Goal: Task Accomplishment & Management: Complete application form

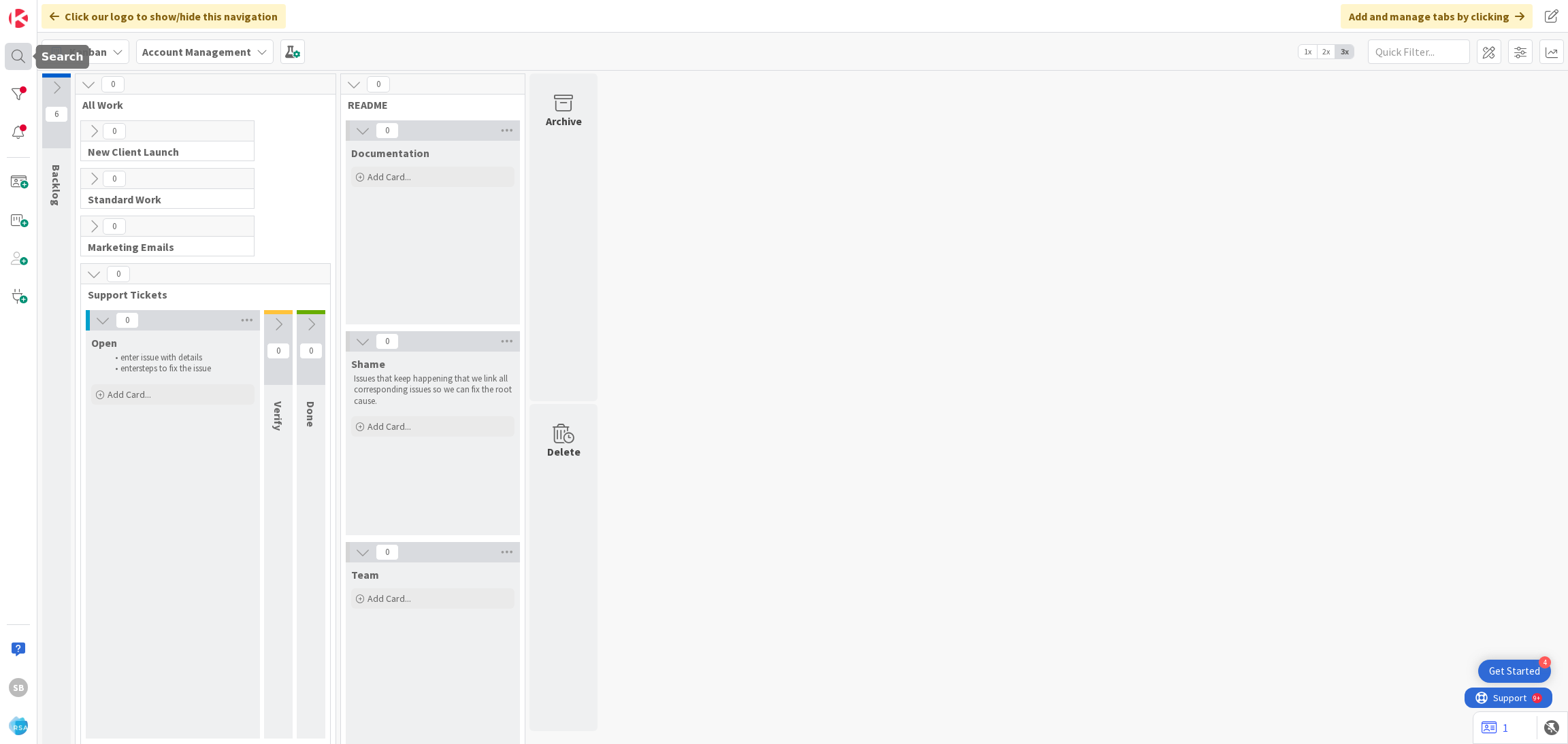
click at [19, 49] on div at bounding box center [18, 56] width 27 height 27
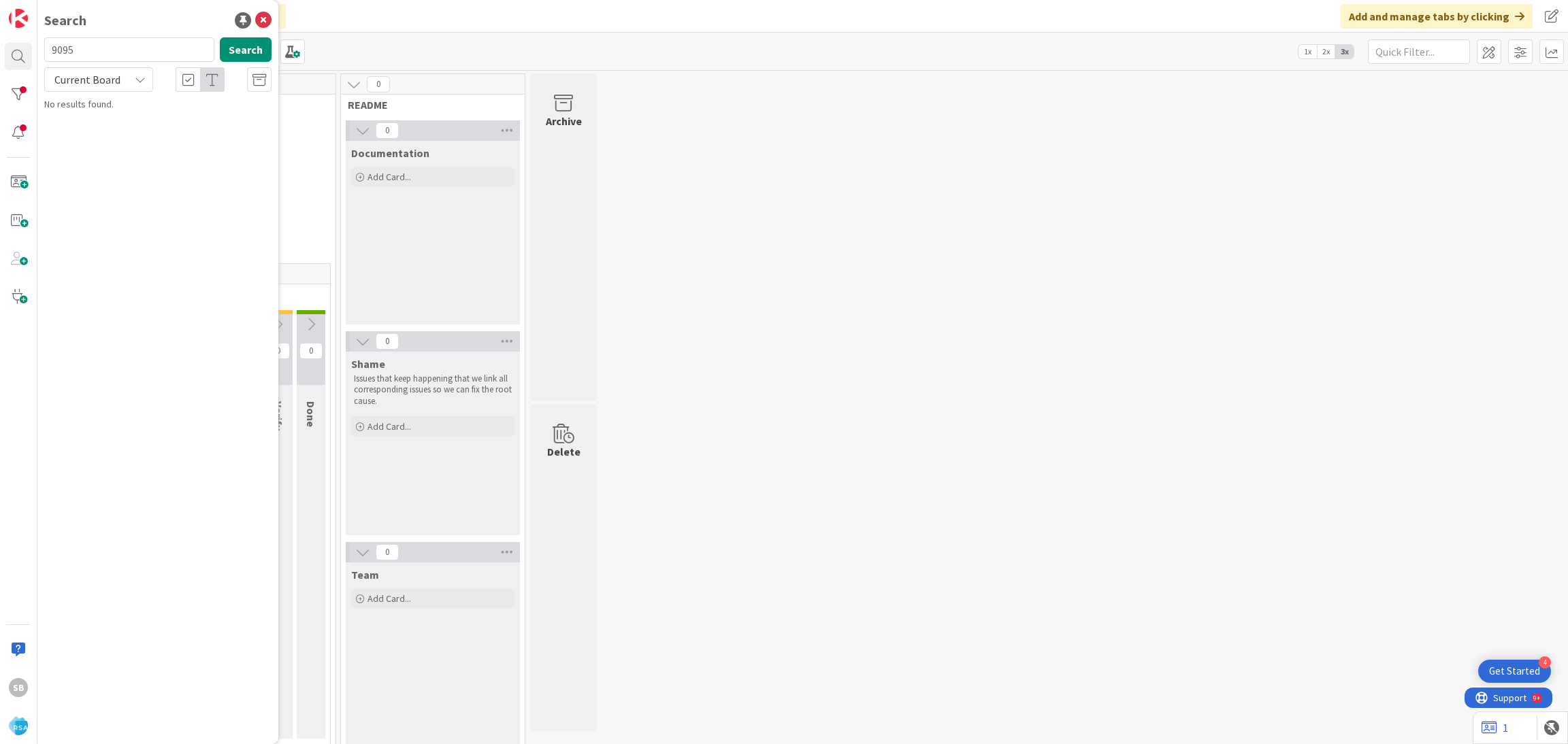
type input "9095"
click at [186, 120] on span "Support Enhancement-304770- [PERSON_NAME]'s Fresh Market - RSA" at bounding box center [142, 127] width 157 height 26
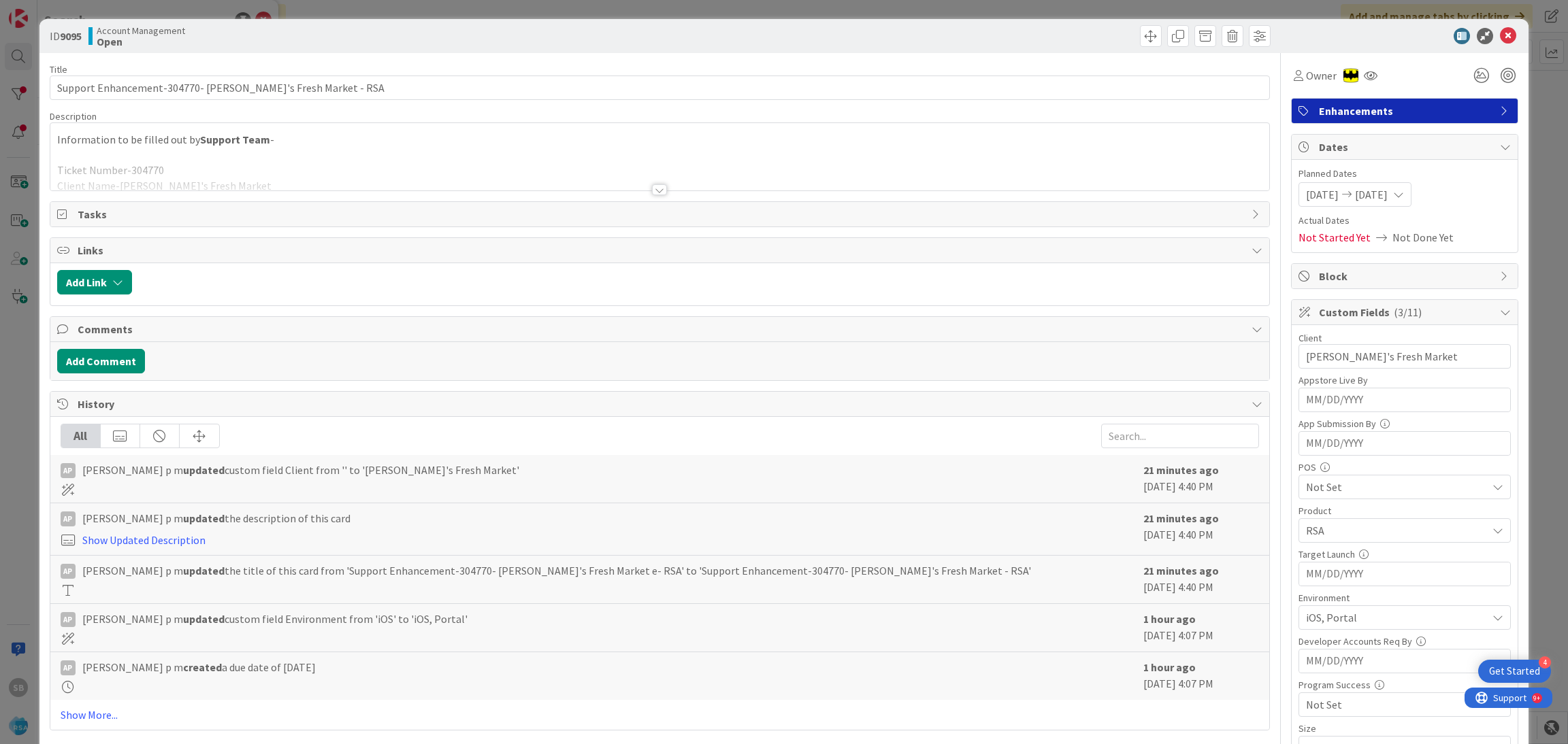
scroll to position [344, 0]
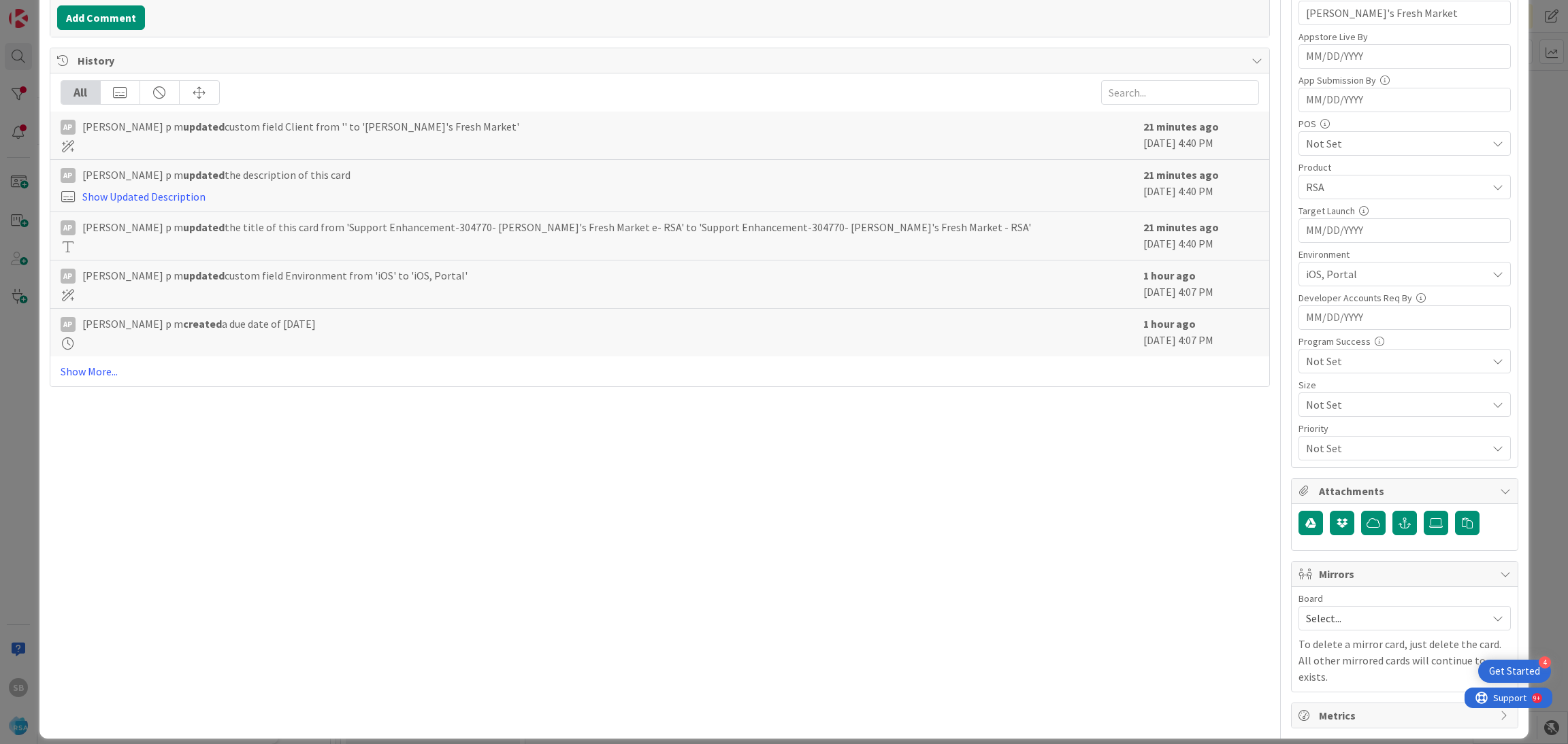
click at [1332, 628] on span "Select..." at bounding box center [1393, 619] width 174 height 19
click at [1324, 702] on span "Software Development" at bounding box center [1414, 706] width 180 height 20
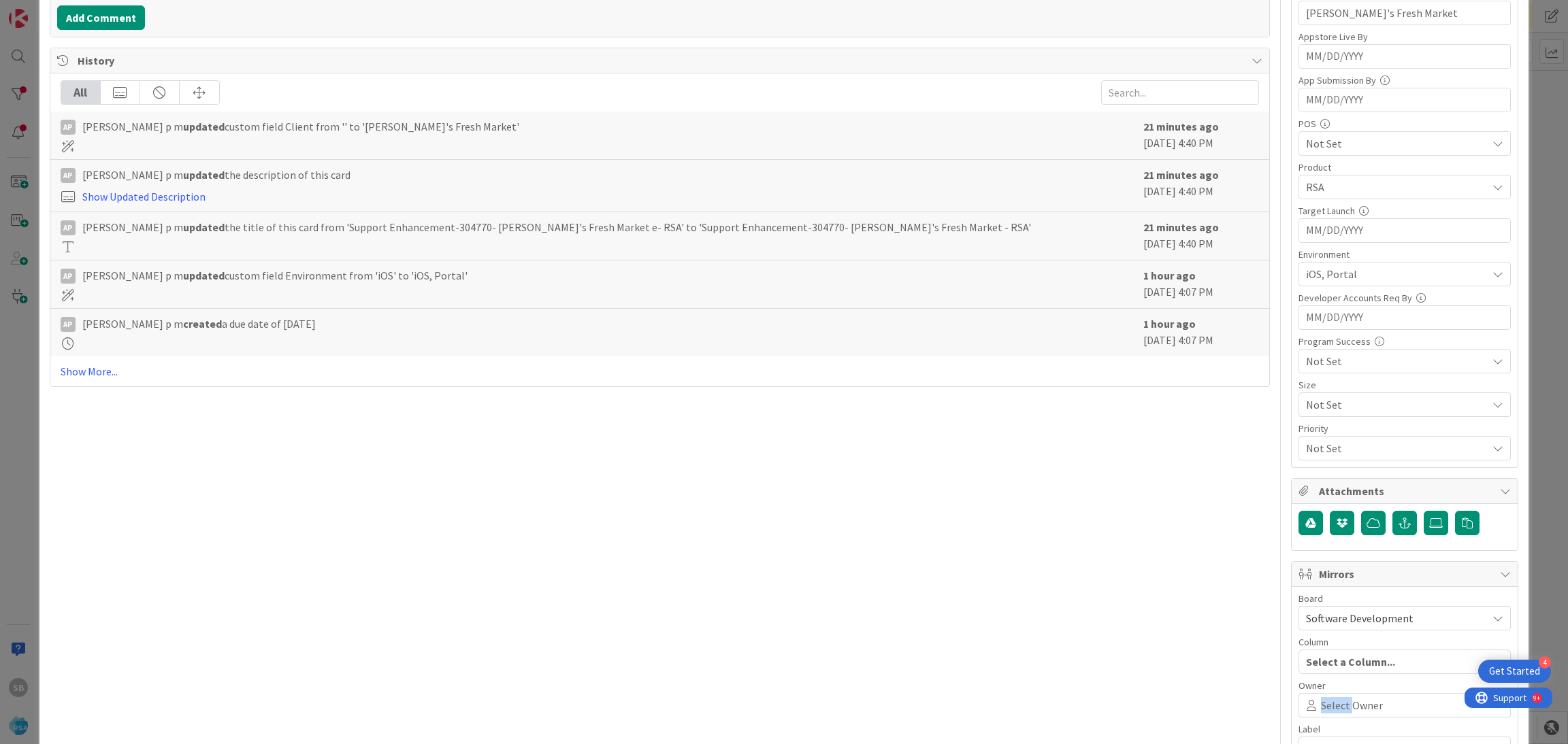
click at [1324, 702] on span "Select Owner" at bounding box center [1351, 705] width 62 height 16
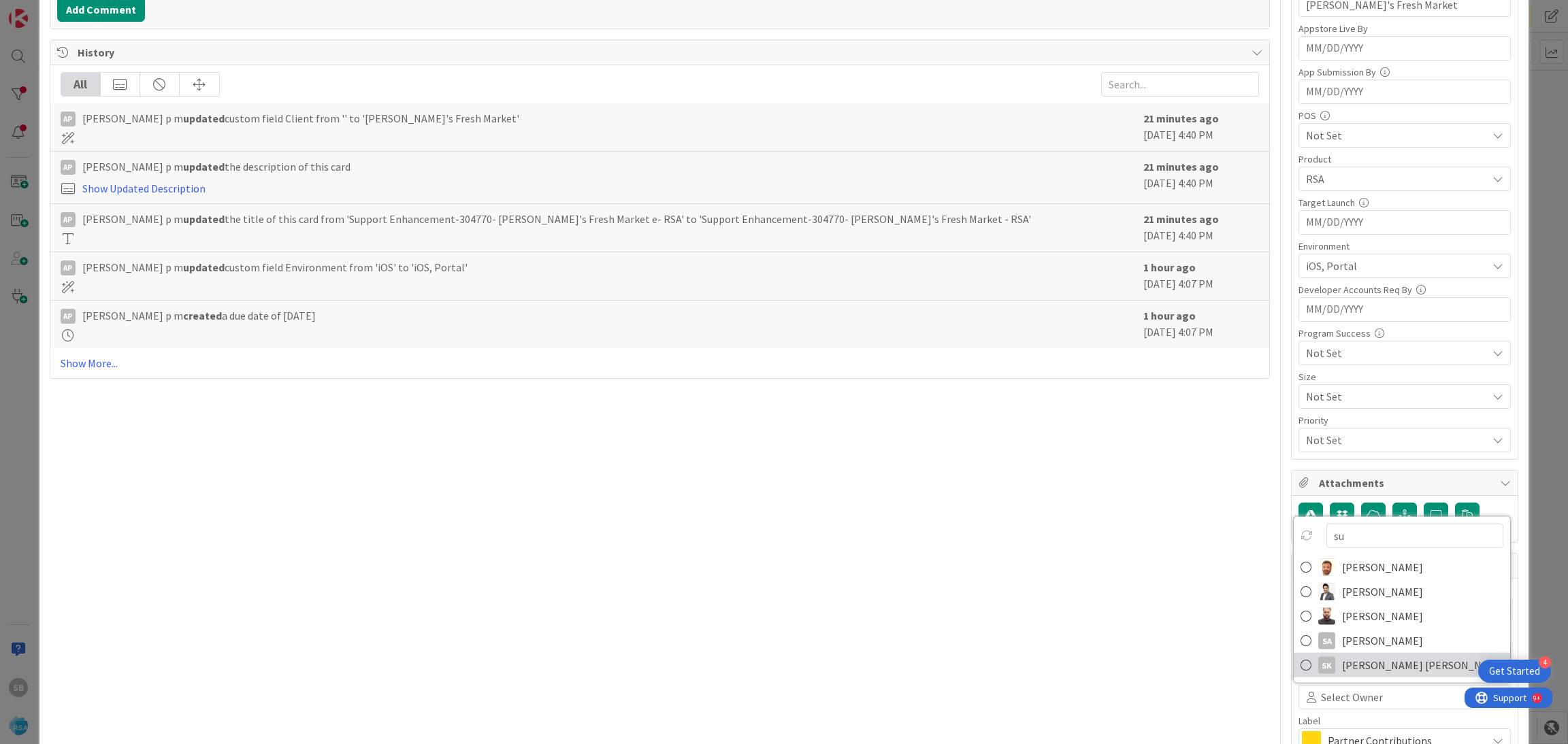
type input "su"
click at [1361, 664] on span "[PERSON_NAME] [PERSON_NAME]" at bounding box center [1423, 665] width 161 height 20
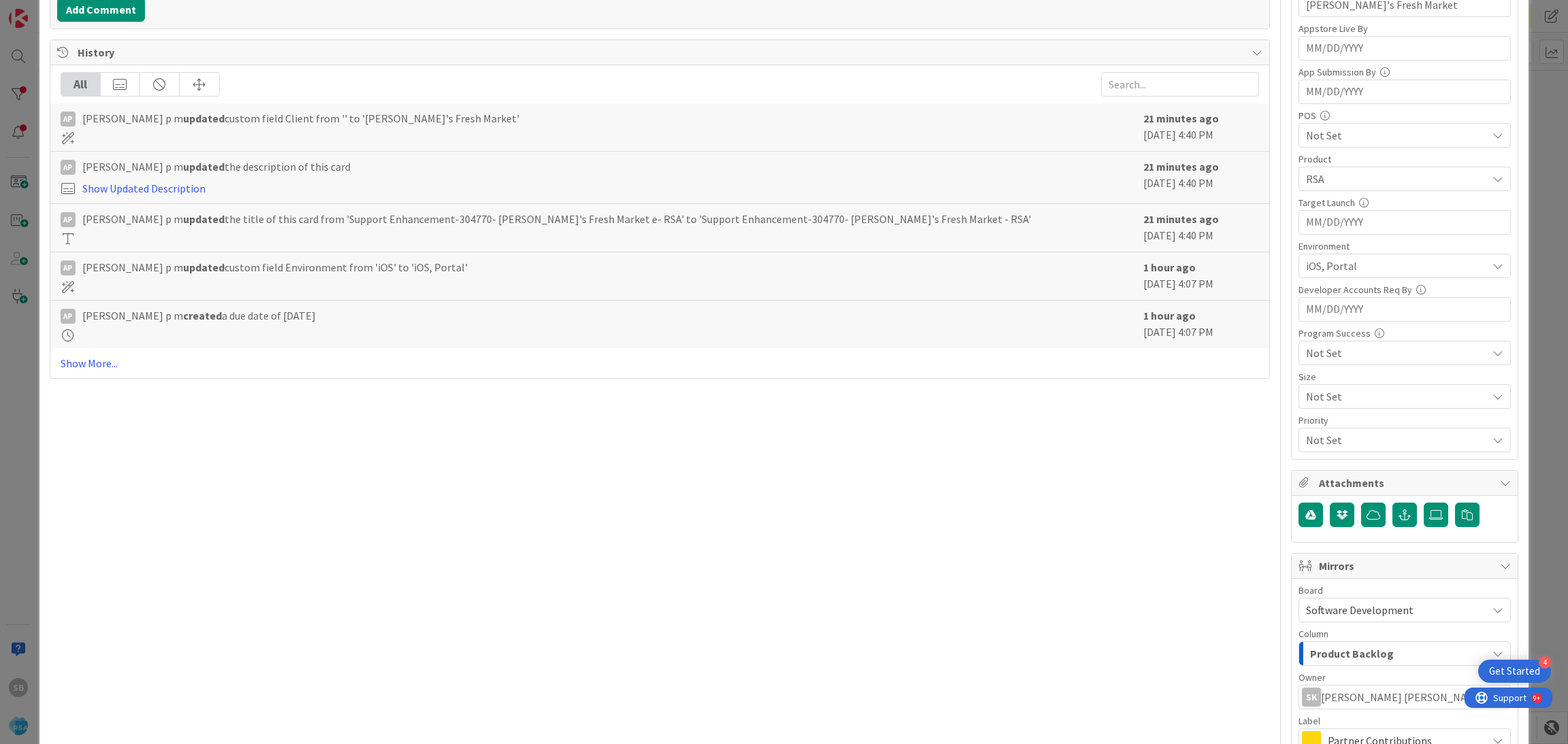
scroll to position [506, 0]
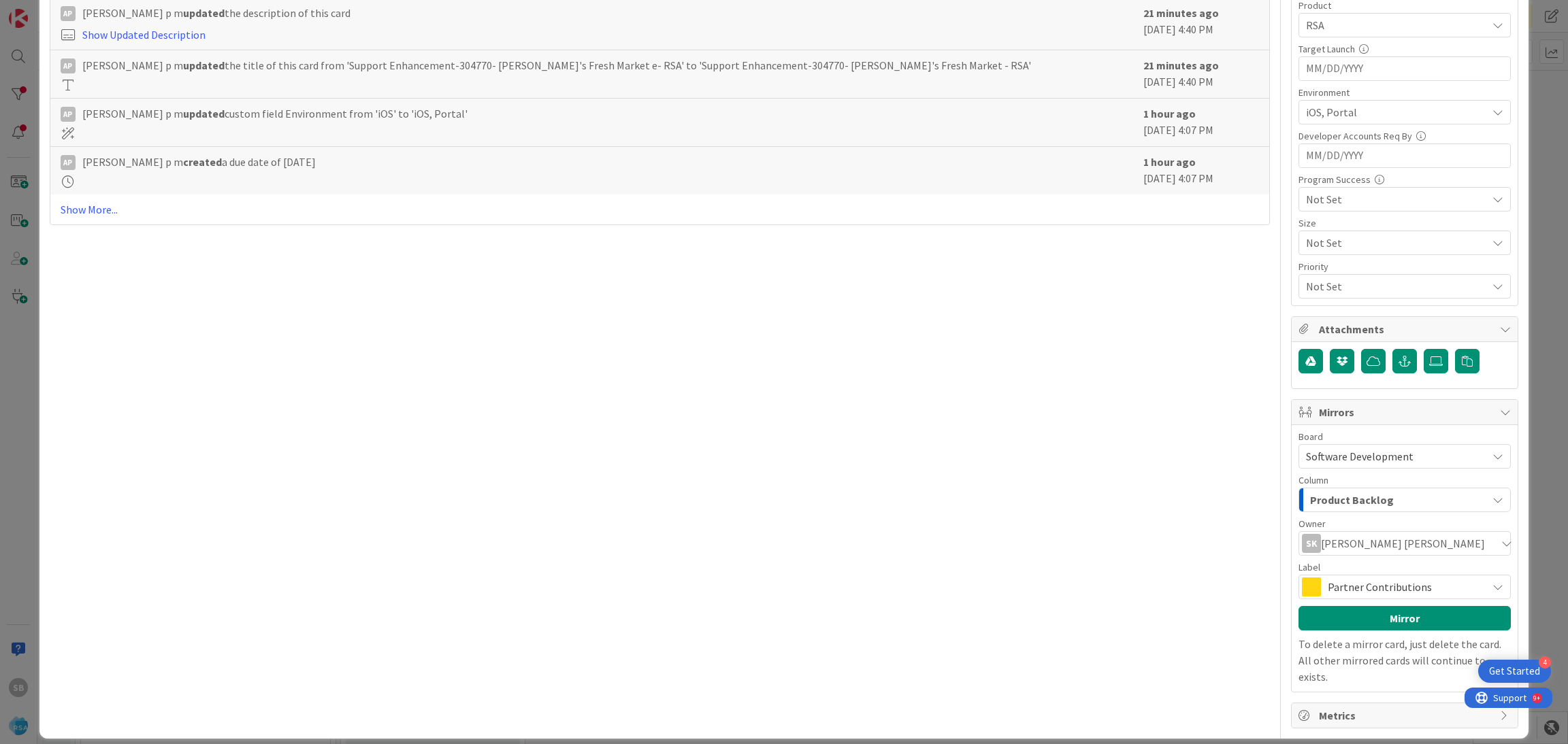
click at [1328, 587] on span "Partner Contributions" at bounding box center [1404, 587] width 153 height 19
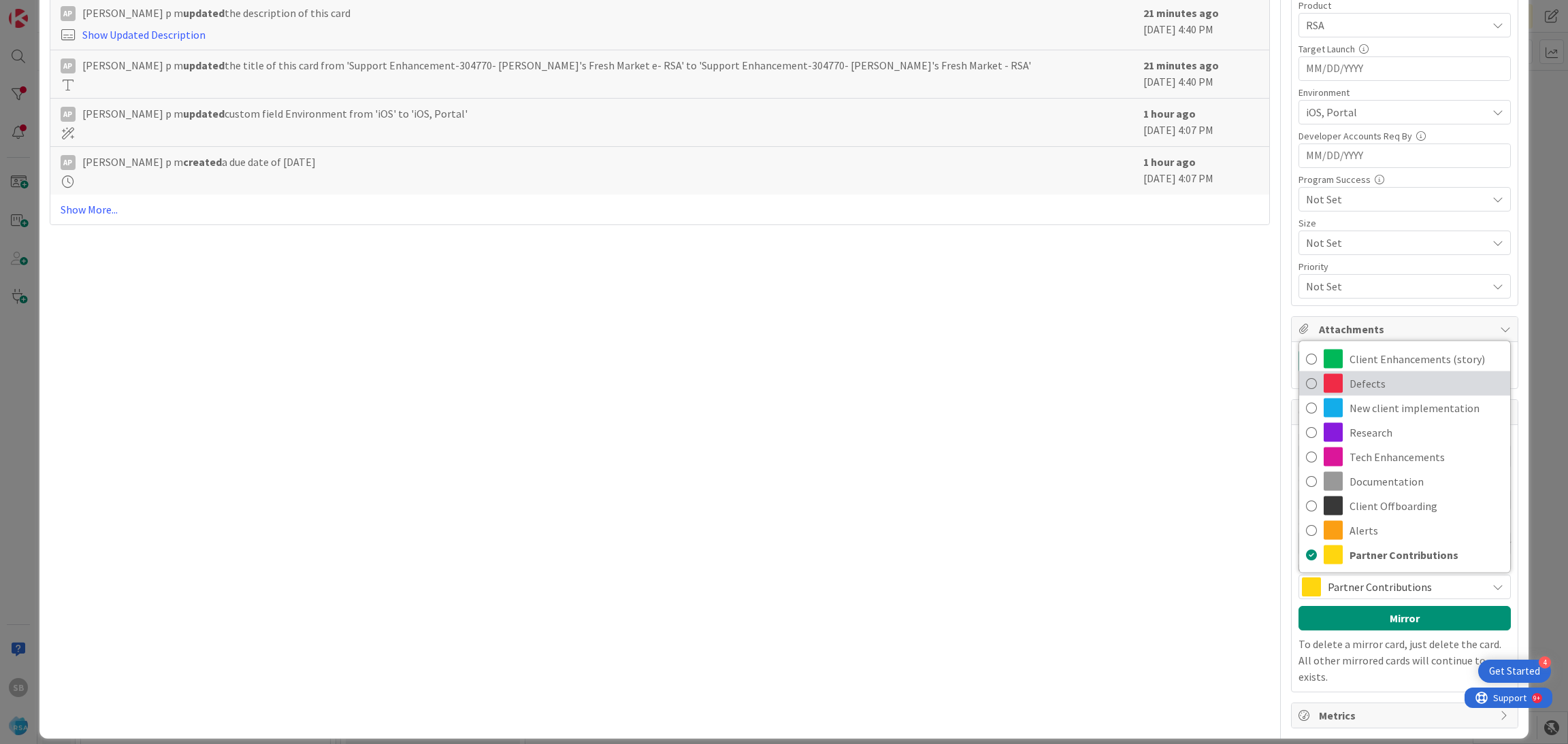
click at [1354, 382] on span "Defects" at bounding box center [1427, 383] width 154 height 20
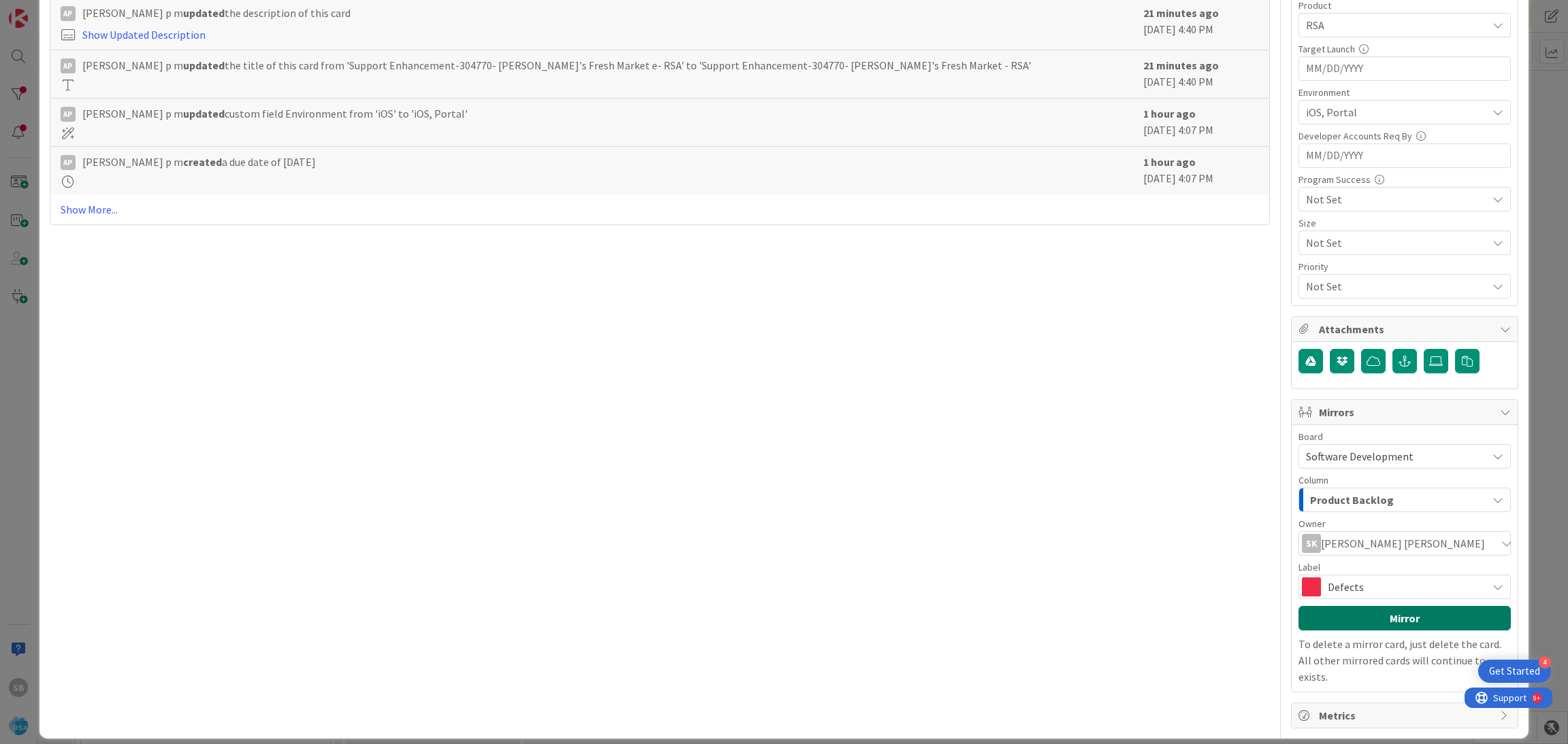
click at [1363, 620] on button "Mirror" at bounding box center [1404, 618] width 212 height 25
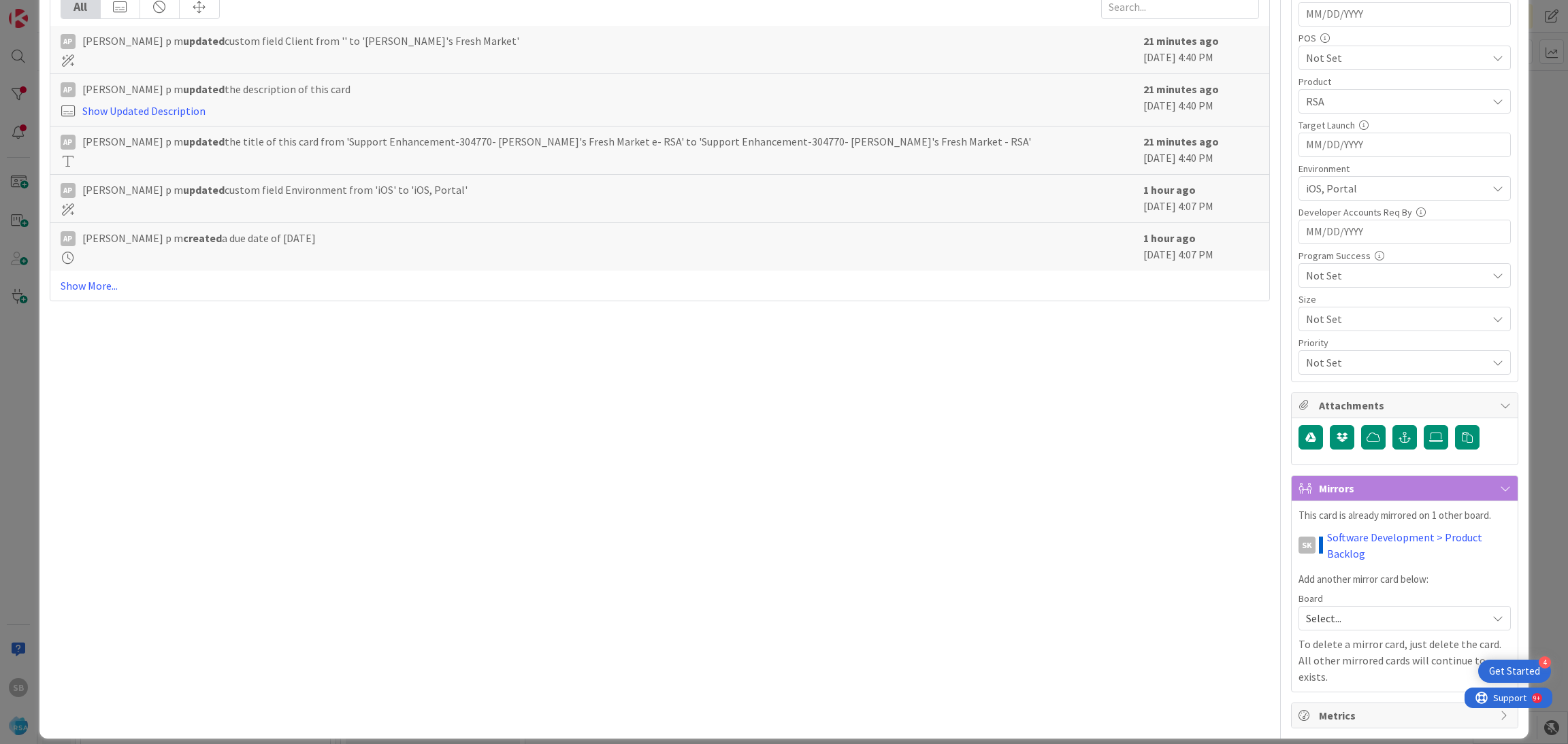
scroll to position [0, 0]
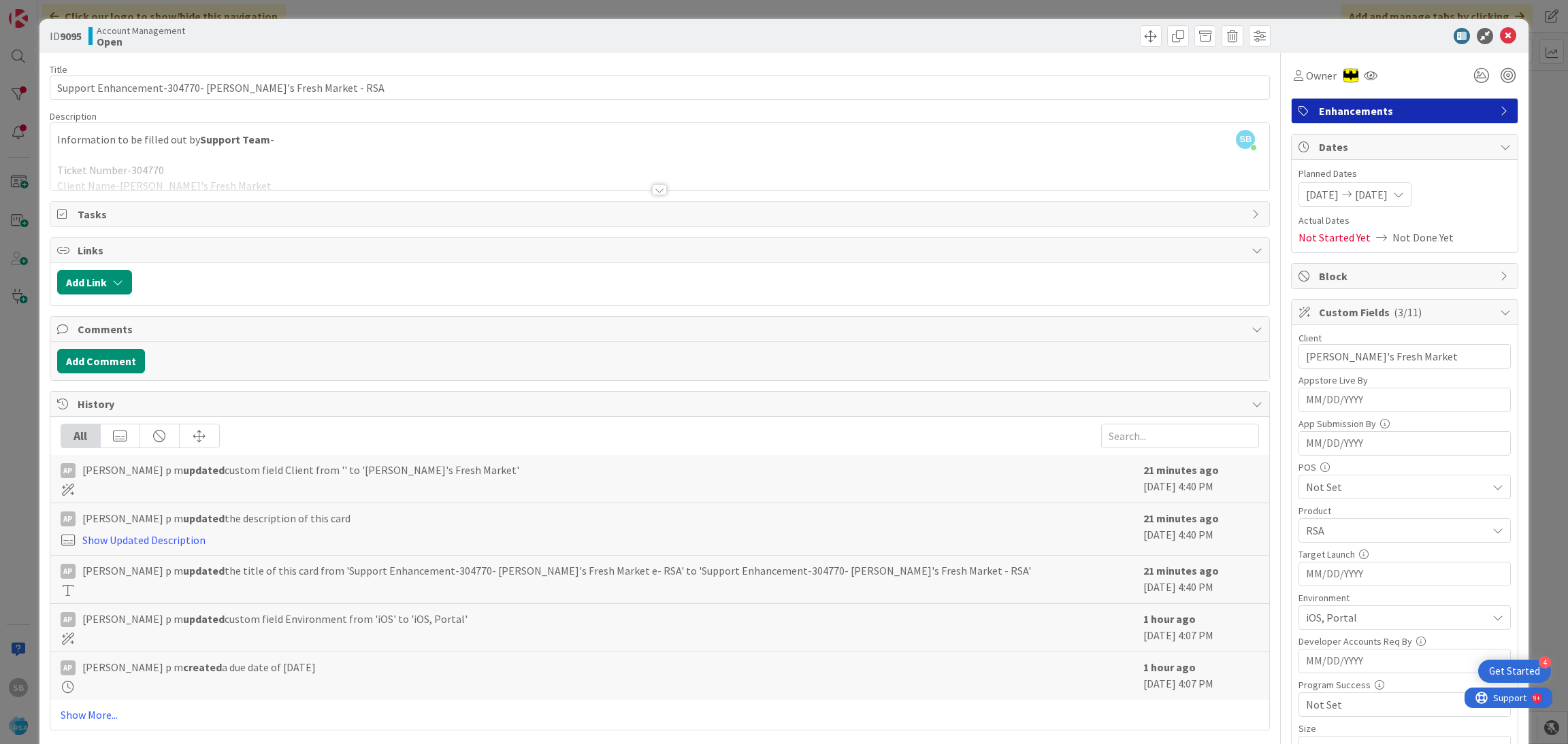
click at [1489, 48] on div "ID 9095 Account Management Open" at bounding box center [784, 36] width 1490 height 34
click at [1489, 43] on div at bounding box center [1493, 45] width 9 height 4
click at [1500, 41] on icon at bounding box center [1508, 36] width 16 height 16
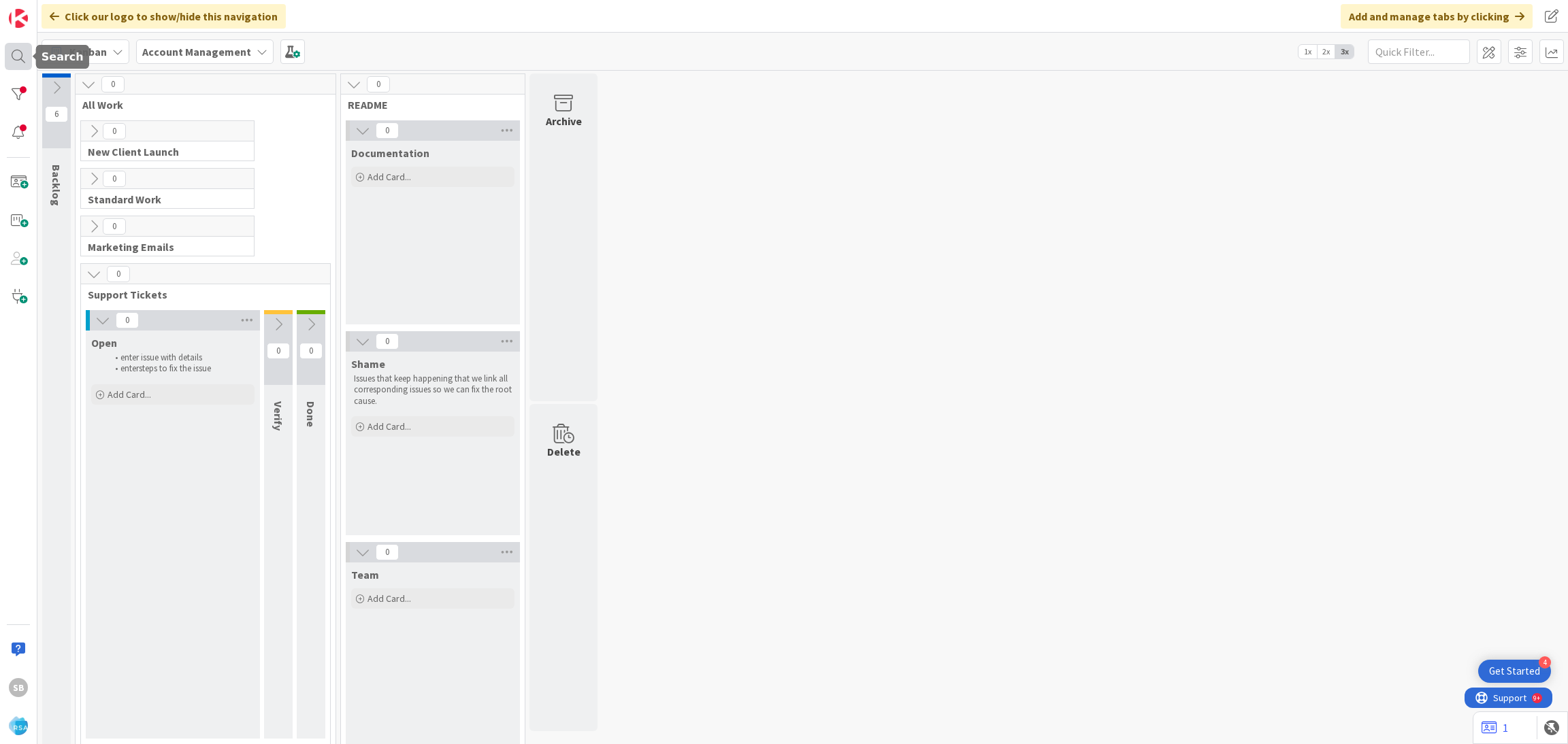
click at [25, 59] on div at bounding box center [18, 56] width 27 height 27
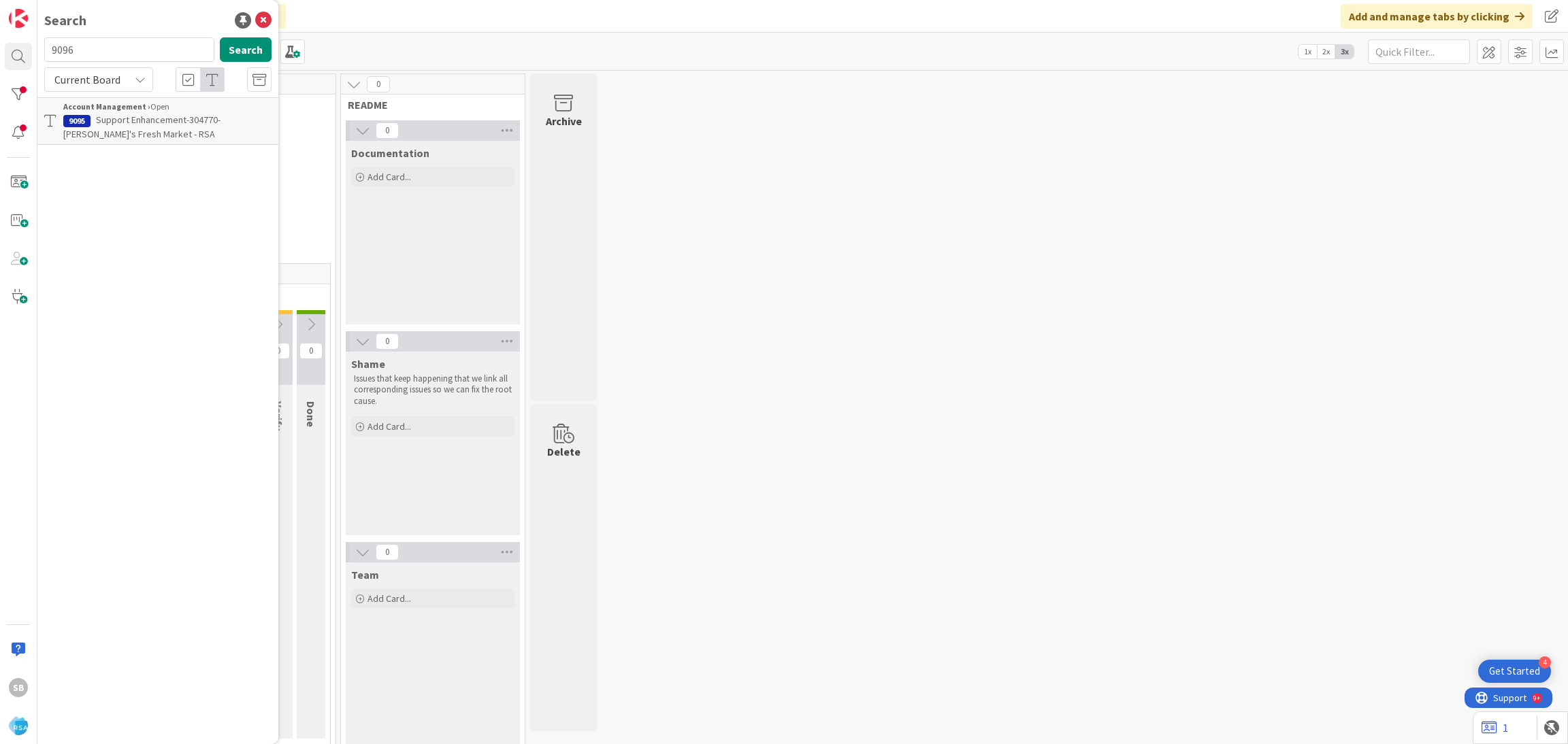
type input "9096"
click at [153, 138] on p "Support Defect- 304770- Client Name- Product Name" at bounding box center [167, 128] width 208 height 29
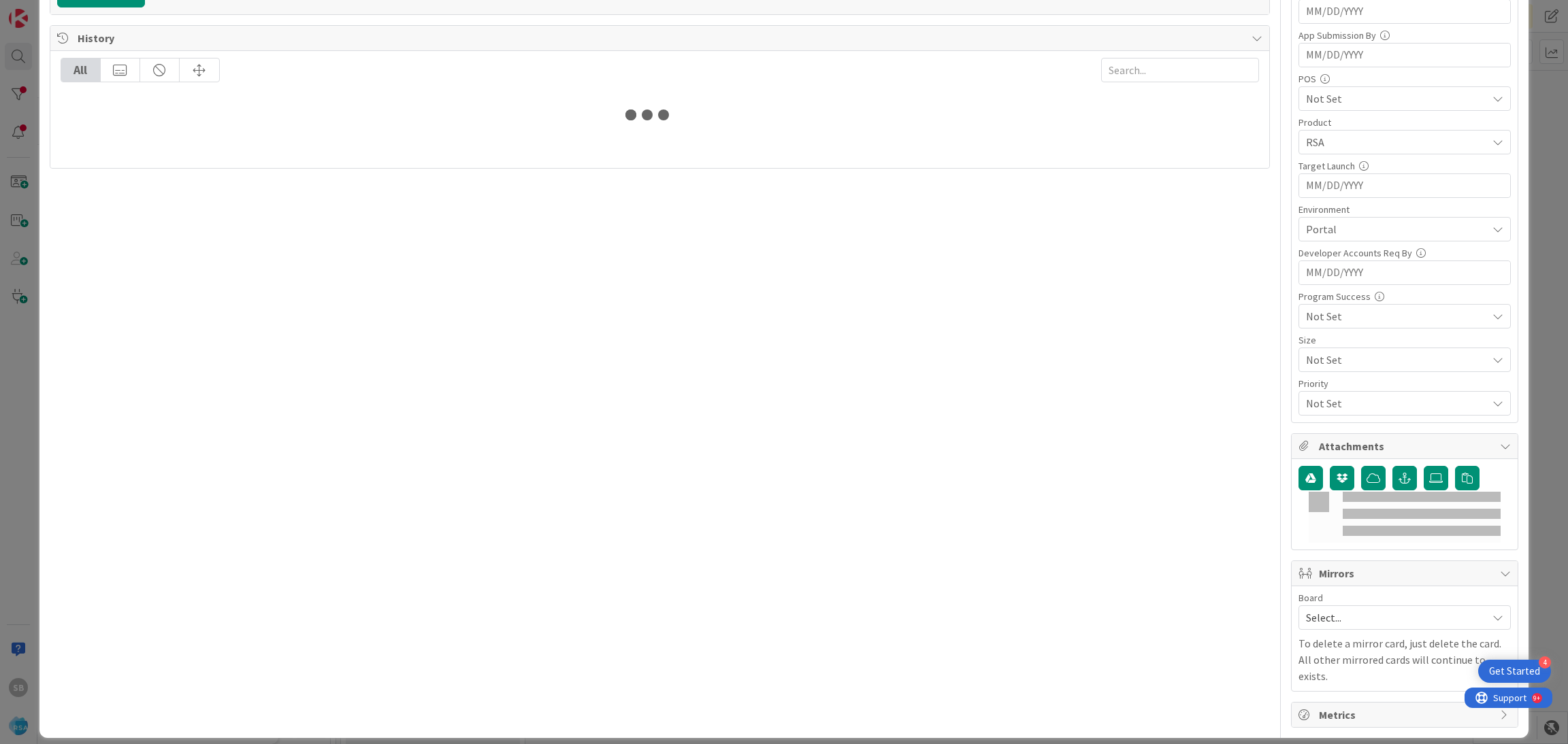
scroll to position [344, 0]
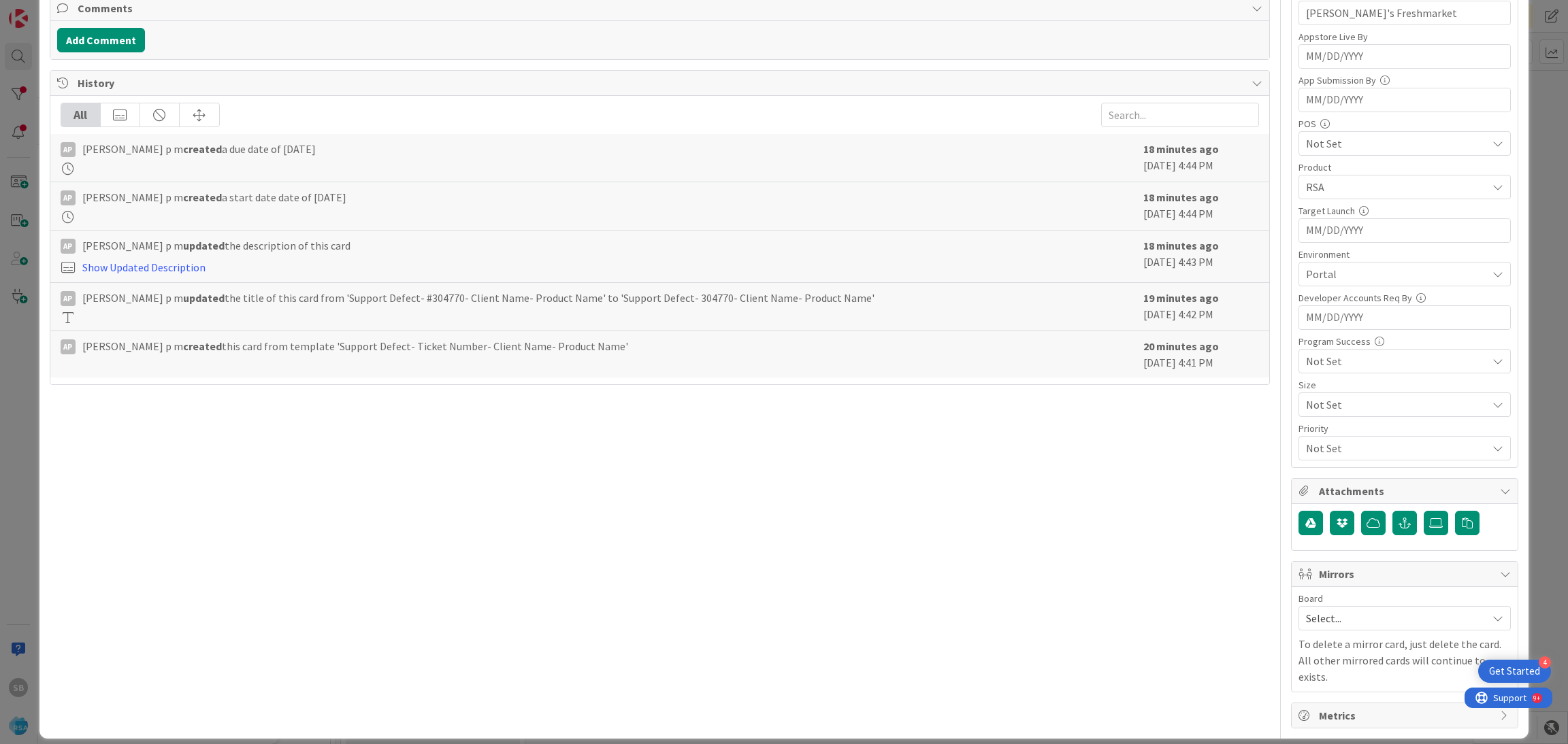
click at [1343, 625] on span "Select..." at bounding box center [1393, 619] width 174 height 19
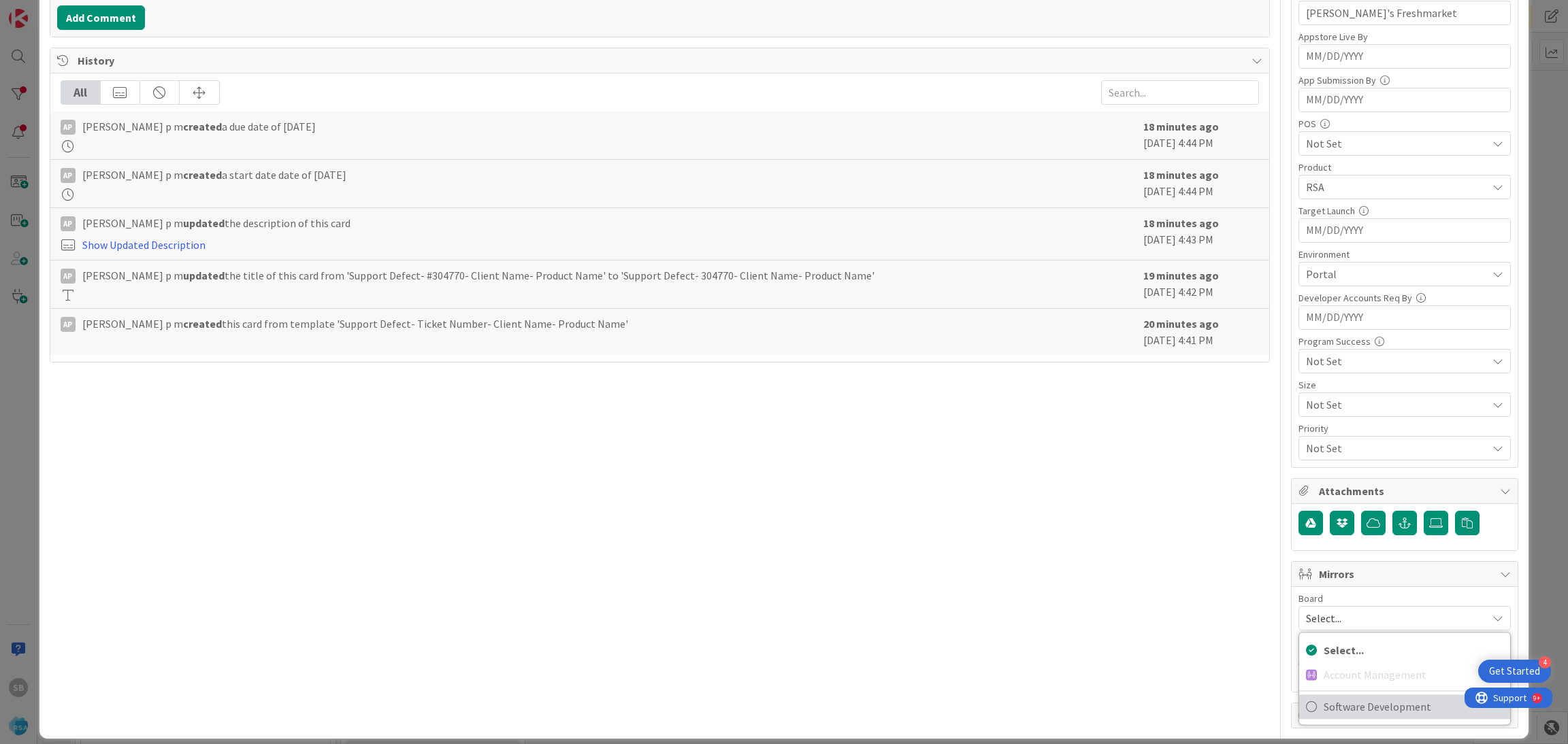
click at [1324, 709] on span "Software Development" at bounding box center [1414, 706] width 180 height 20
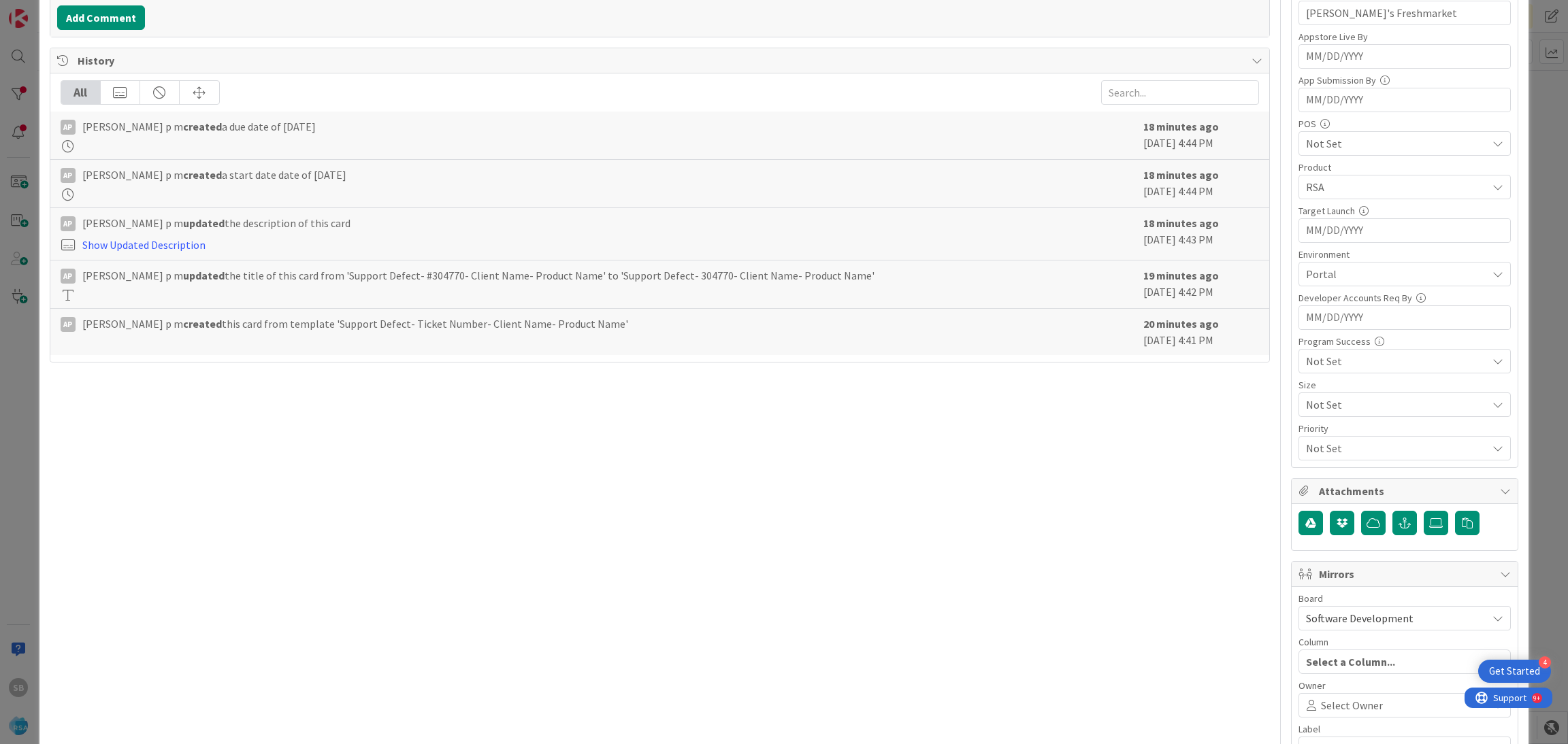
click at [1322, 710] on span "Select Owner" at bounding box center [1351, 705] width 62 height 16
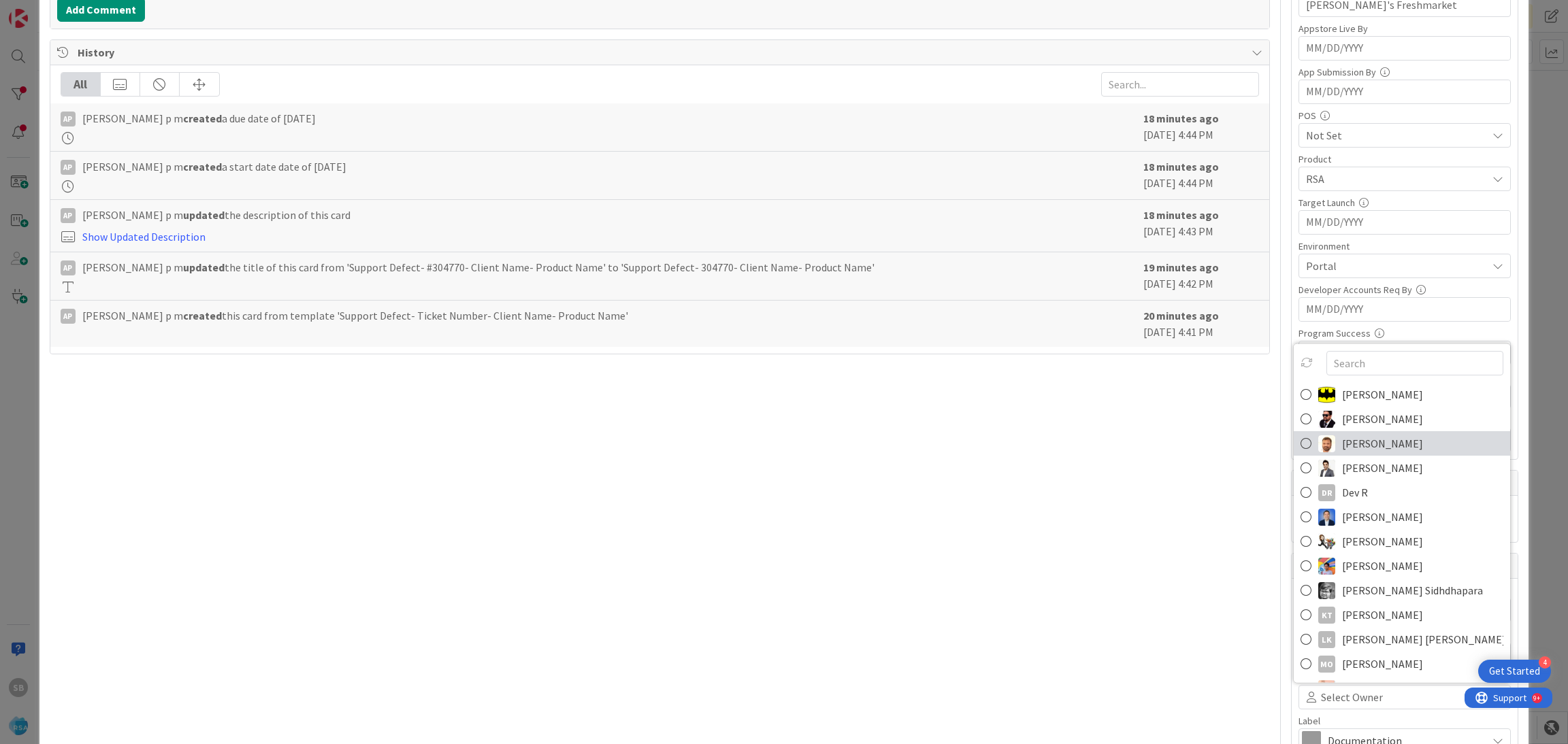
click at [1342, 442] on span "[PERSON_NAME]" at bounding box center [1383, 443] width 81 height 20
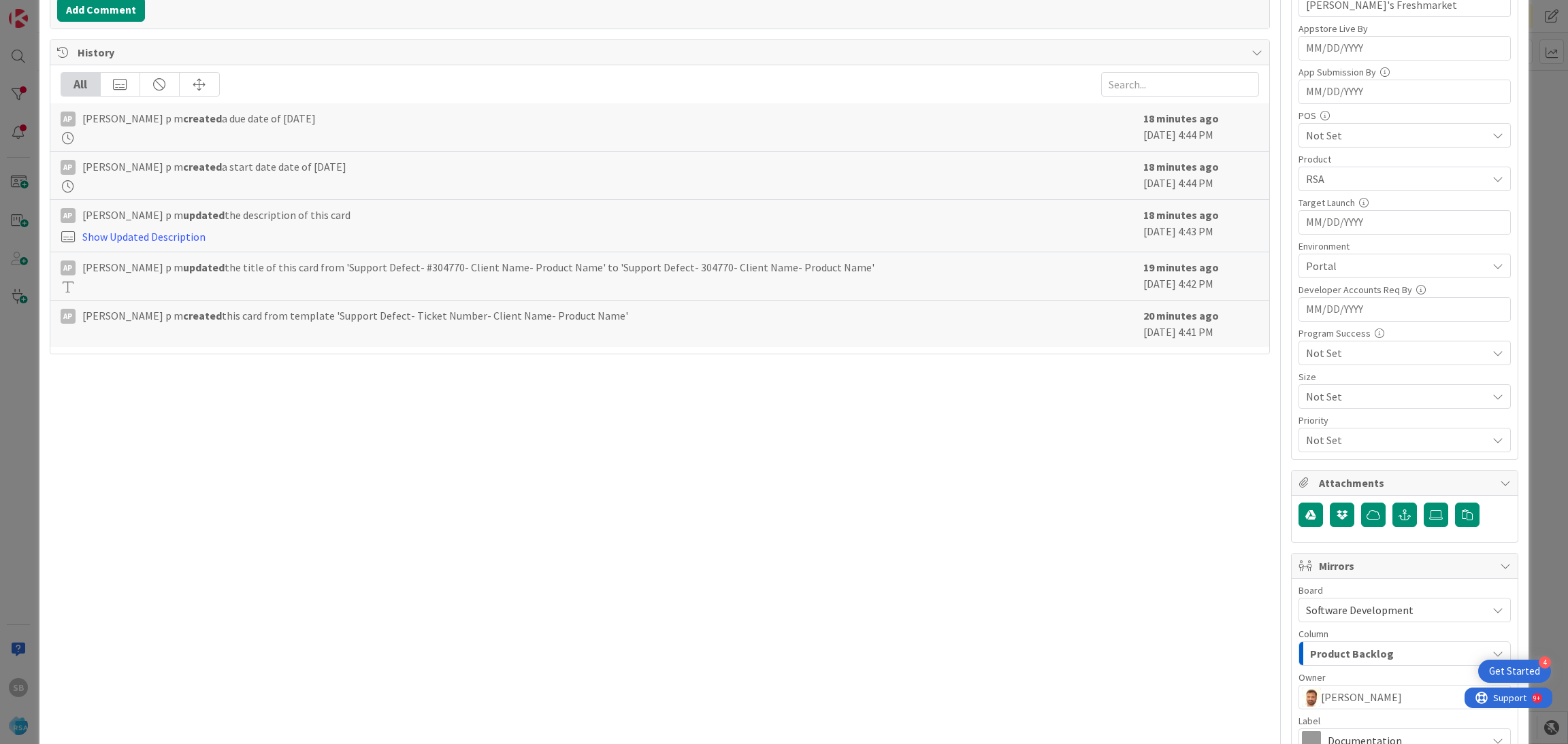
scroll to position [506, 0]
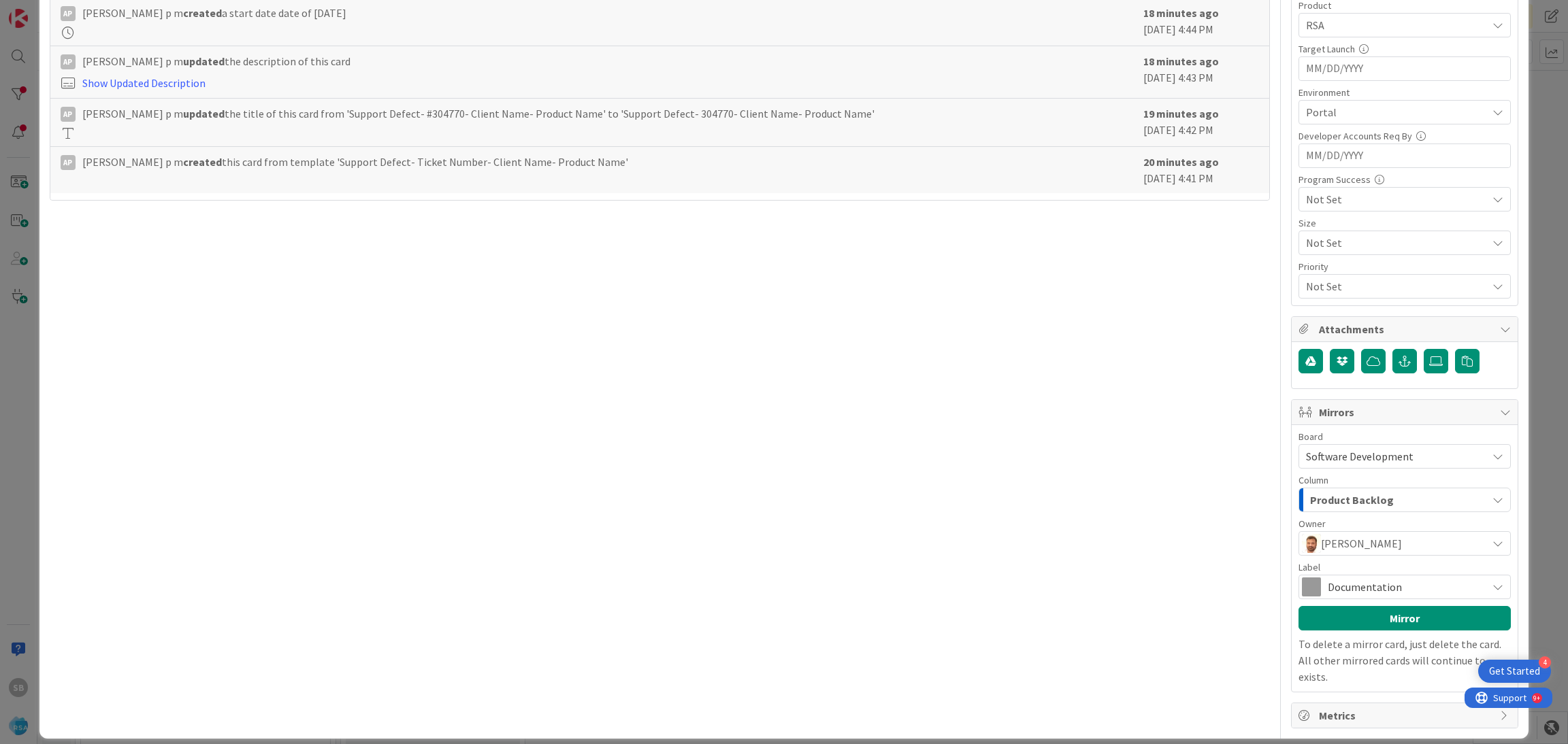
click at [1419, 579] on div "Documentation" at bounding box center [1404, 587] width 212 height 25
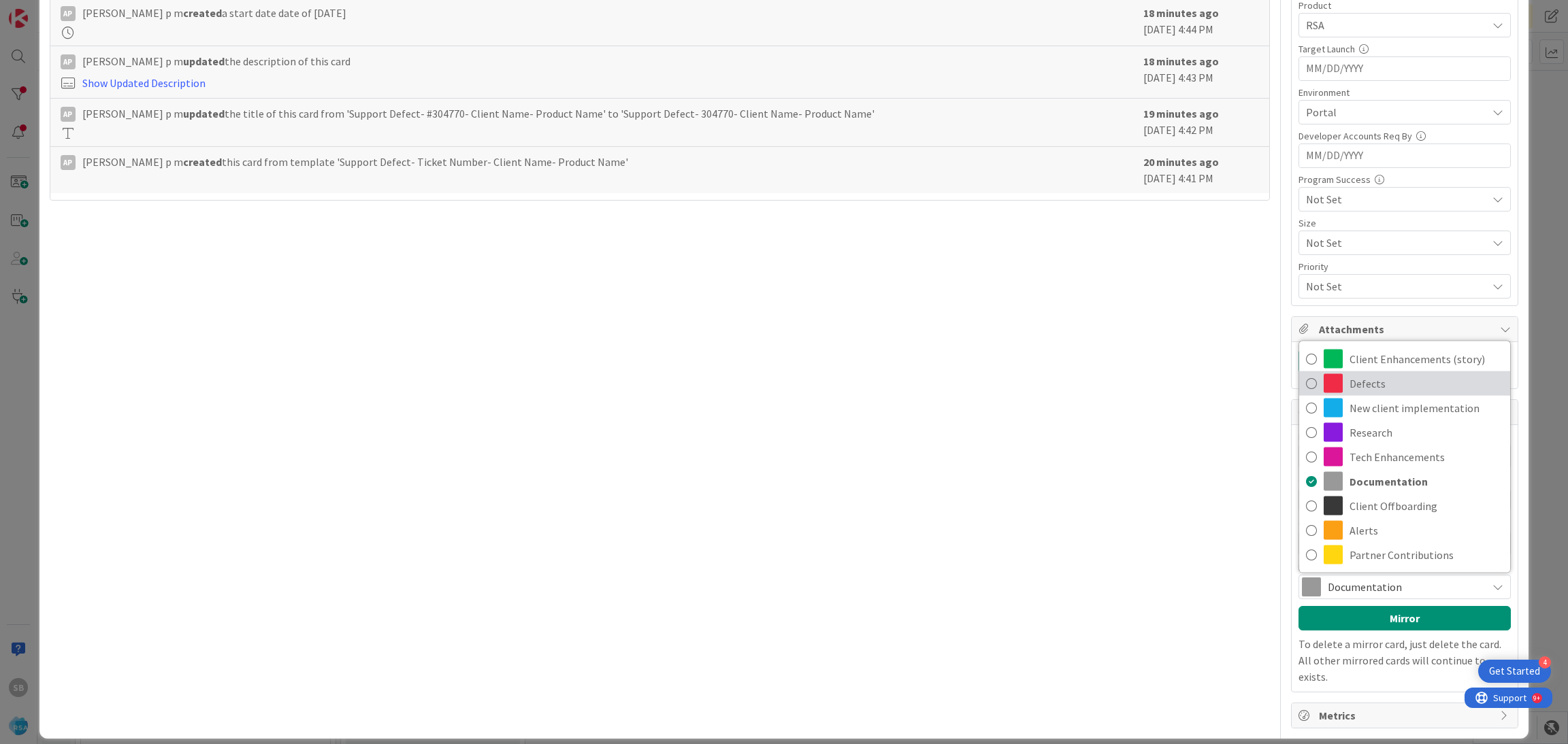
click at [1369, 388] on span "Defects" at bounding box center [1427, 383] width 154 height 20
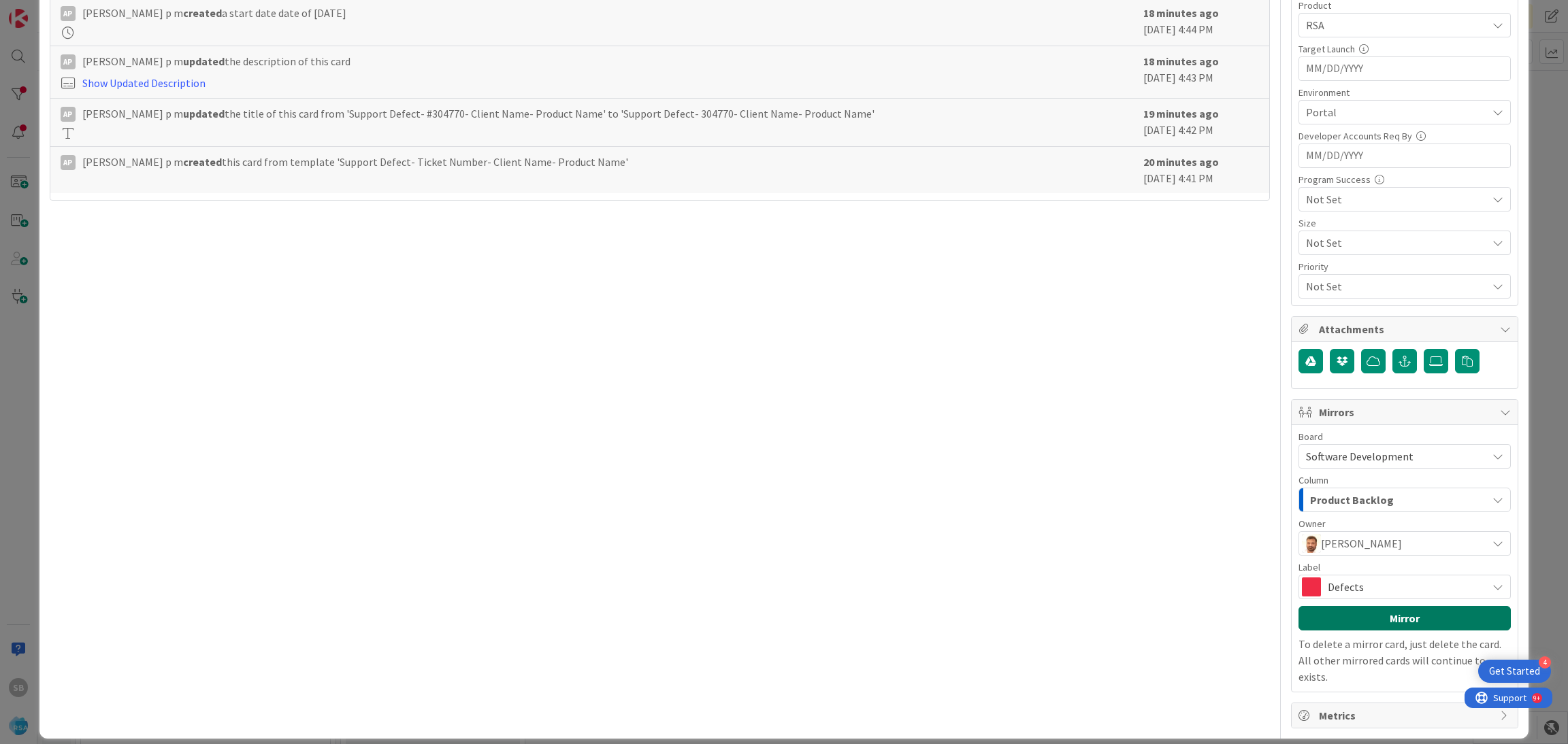
click at [1383, 612] on button "Mirror" at bounding box center [1404, 618] width 212 height 25
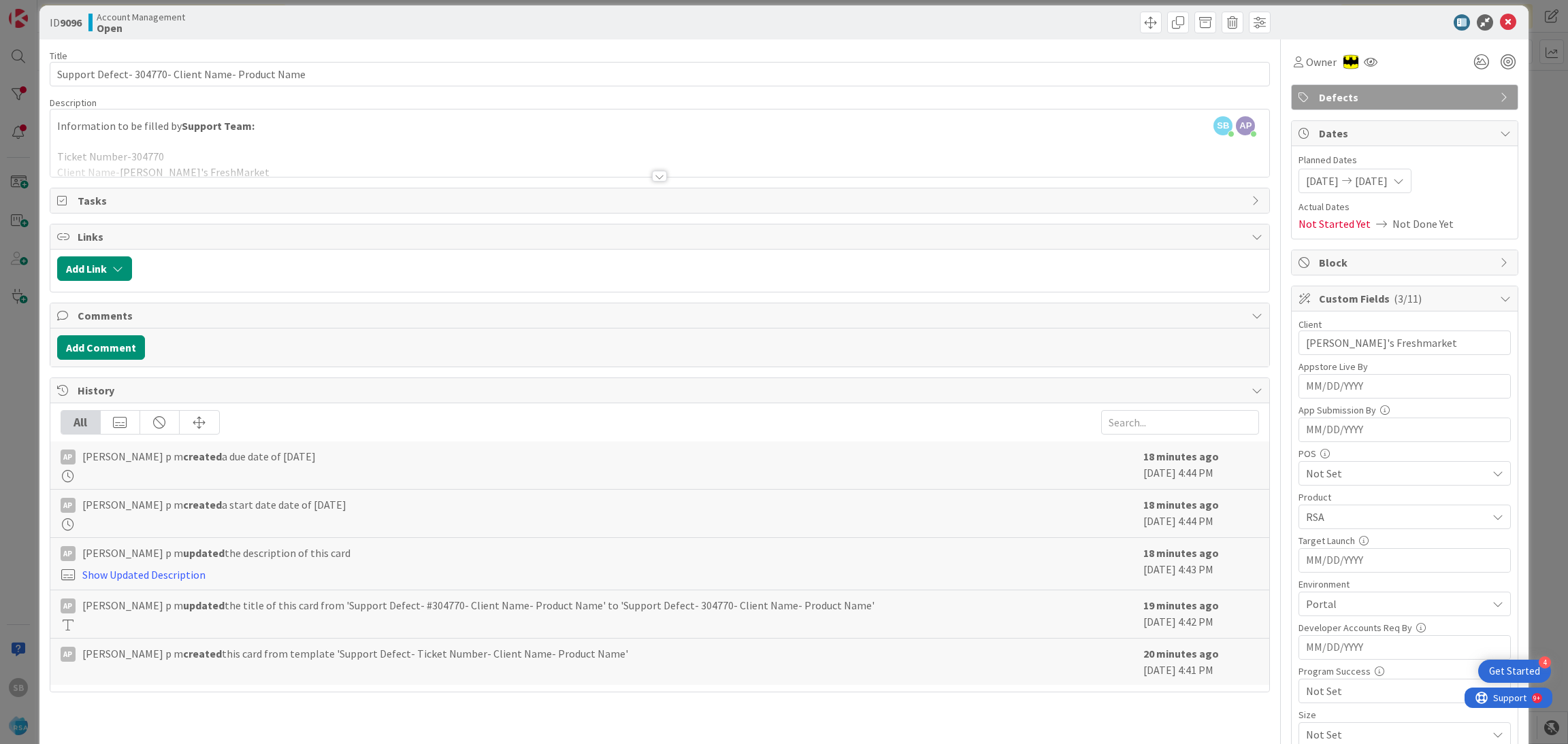
scroll to position [3, 0]
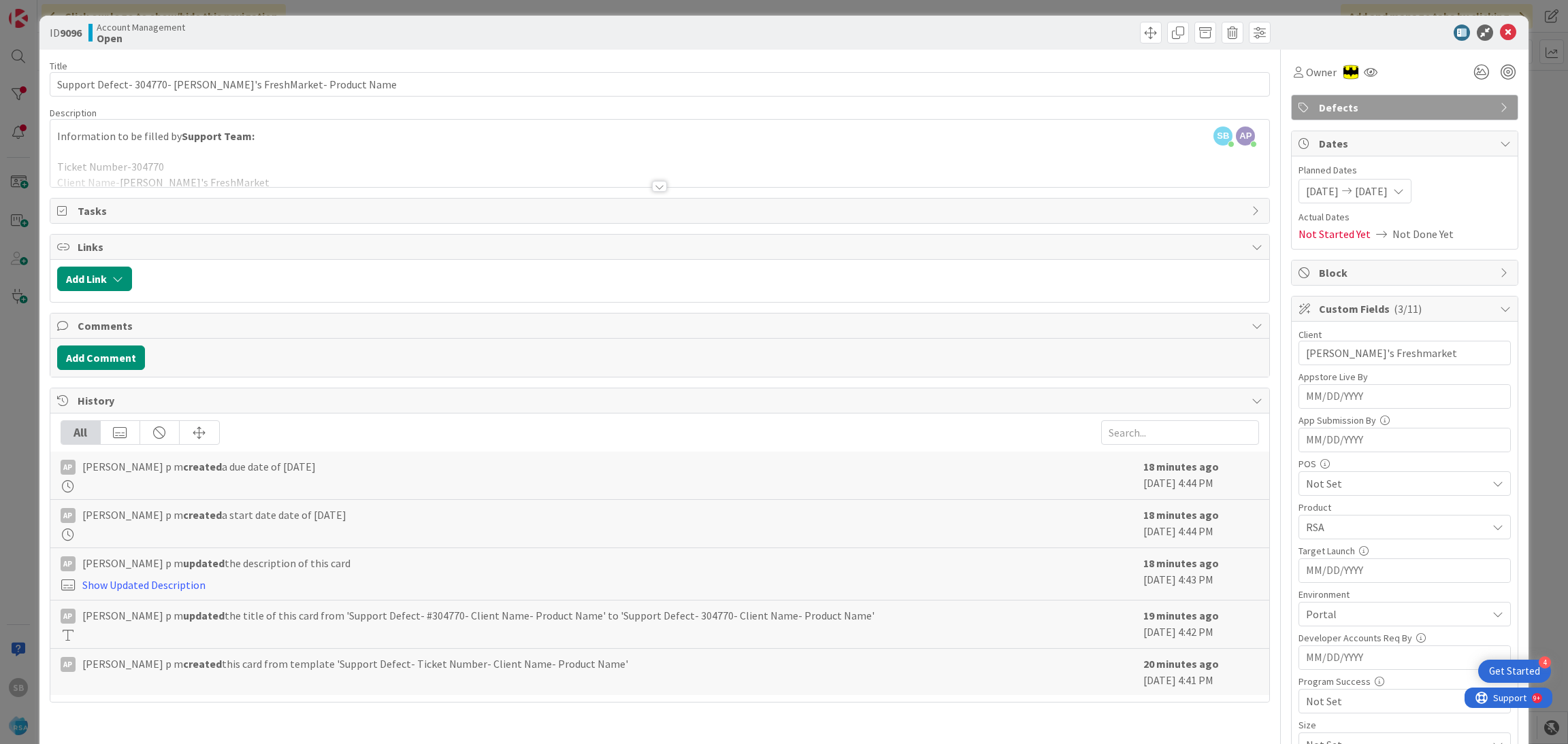
type input "Support Defect- 304770- [PERSON_NAME]'s FreshMarket- RSA"
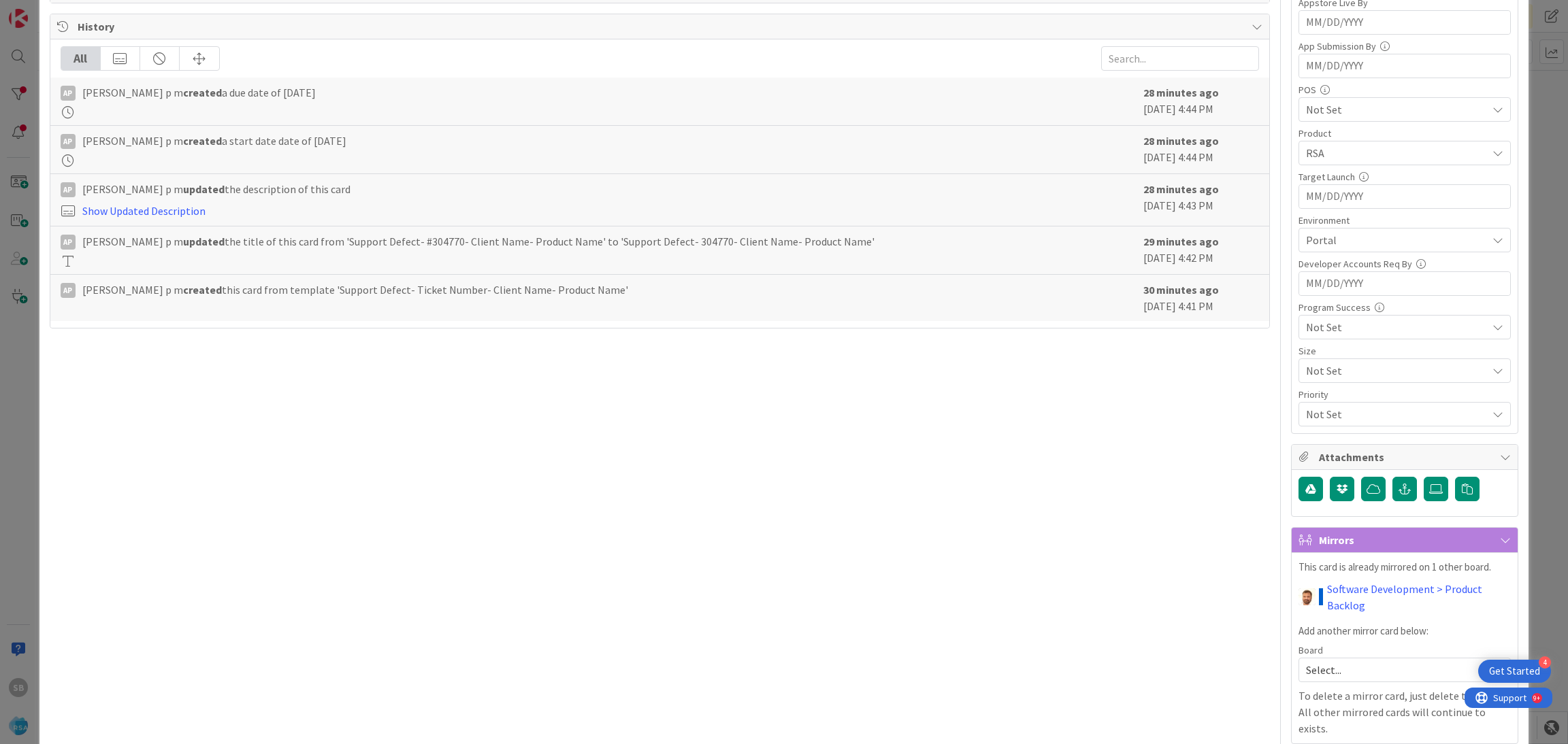
scroll to position [0, 0]
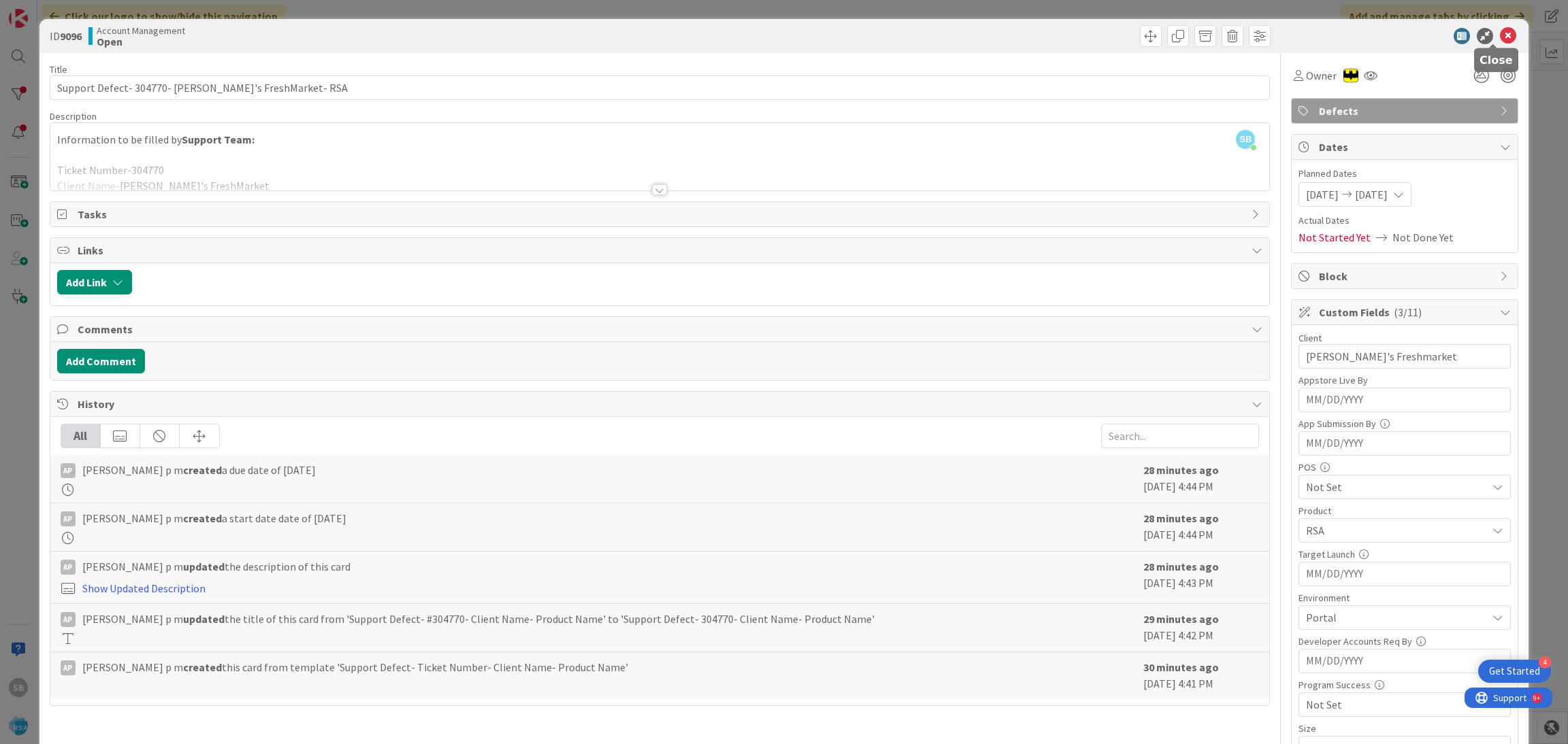
click at [1500, 30] on icon at bounding box center [1508, 36] width 16 height 16
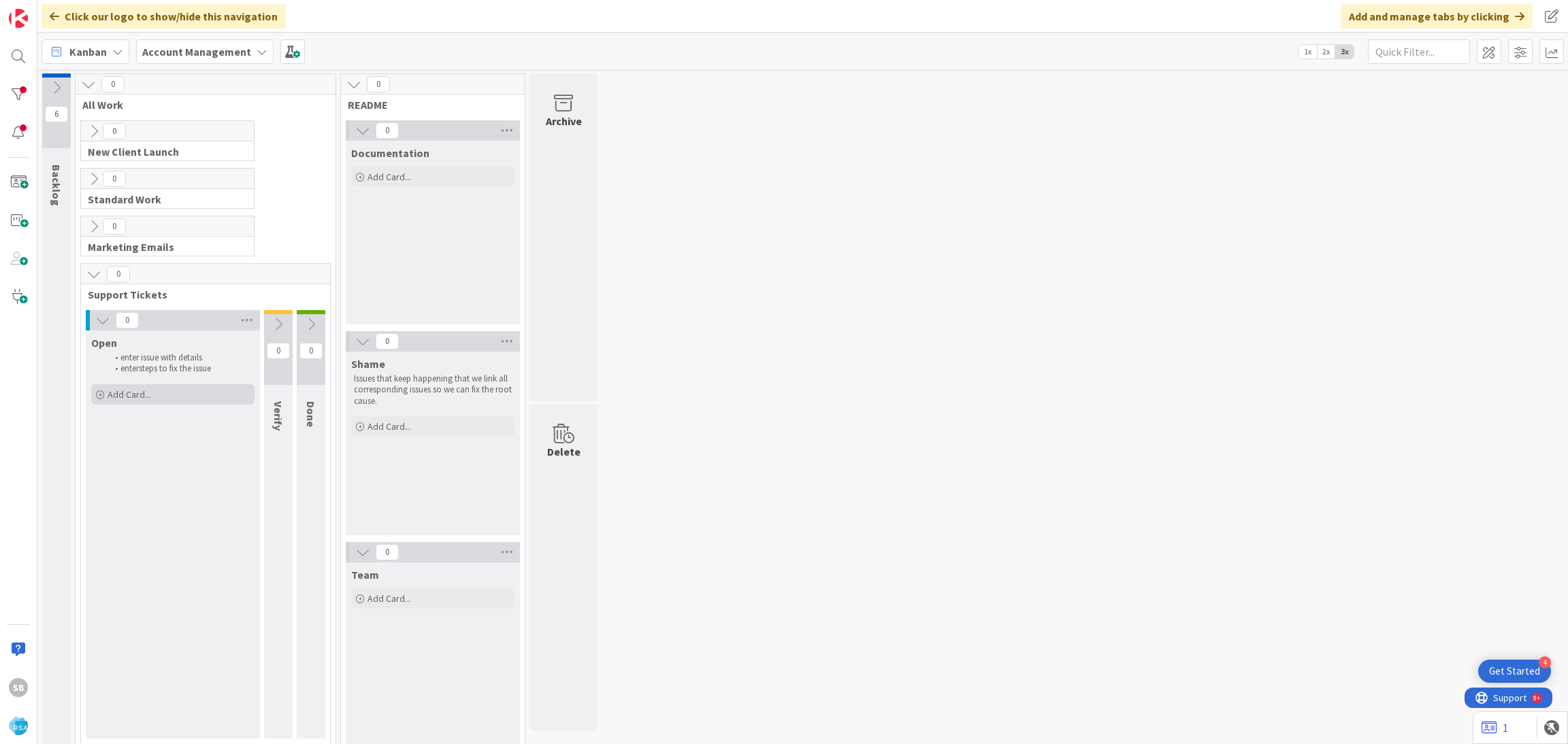
click at [136, 392] on span "Add Card..." at bounding box center [129, 394] width 43 height 12
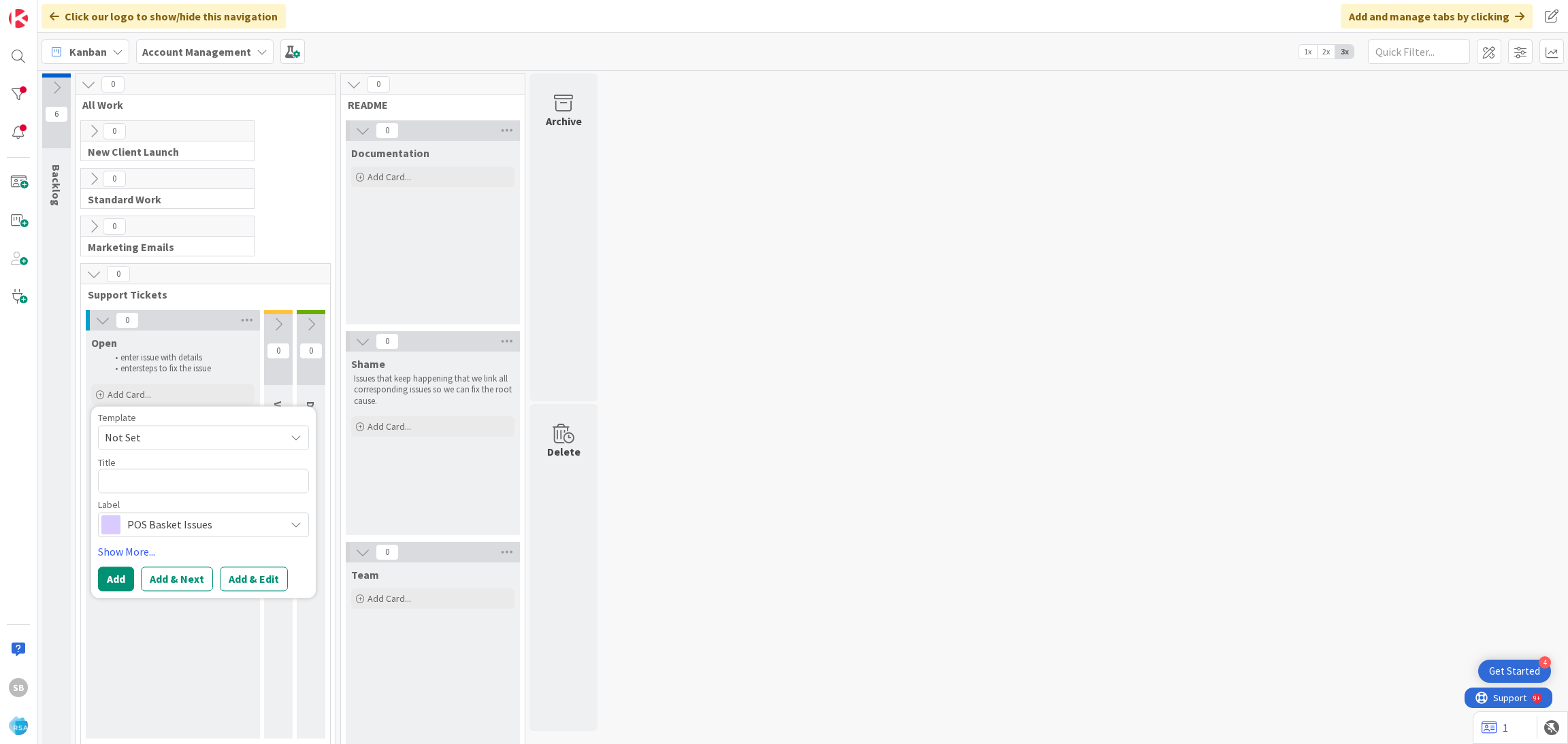
click at [136, 431] on span "Not Set" at bounding box center [190, 437] width 170 height 18
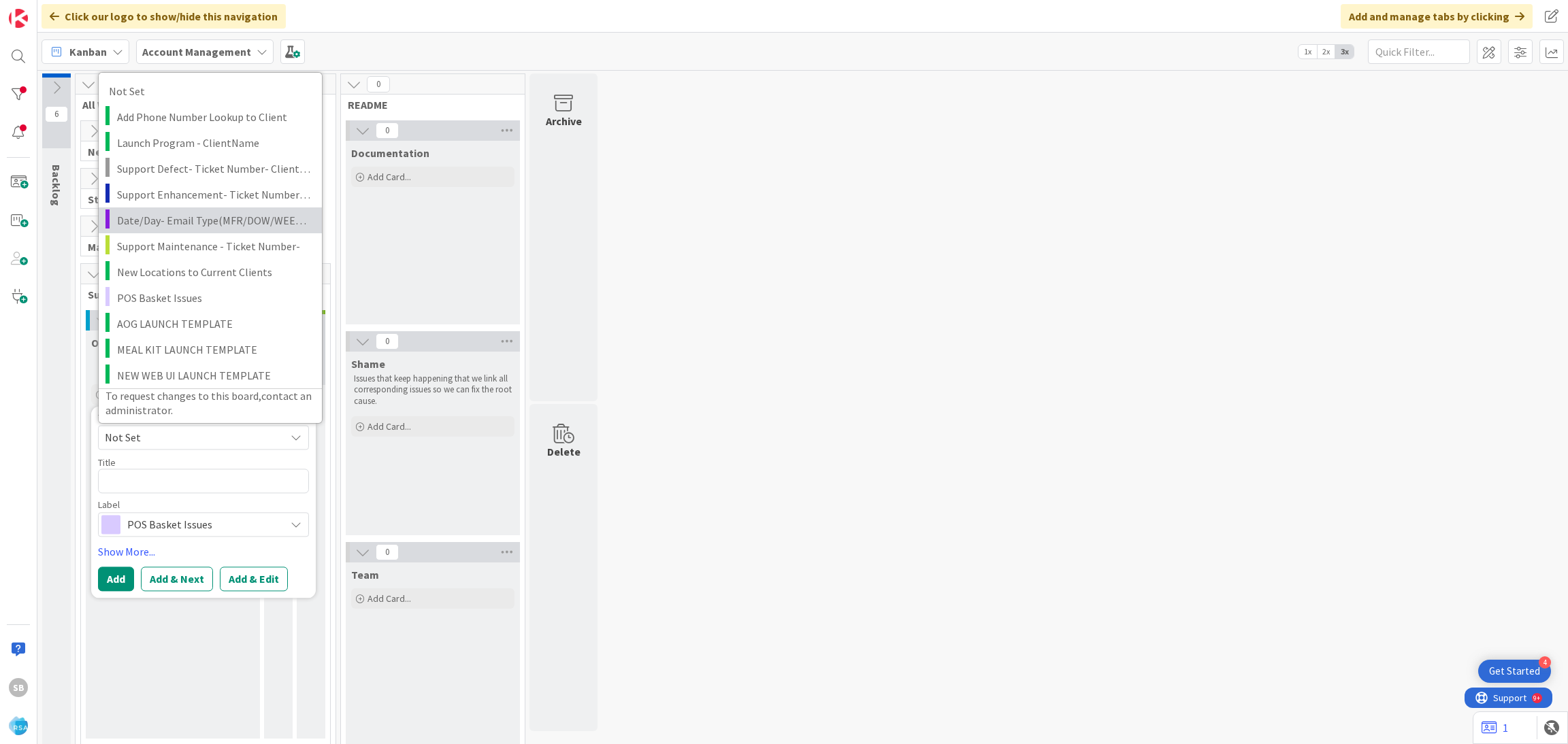
click at [181, 208] on link "Date/Day- Email Type(MFR/DOW/WEEKLY AD)" at bounding box center [210, 220] width 223 height 26
type textarea "x"
type textarea "Date/Day- Email Type(MFR/DOW/WEEKLY AD)"
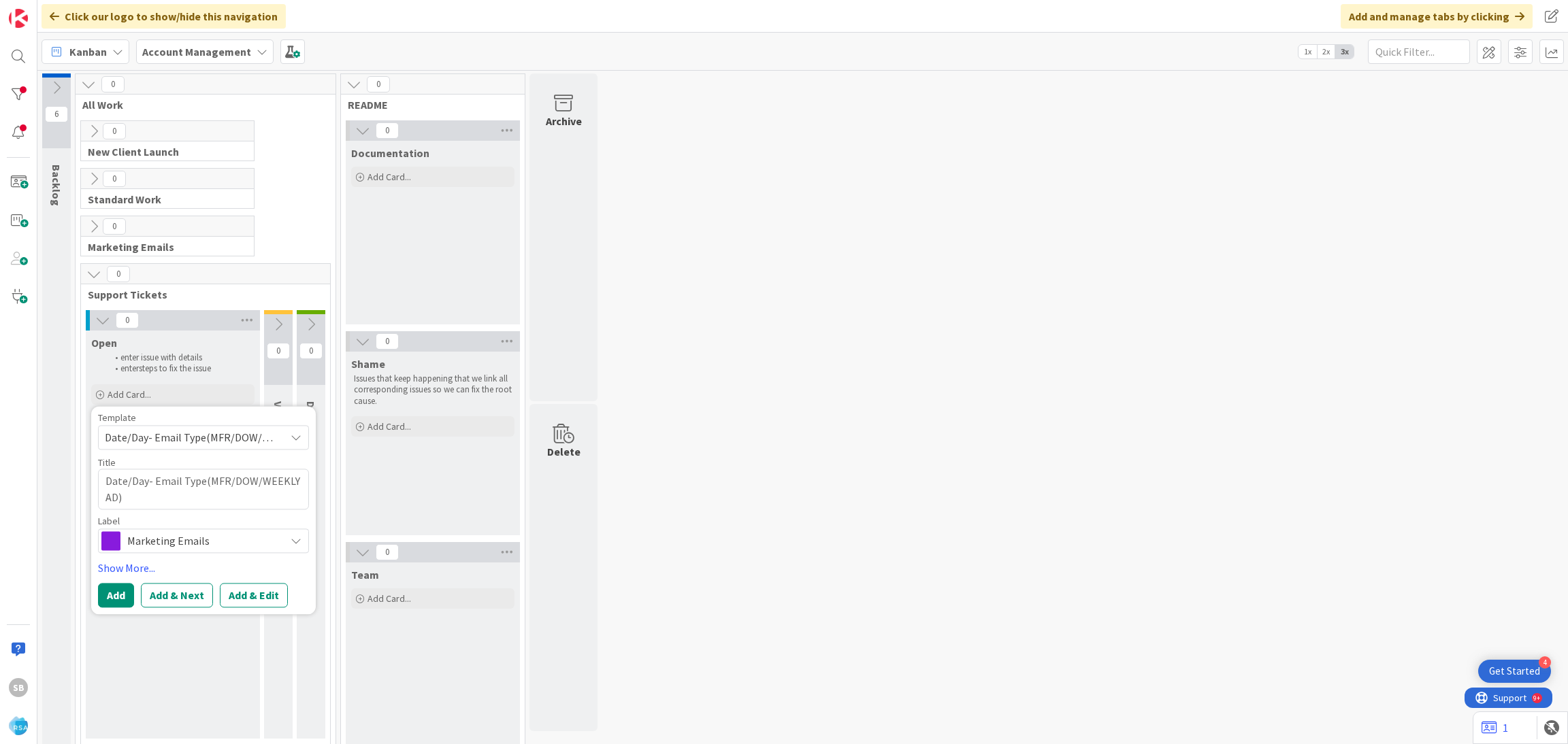
click at [174, 441] on span "Date/Day- Email Type(MFR/DOW/WEEKLY AD)" at bounding box center [190, 437] width 170 height 18
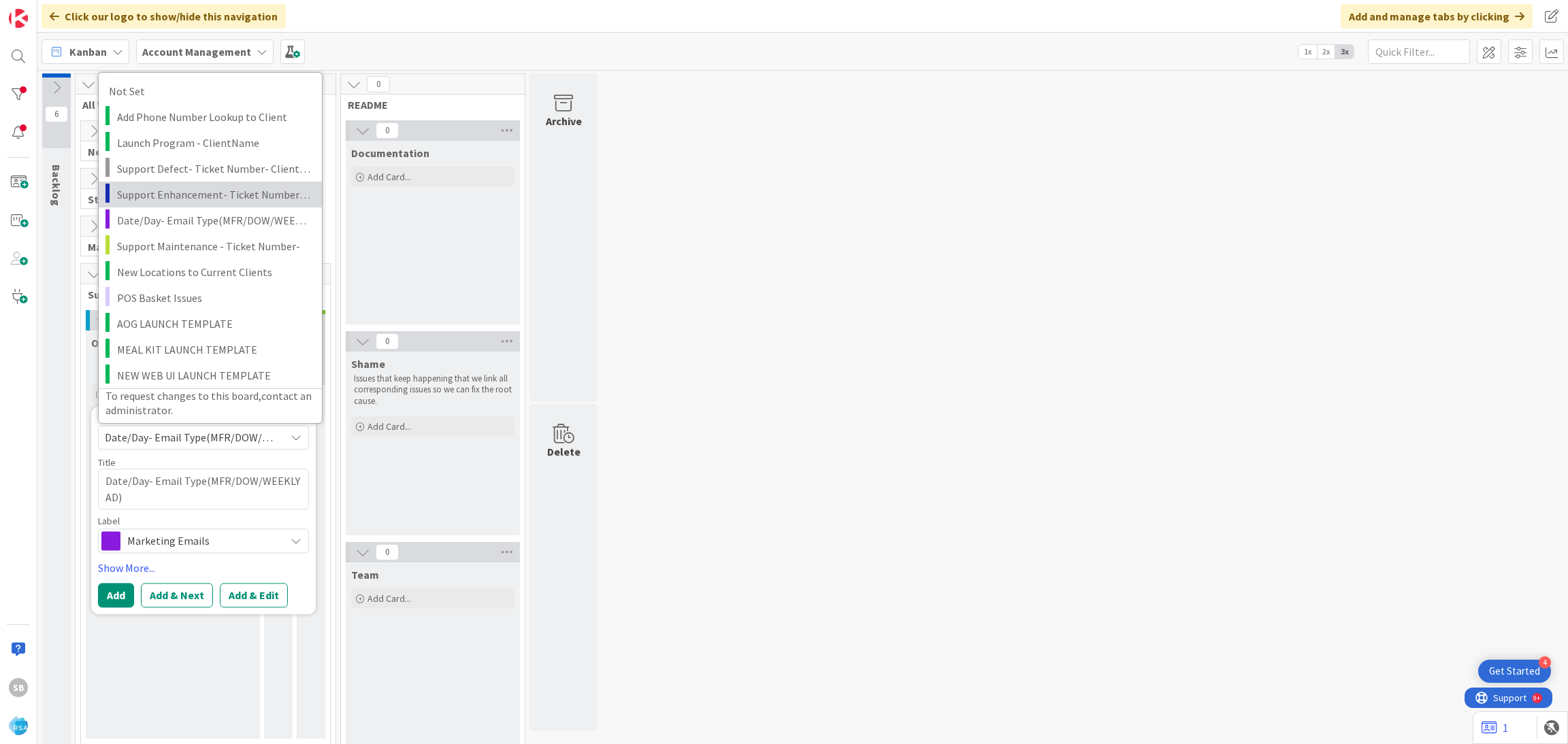
click at [195, 189] on span "Support Enhancement- Ticket Number- Client Name- Product Name" at bounding box center [214, 194] width 194 height 18
type textarea "x"
type textarea "Support Enhancement- Ticket Number- Client Name- Product Name"
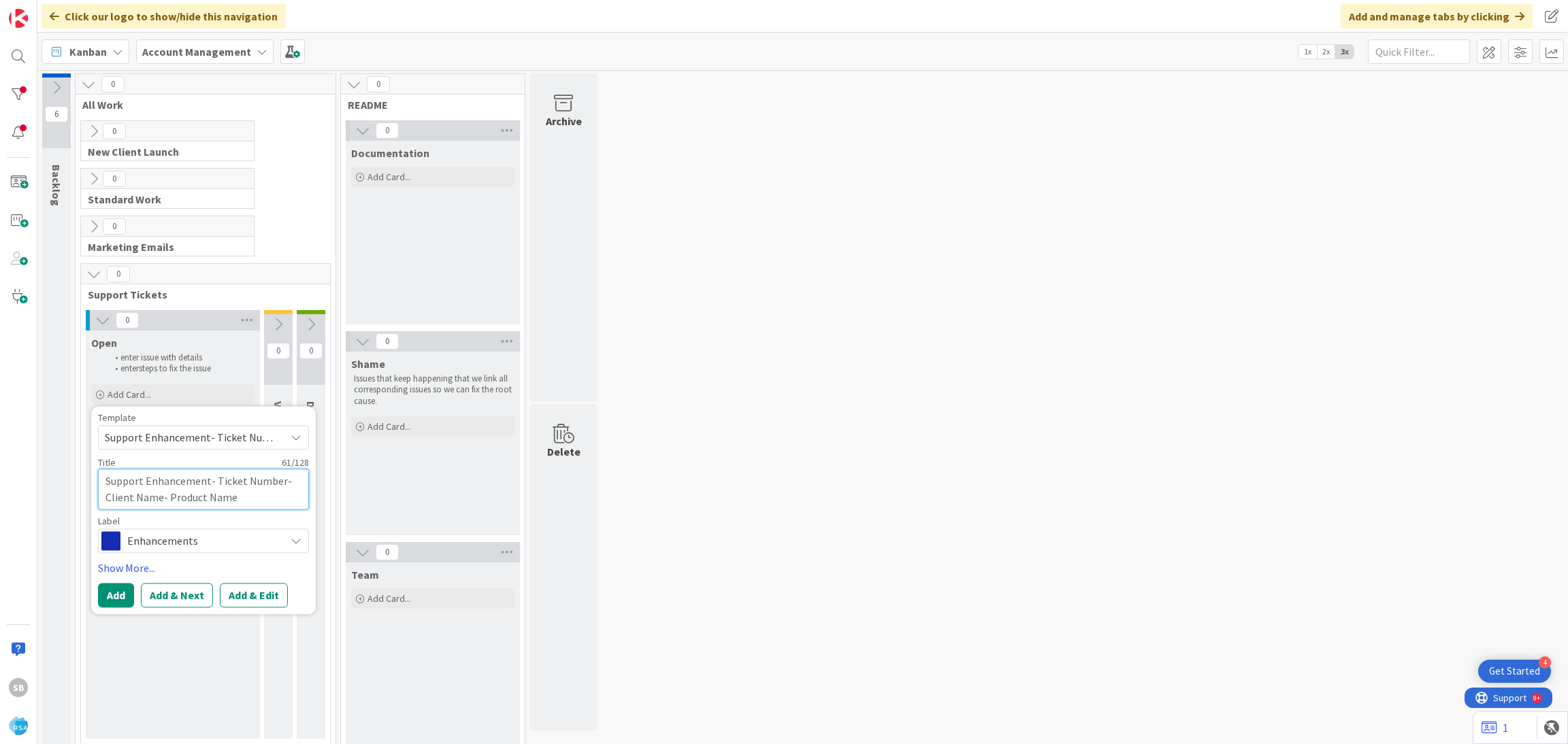
drag, startPoint x: 216, startPoint y: 480, endPoint x: 281, endPoint y: 519, distance: 75.8
click at [281, 519] on div "Template Support Enhancement- Ticket Number- Client Name- Product Name Not Set …" at bounding box center [203, 483] width 211 height 140
type textarea "x"
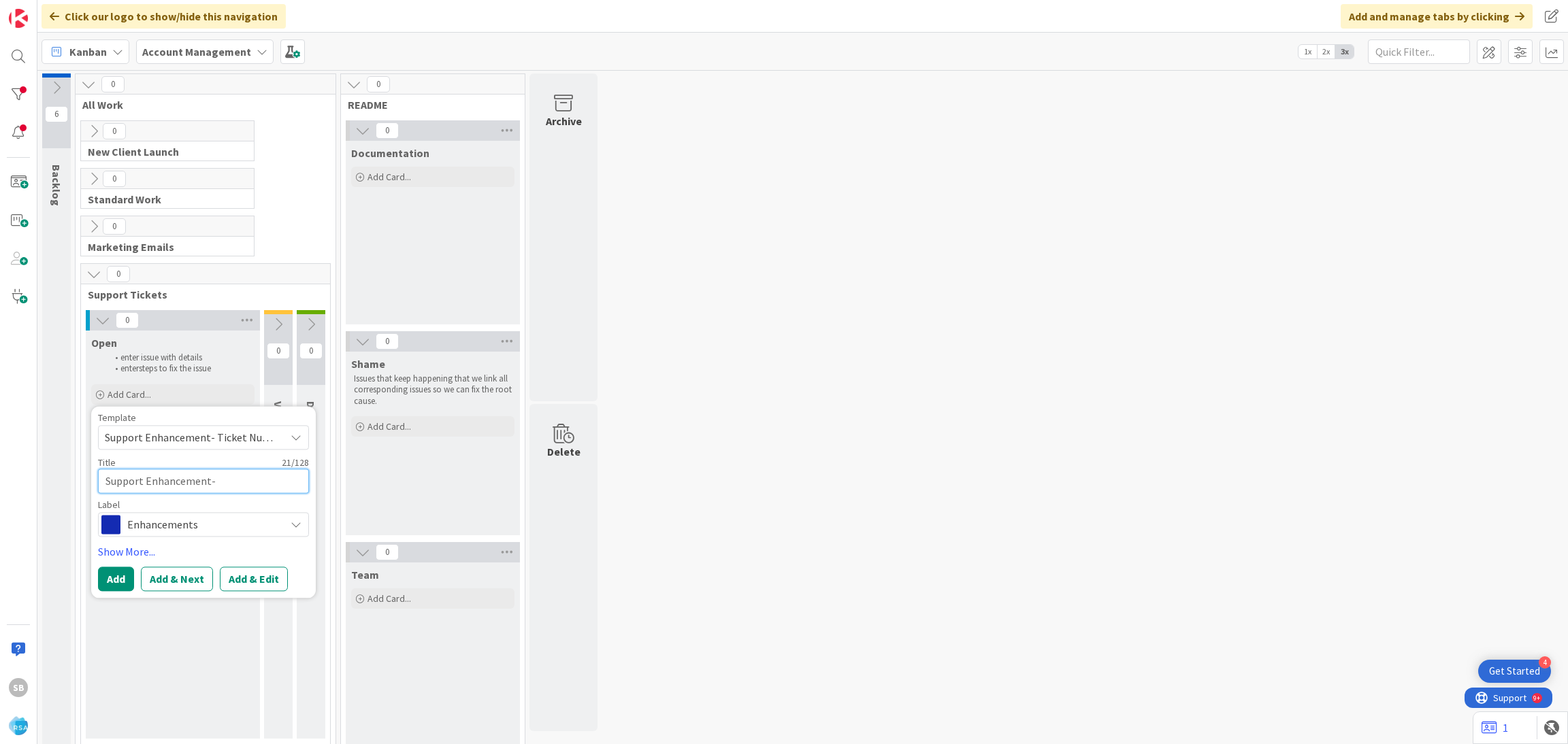
type textarea "Support Enhancement-"
paste textarea "304703"
type textarea "x"
type textarea "Support Enhancement- 304703"
type textarea "x"
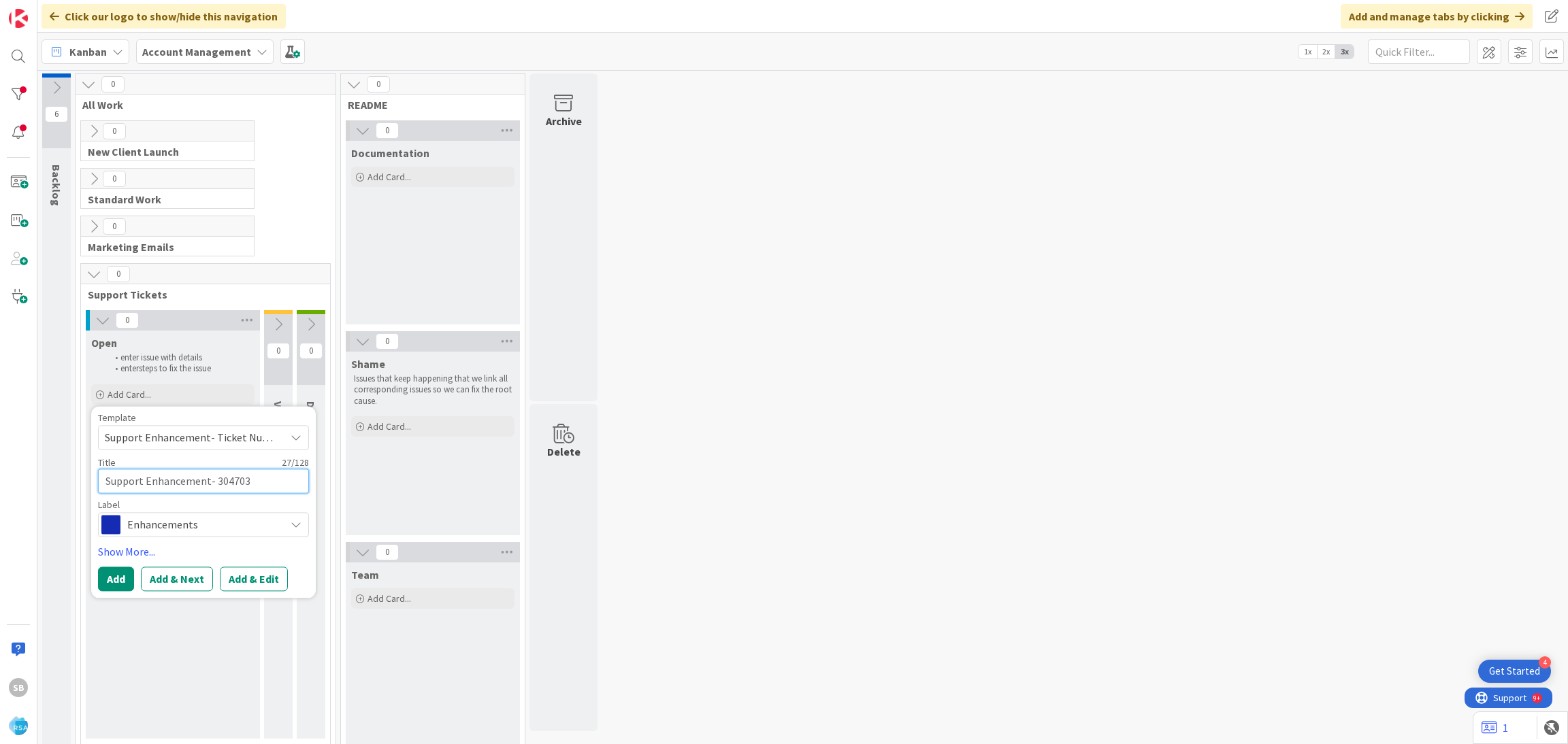
type textarea "Support Enhancement- 304703"
type textarea "x"
type textarea "Support Enhancement- 304703 -"
type textarea "x"
type textarea "Support Enhancement- 304703 -"
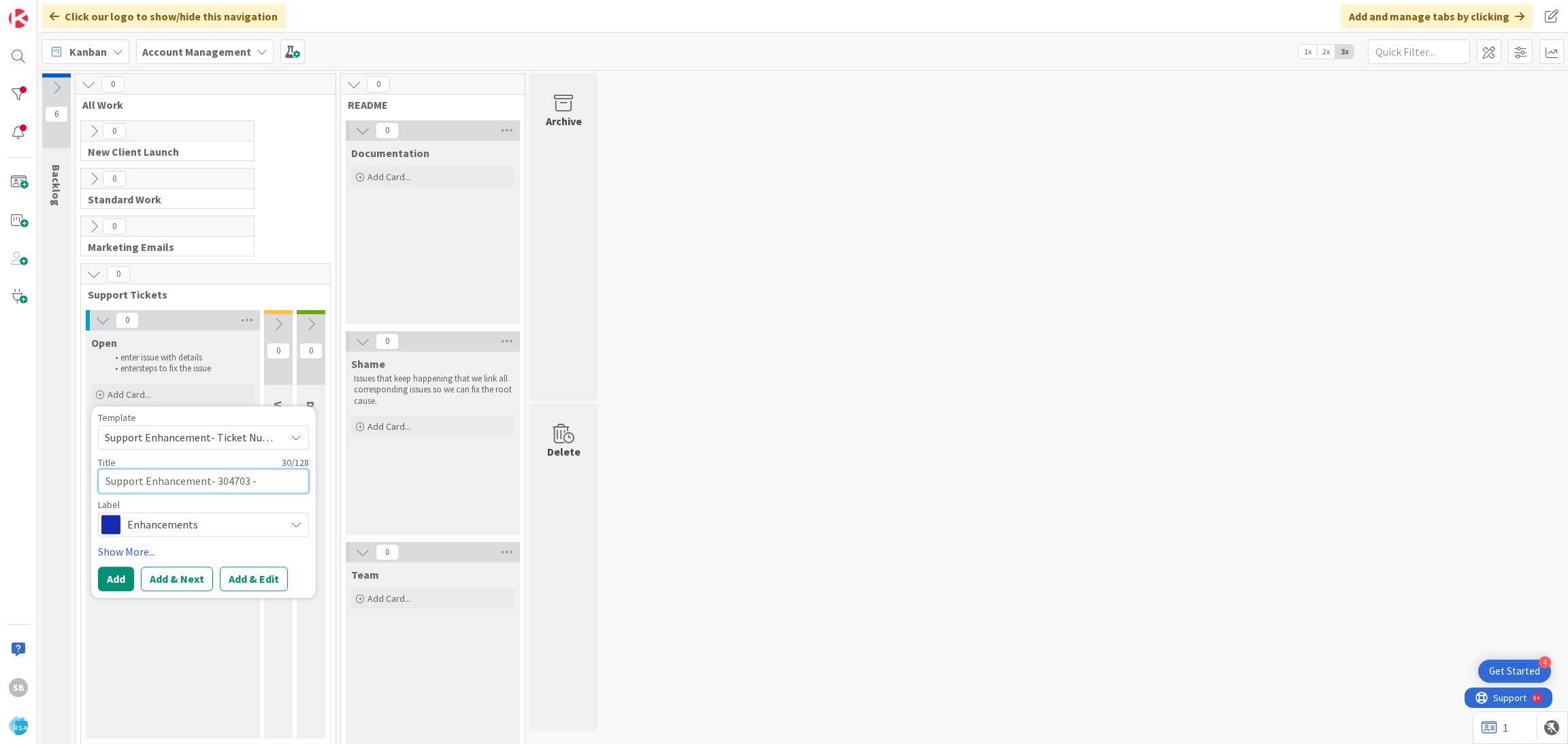
paste textarea "For All Clients"
type textarea "x"
type textarea "Support Enhancement- 304703 - For All Clients"
type textarea "x"
type textarea "Support Enhancement- 304703 - For All Clients"
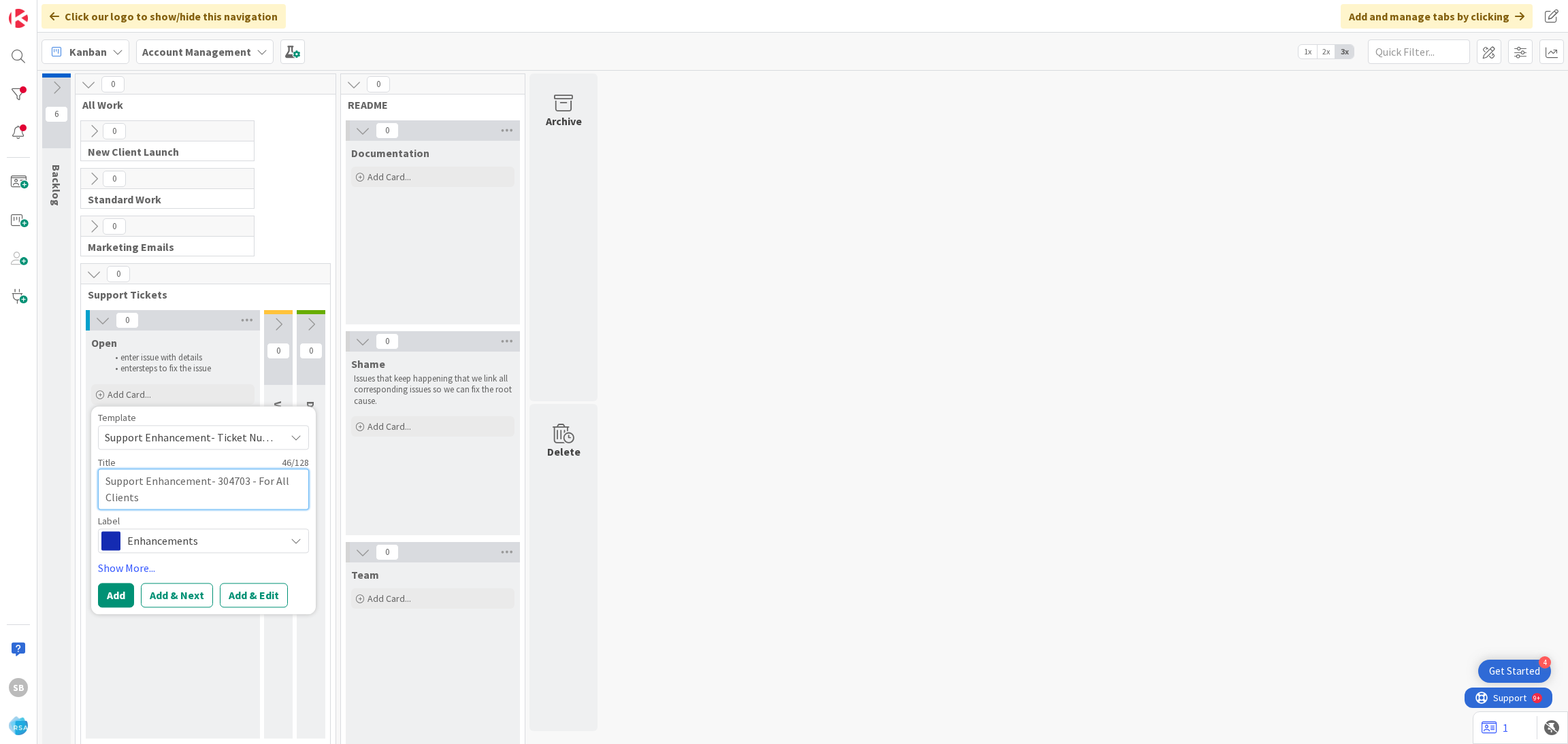
type textarea "x"
type textarea "Support Enhancement- 304703 - For All Clients"
type textarea "x"
type textarea "Support Enhancement- 304703 - For All Clients"
type textarea "x"
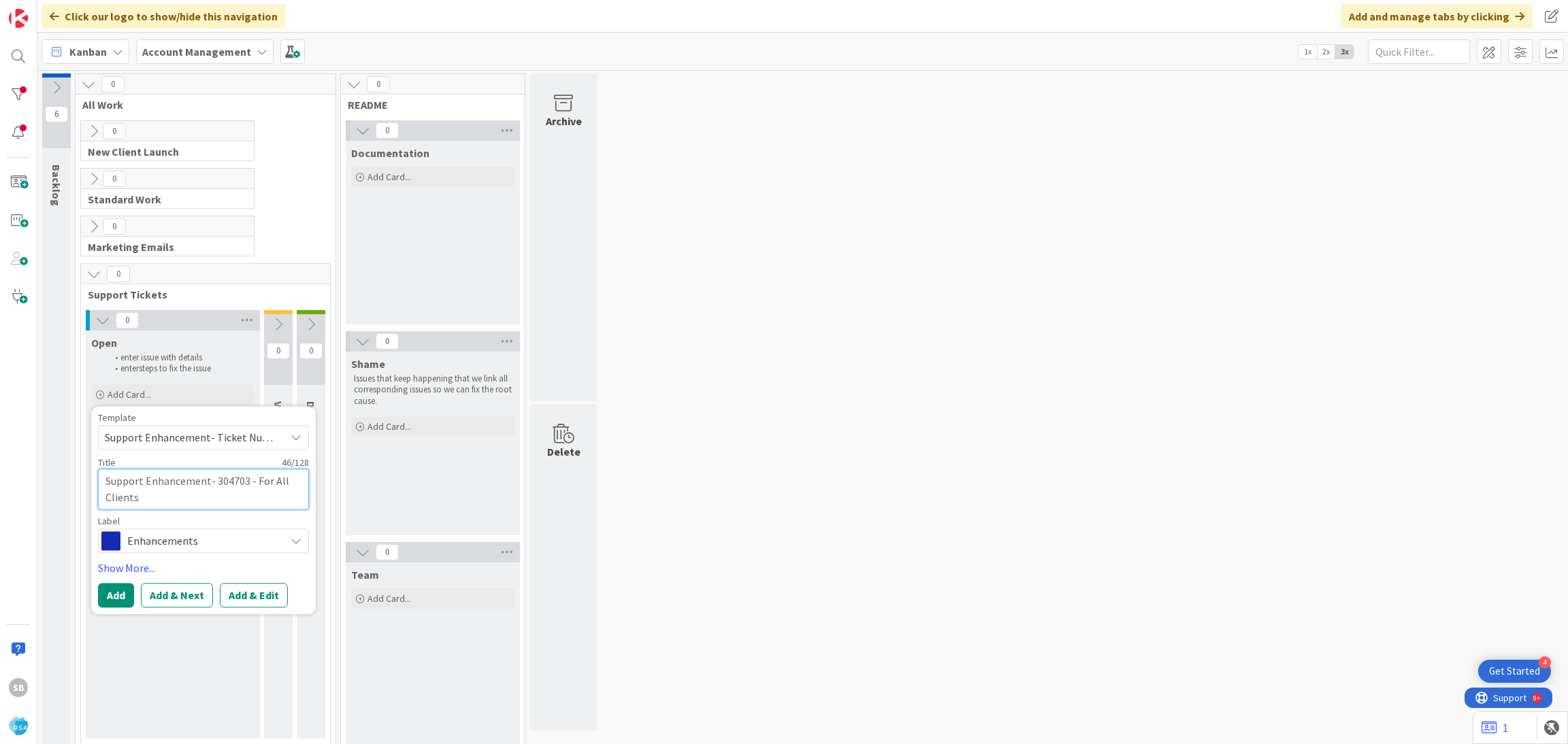
type textarea "Support Enhancement- 304703 - For All Clients -"
type textarea "x"
type textarea "Support Enhancement- 304703 - For All Clients -"
paste textarea "Checkout Carts"
type textarea "x"
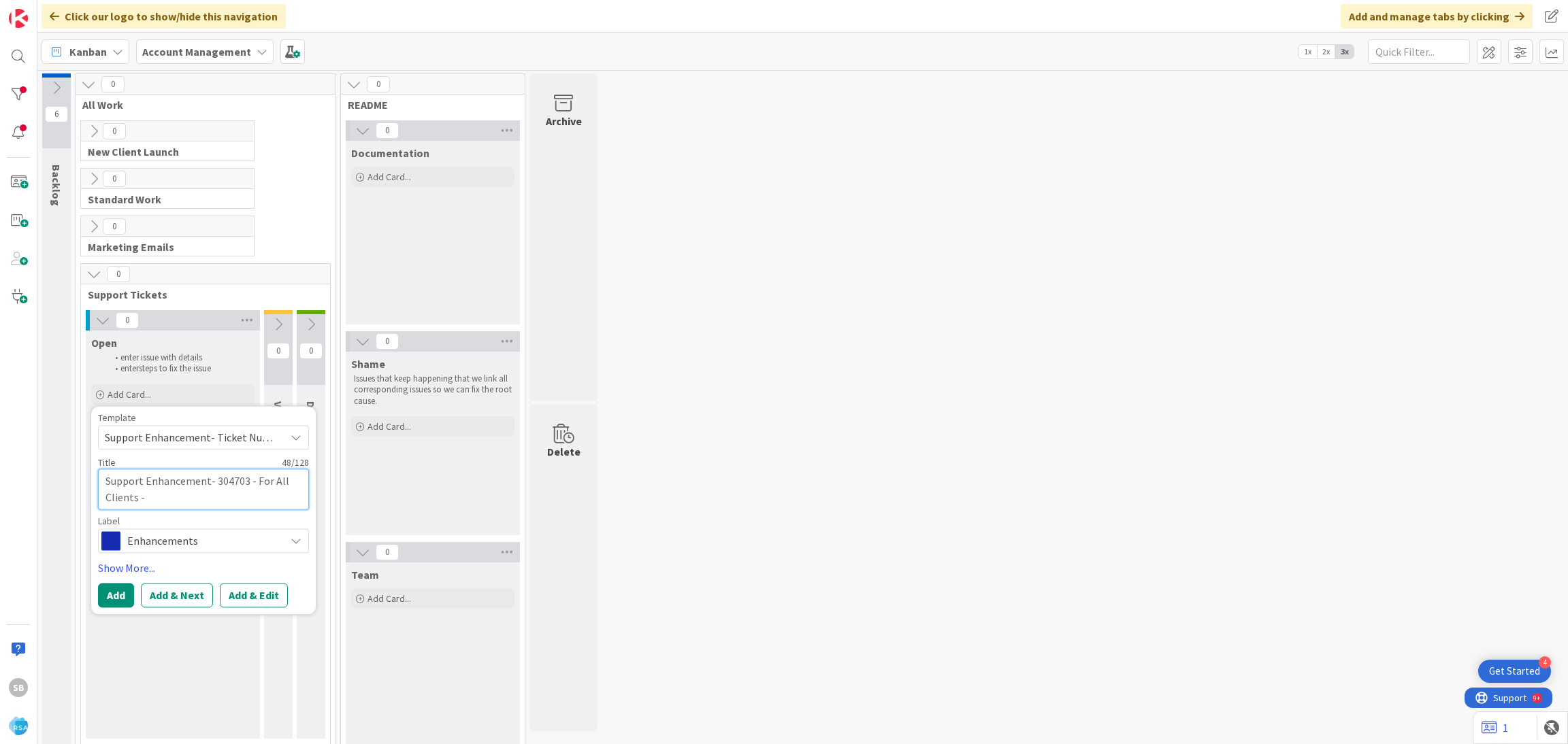
type textarea "Support Enhancement- 304703 - For All Clients - Checkout Carts"
type textarea "x"
type textarea "Support Enhancement- 304703 - For All Clients - Checkout Carts"
type textarea "x"
type textarea "Support Enhancement- 304703 - For All Clients - Checkout Carts -"
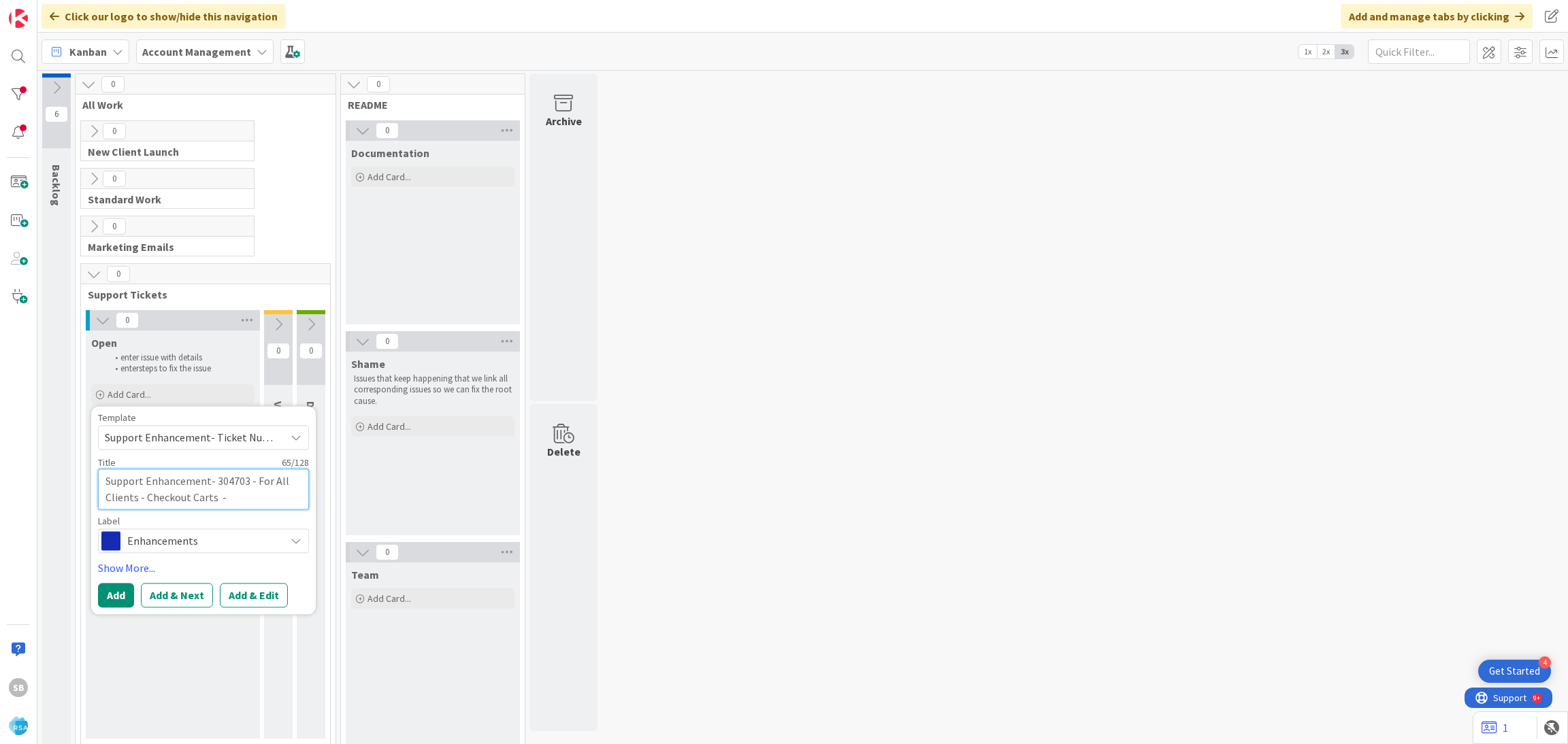
type textarea "x"
type textarea "Support Enhancement- 304703 - For All Clients - Checkout Carts -"
type textarea "x"
type textarea "Support Enhancement- 304703 - For All Clients - Checkout Carts - R"
type textarea "x"
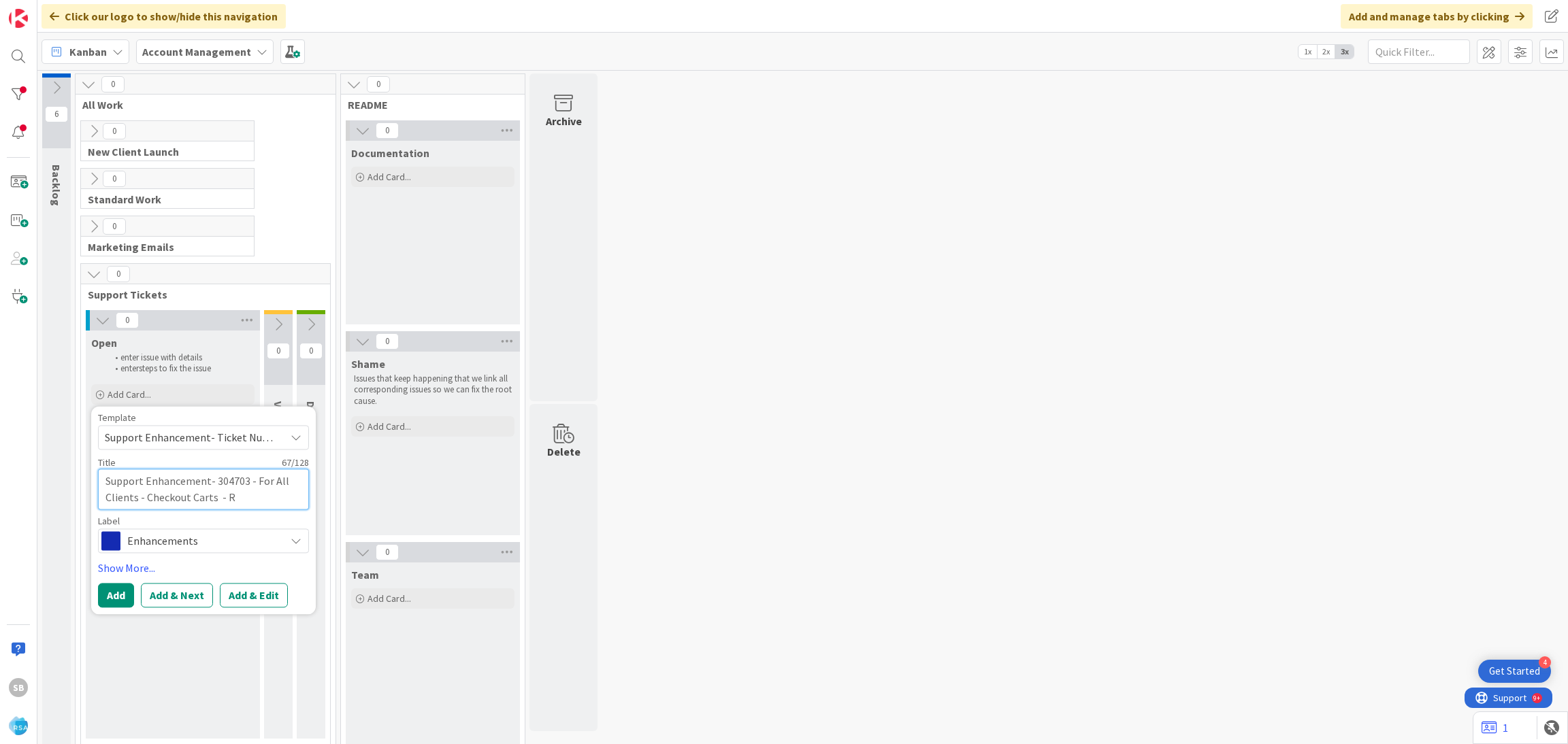
type textarea "Support Enhancement- 304703 - For All Clients - Checkout Carts -"
type textarea "x"
type textarea "Support Enhancement- 304703 - For All Clients - Checkout Carts - A"
type textarea "x"
type textarea "Support Enhancement- 304703 - For All Clients - Checkout Carts - AO"
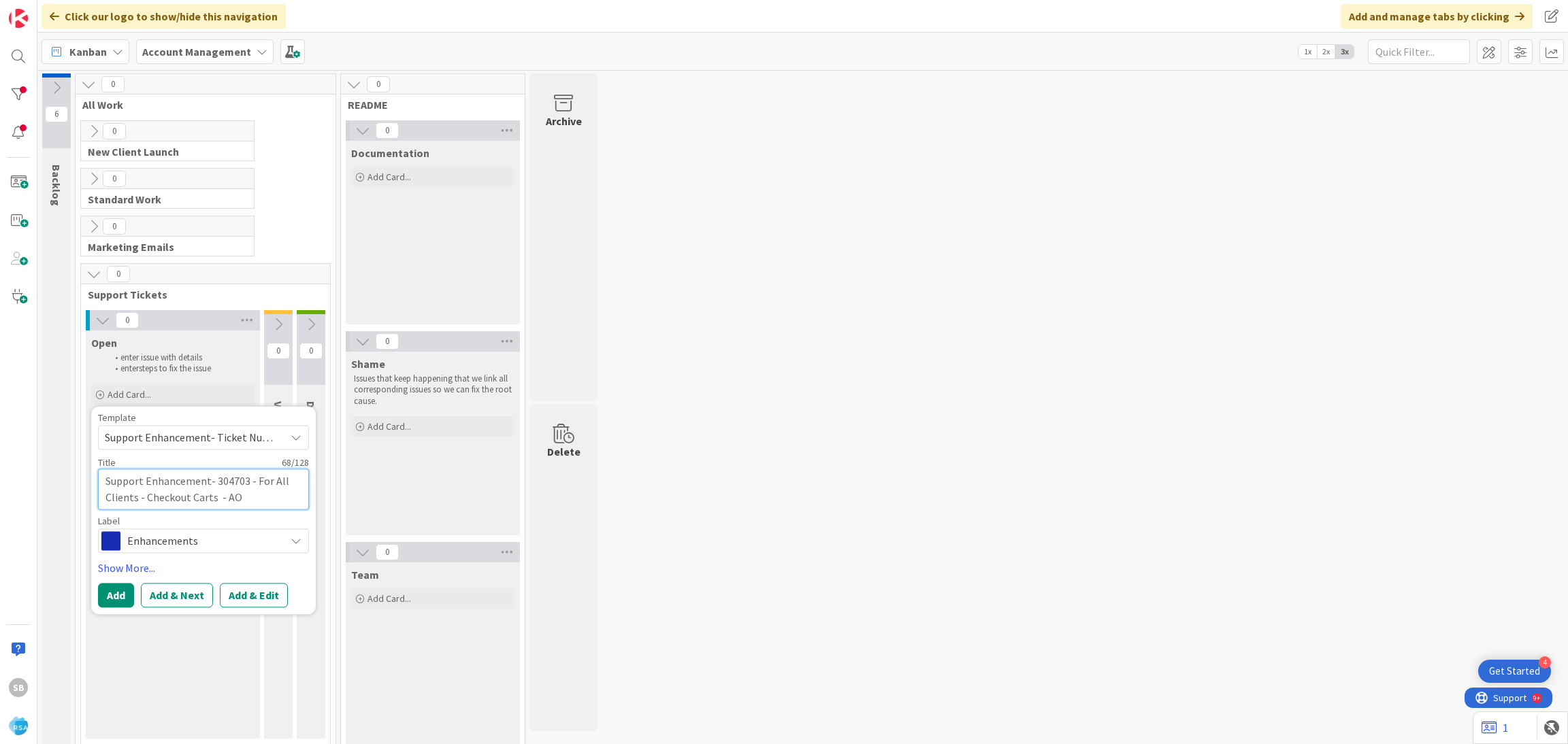
type textarea "x"
type textarea "Support Enhancement- 304703 - For All Clients - Checkout Carts - AOG"
click at [242, 594] on button "Add & Edit" at bounding box center [254, 596] width 68 height 25
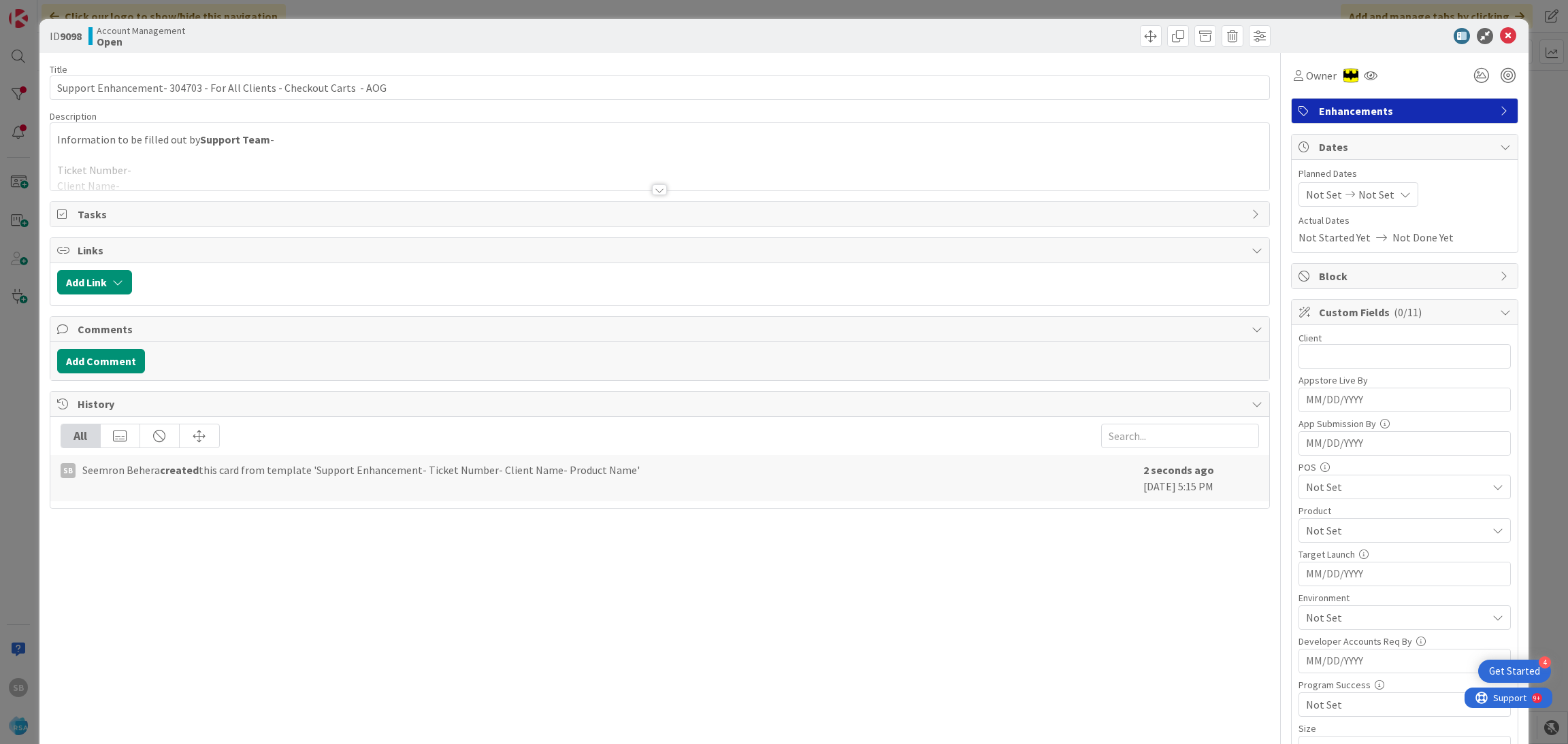
click at [293, 164] on div at bounding box center [660, 173] width 1220 height 35
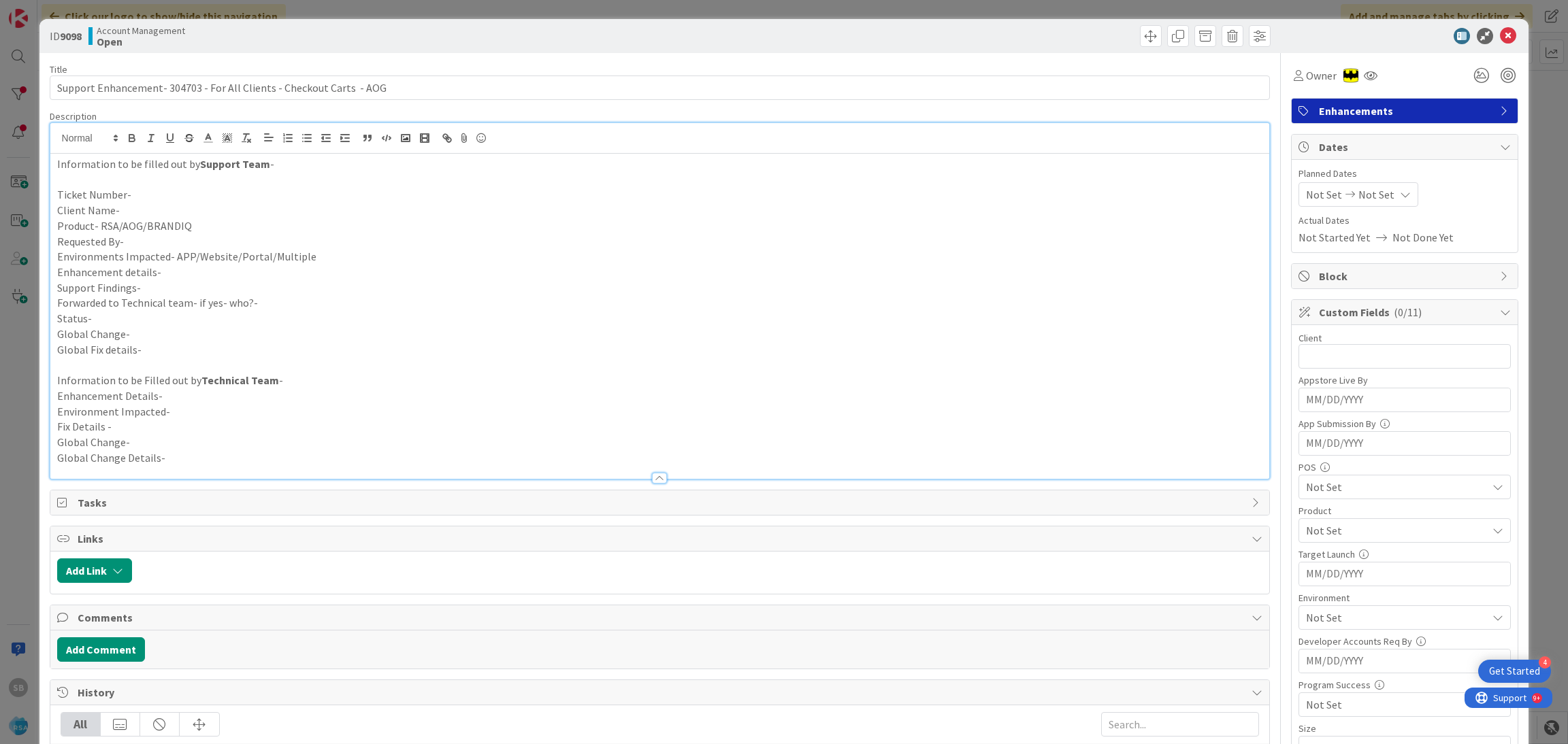
click at [181, 209] on p "Client Name-" at bounding box center [660, 210] width 1206 height 15
click at [159, 204] on p "Client Name-" at bounding box center [660, 210] width 1206 height 15
click at [152, 196] on p "Ticket Number-" at bounding box center [660, 194] width 1206 height 15
click at [144, 205] on p "Client Name-" at bounding box center [660, 210] width 1206 height 15
click at [210, 222] on p "Product- RSA/AOG/BRANDIQ" at bounding box center [660, 226] width 1206 height 15
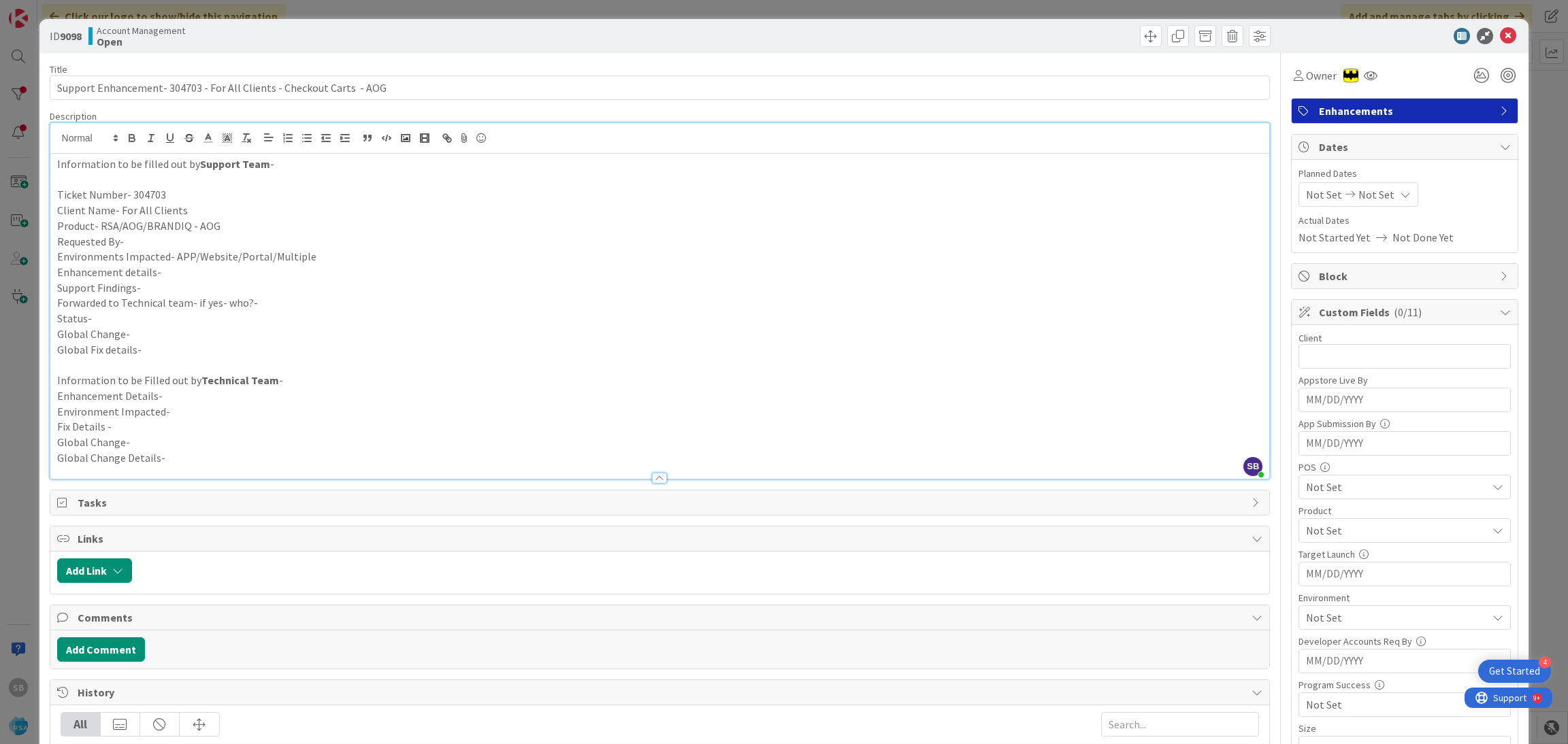
click at [190, 236] on p "Requested By-" at bounding box center [660, 242] width 1206 height 15
click at [177, 277] on p "Enhancement details-" at bounding box center [660, 272] width 1206 height 15
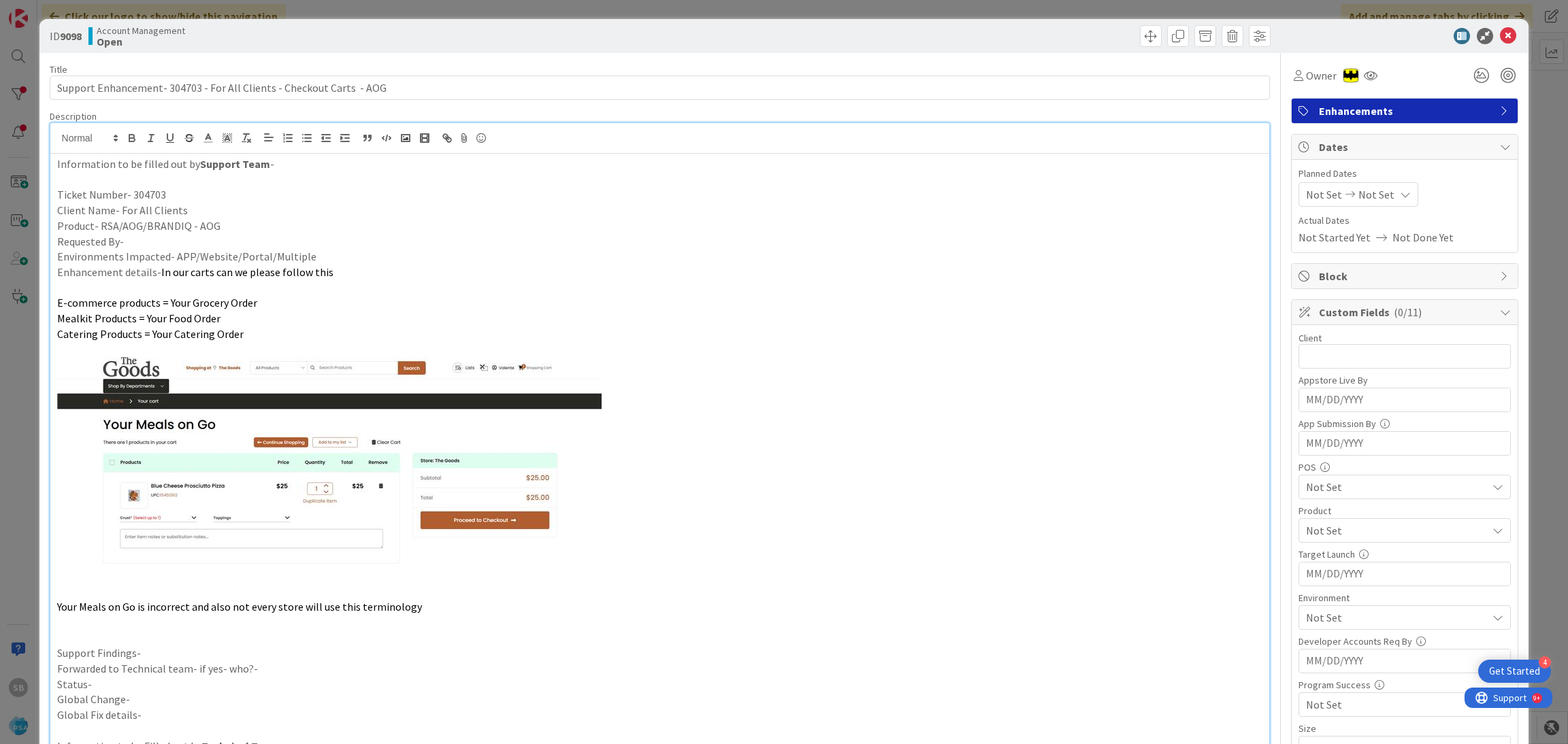
click at [156, 240] on p "Requested By-" at bounding box center [660, 242] width 1206 height 15
click at [305, 258] on p "Environments Impacted- APP/Website/Portal/Multiple" at bounding box center [660, 256] width 1206 height 15
click at [185, 230] on p "Product- RSA/AOG/BRANDIQ - AOG" at bounding box center [660, 226] width 1206 height 15
click at [164, 234] on p "Product- RSA/AOG/BRANDIQ - AOG" at bounding box center [660, 226] width 1206 height 15
click at [156, 250] on p "Environments Impacted- APP/Website/Portal/Multiple - Website" at bounding box center [660, 256] width 1206 height 15
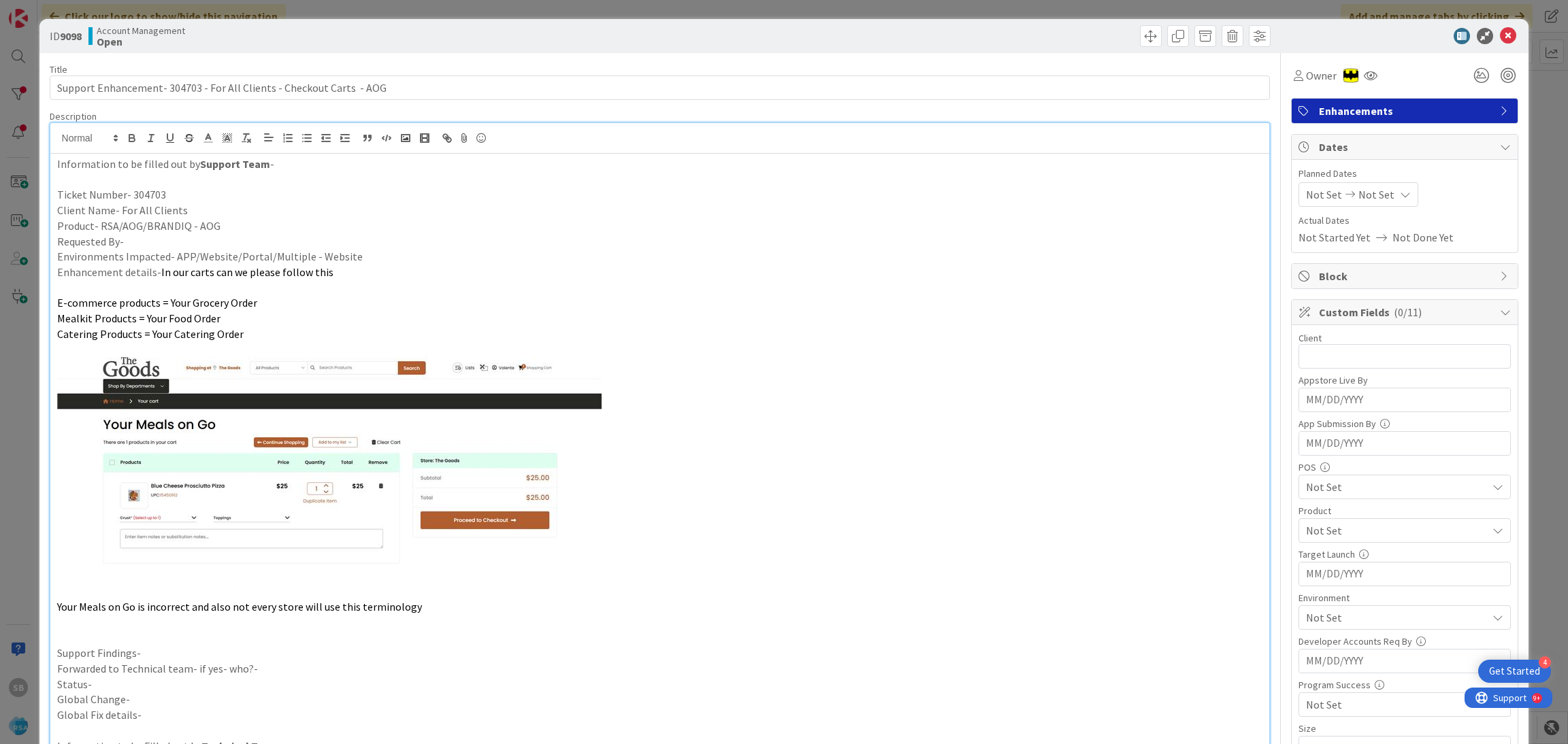
click at [145, 246] on p "Requested By-" at bounding box center [660, 242] width 1206 height 15
click at [179, 590] on p at bounding box center [660, 591] width 1206 height 15
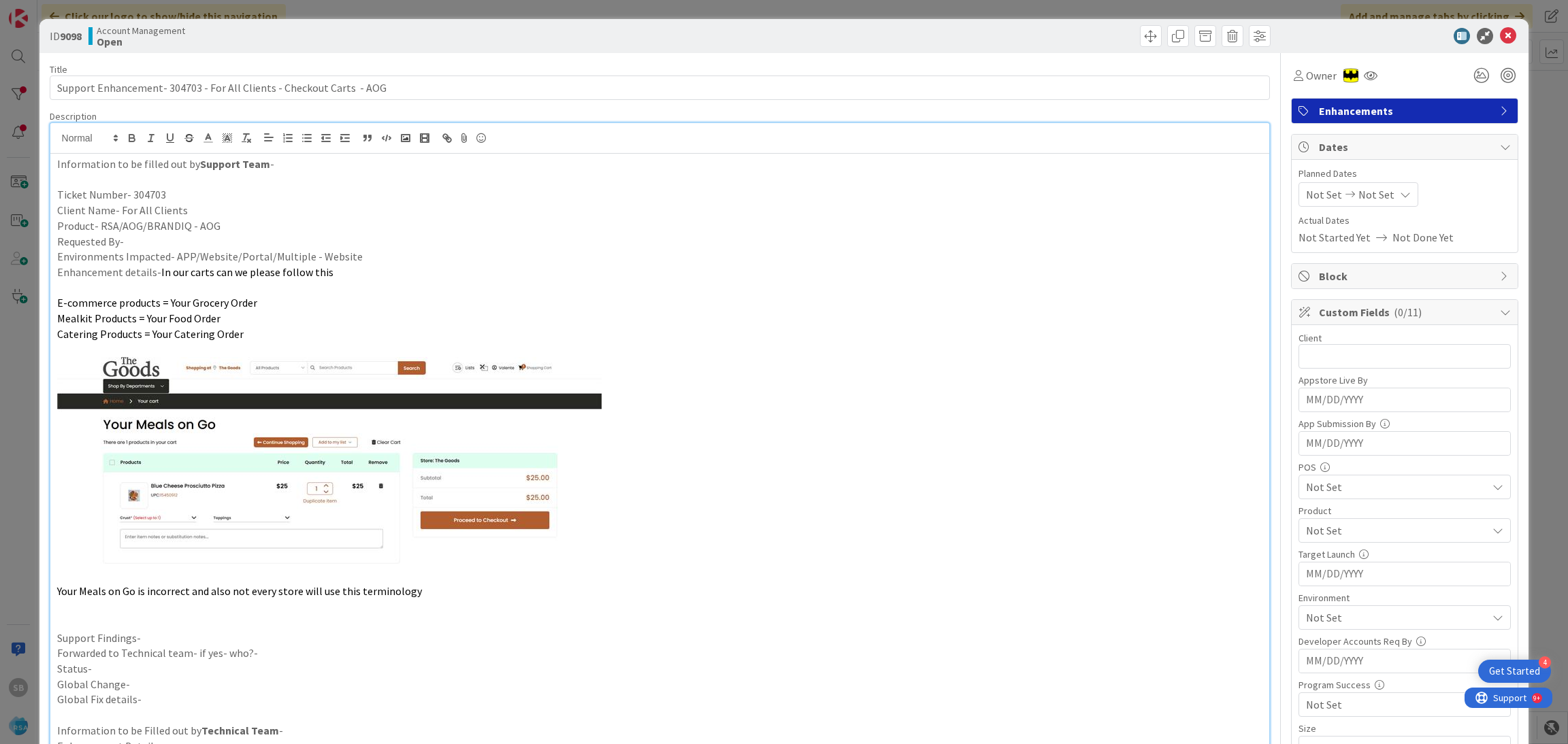
click at [150, 640] on p "Support Findings-" at bounding box center [660, 638] width 1206 height 15
click at [263, 612] on p "Forwarded to Technical team- if yes- who?-" at bounding box center [660, 607] width 1206 height 15
click at [222, 623] on p "Status-" at bounding box center [660, 622] width 1206 height 15
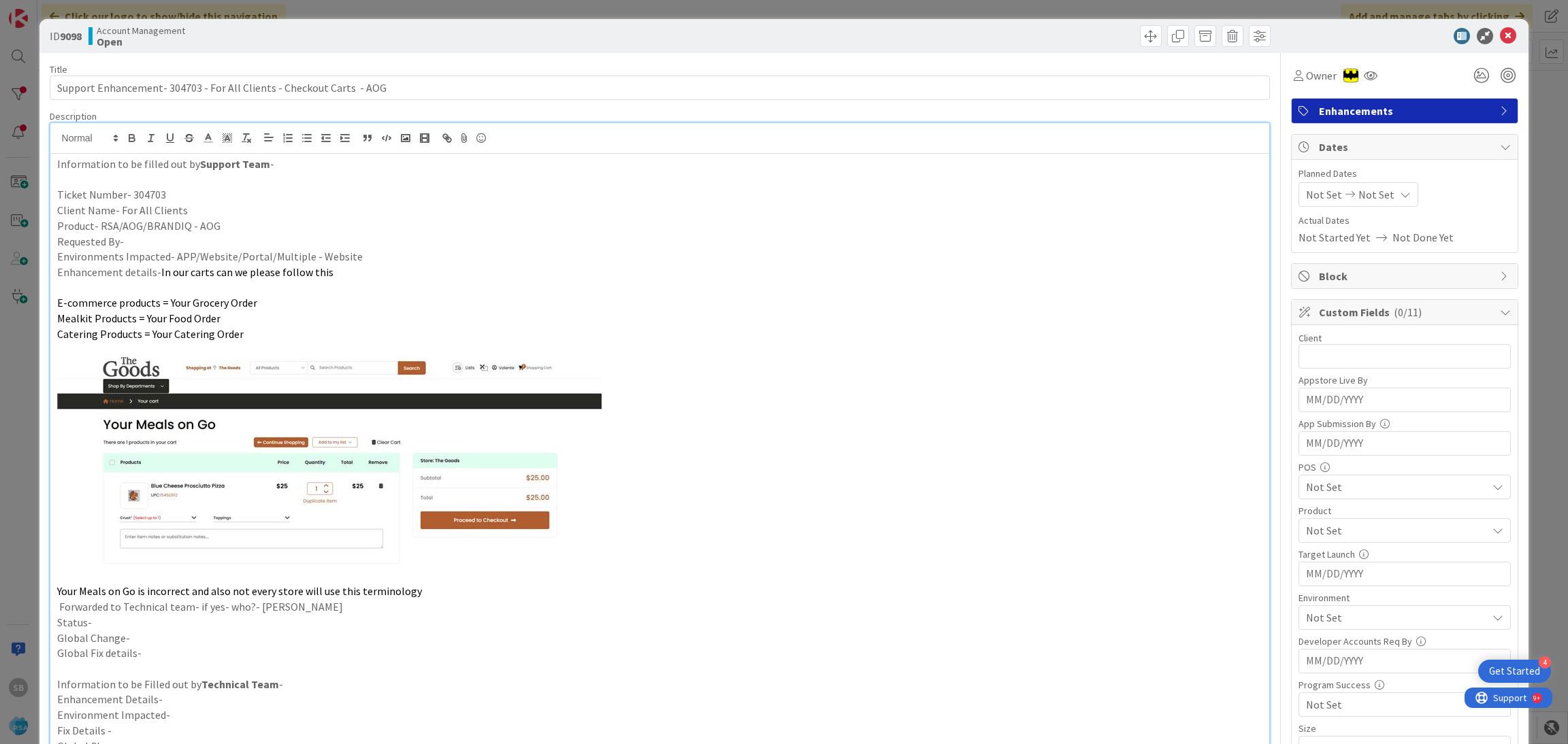
click at [164, 299] on span "E-commerce products = Your Grocery Order" at bounding box center [157, 303] width 200 height 14
click at [141, 287] on p at bounding box center [660, 287] width 1206 height 15
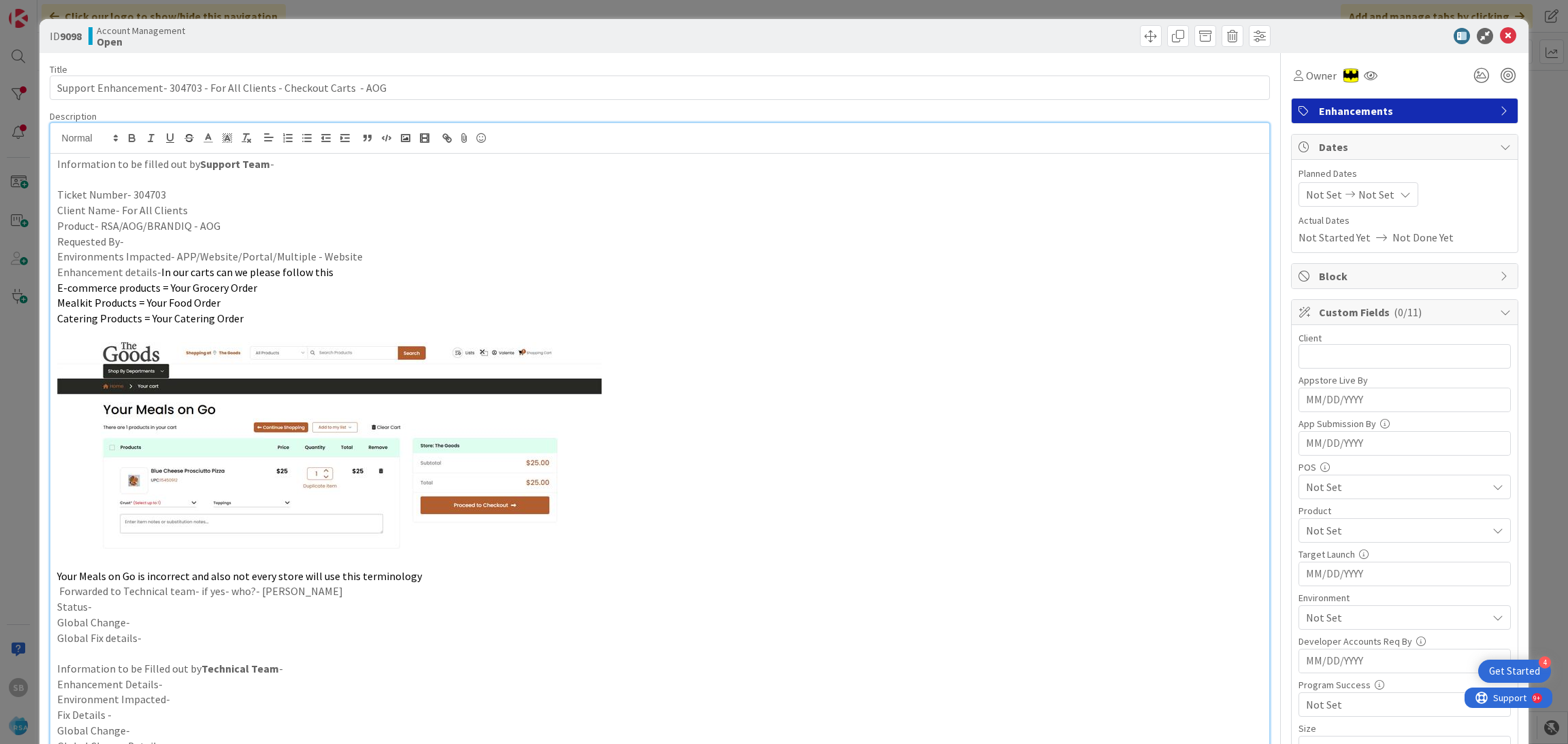
click at [133, 238] on p "Requested By-" at bounding box center [660, 242] width 1206 height 15
click at [1317, 191] on span "Not Set" at bounding box center [1324, 194] width 36 height 16
click at [1342, 363] on td "18" at bounding box center [1354, 364] width 26 height 26
type input "[DATE]"
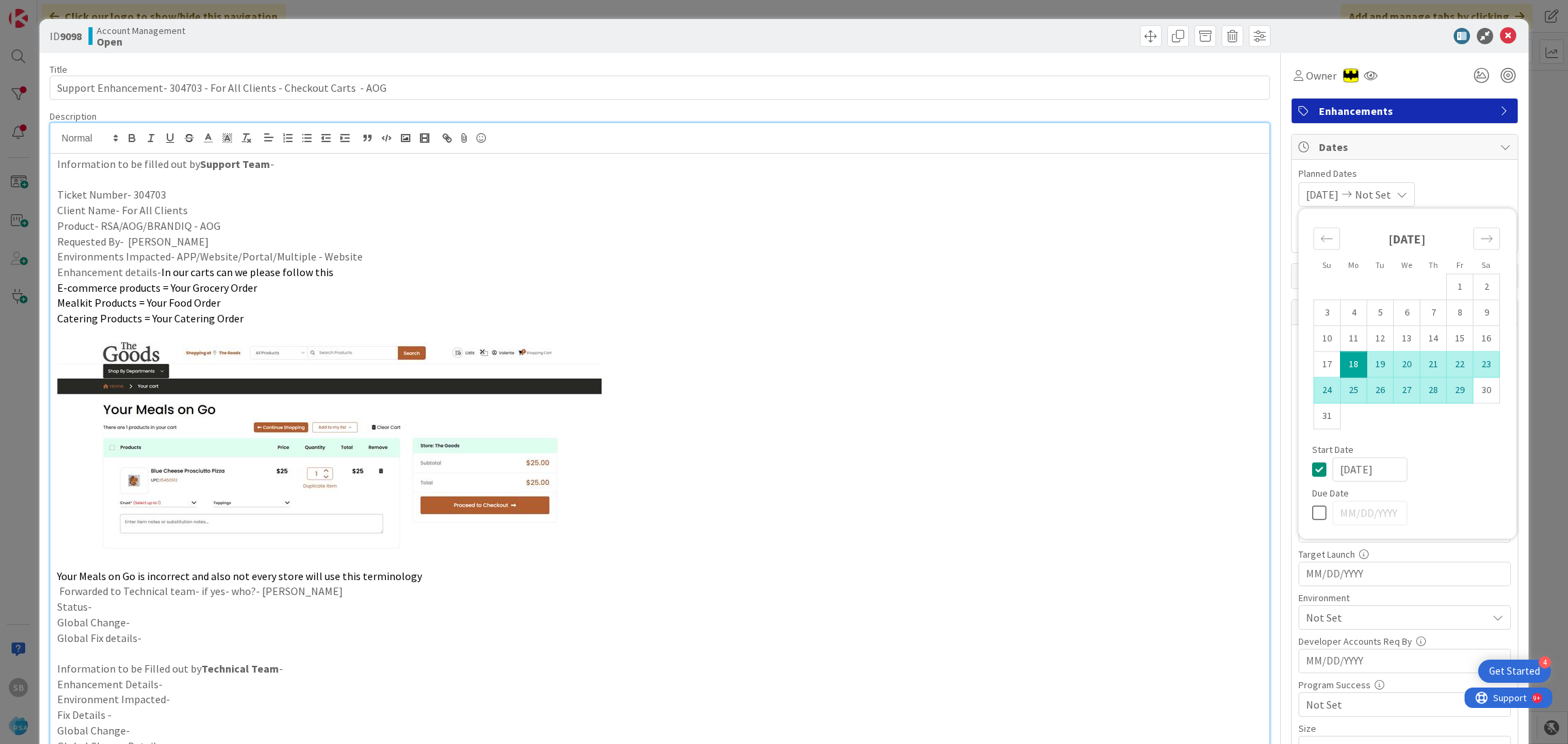
click at [1448, 392] on td "29" at bounding box center [1460, 390] width 26 height 26
type input "[DATE]"
click at [1448, 172] on span "Planned Dates" at bounding box center [1404, 174] width 212 height 14
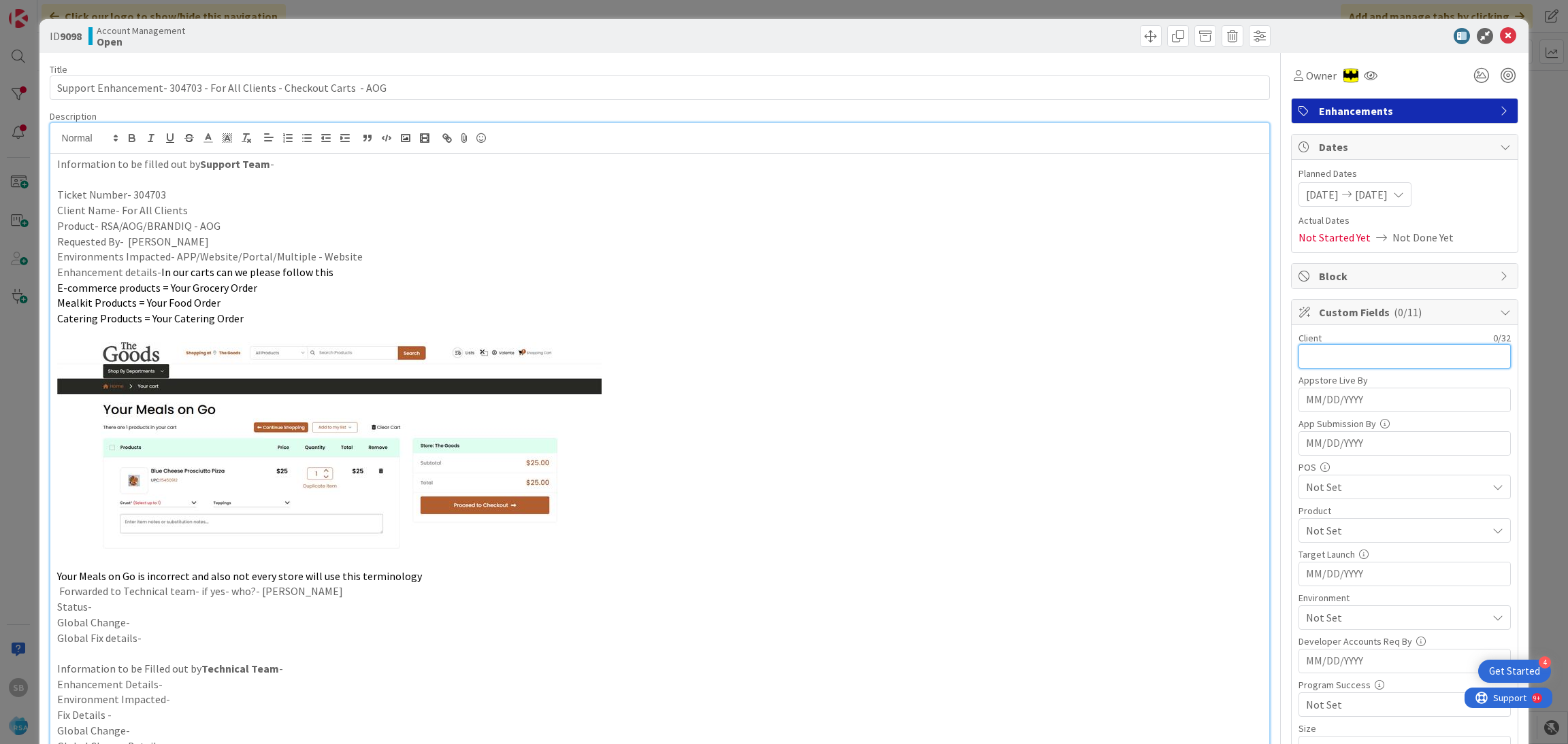
click at [1341, 360] on input "text" at bounding box center [1404, 356] width 212 height 25
type input "For All Clients"
click at [1320, 536] on span "Not Set" at bounding box center [1396, 531] width 181 height 16
click at [1337, 588] on link "AOG" at bounding box center [1403, 587] width 217 height 25
click at [1343, 530] on span "AOG" at bounding box center [1396, 531] width 181 height 16
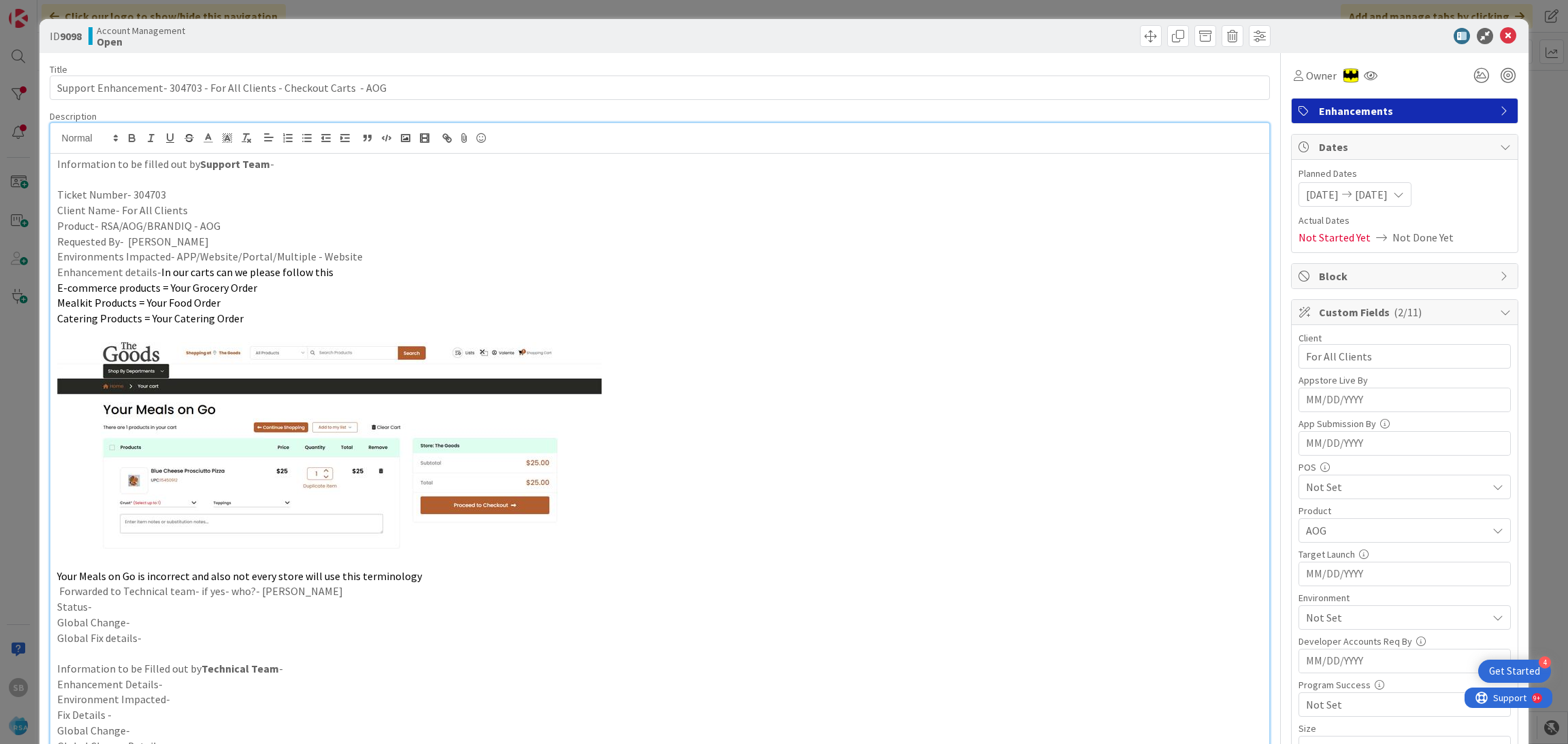
scroll to position [234, 0]
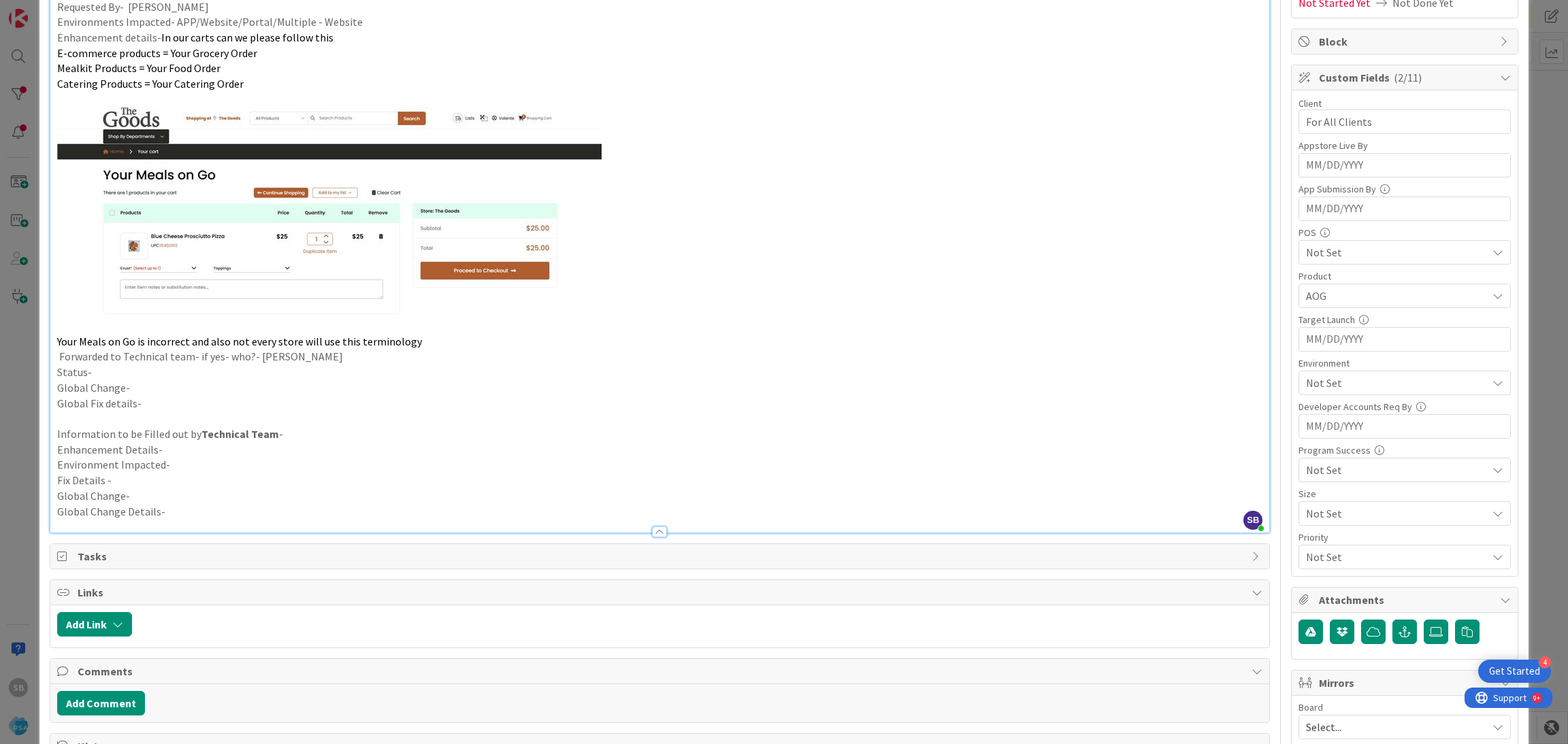
click at [1317, 287] on div "AOG" at bounding box center [1404, 296] width 212 height 25
click at [1318, 351] on span "AOG" at bounding box center [1328, 352] width 20 height 20
click at [1329, 428] on span "Web UI" at bounding box center [1334, 425] width 33 height 20
click at [1350, 283] on div "Product Web UI RSA AOG Brand IQ Meal Kit Web UI Autopilot RSA Cloud" at bounding box center [1404, 290] width 212 height 37
click at [1322, 376] on span "Not Set" at bounding box center [1396, 383] width 181 height 16
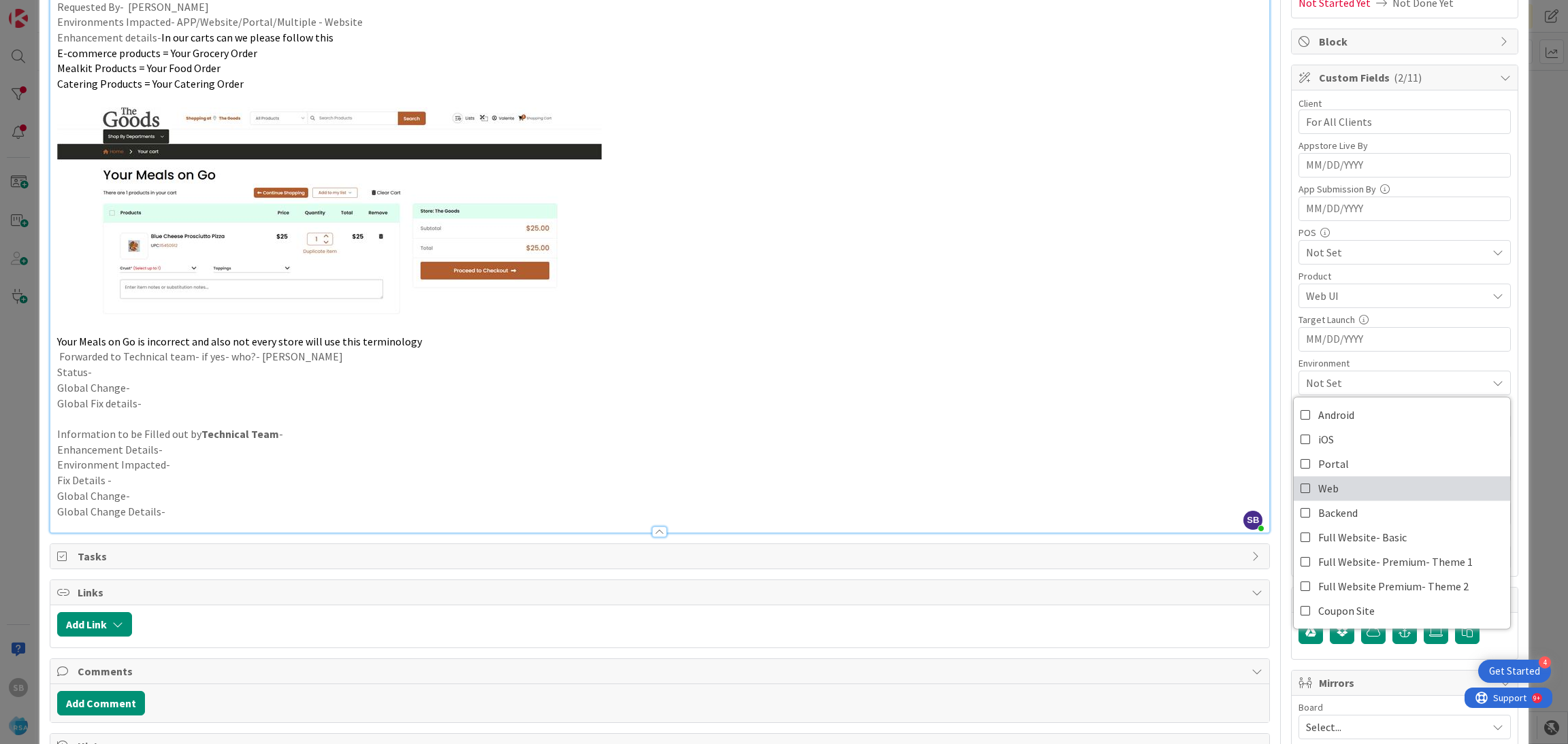
click at [1330, 492] on link "Web" at bounding box center [1403, 488] width 217 height 25
click at [1337, 384] on span "Web" at bounding box center [1396, 383] width 181 height 16
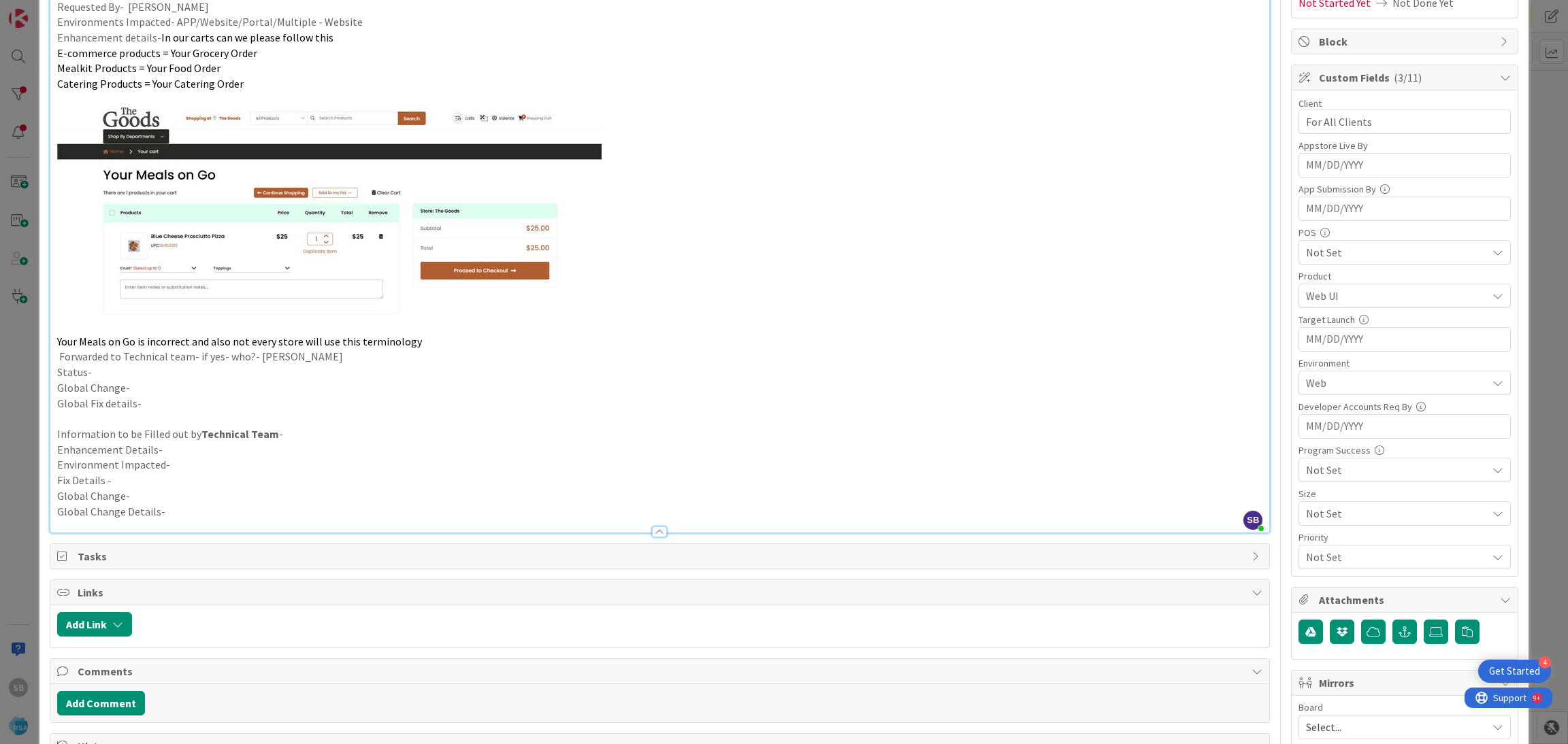
scroll to position [373, 0]
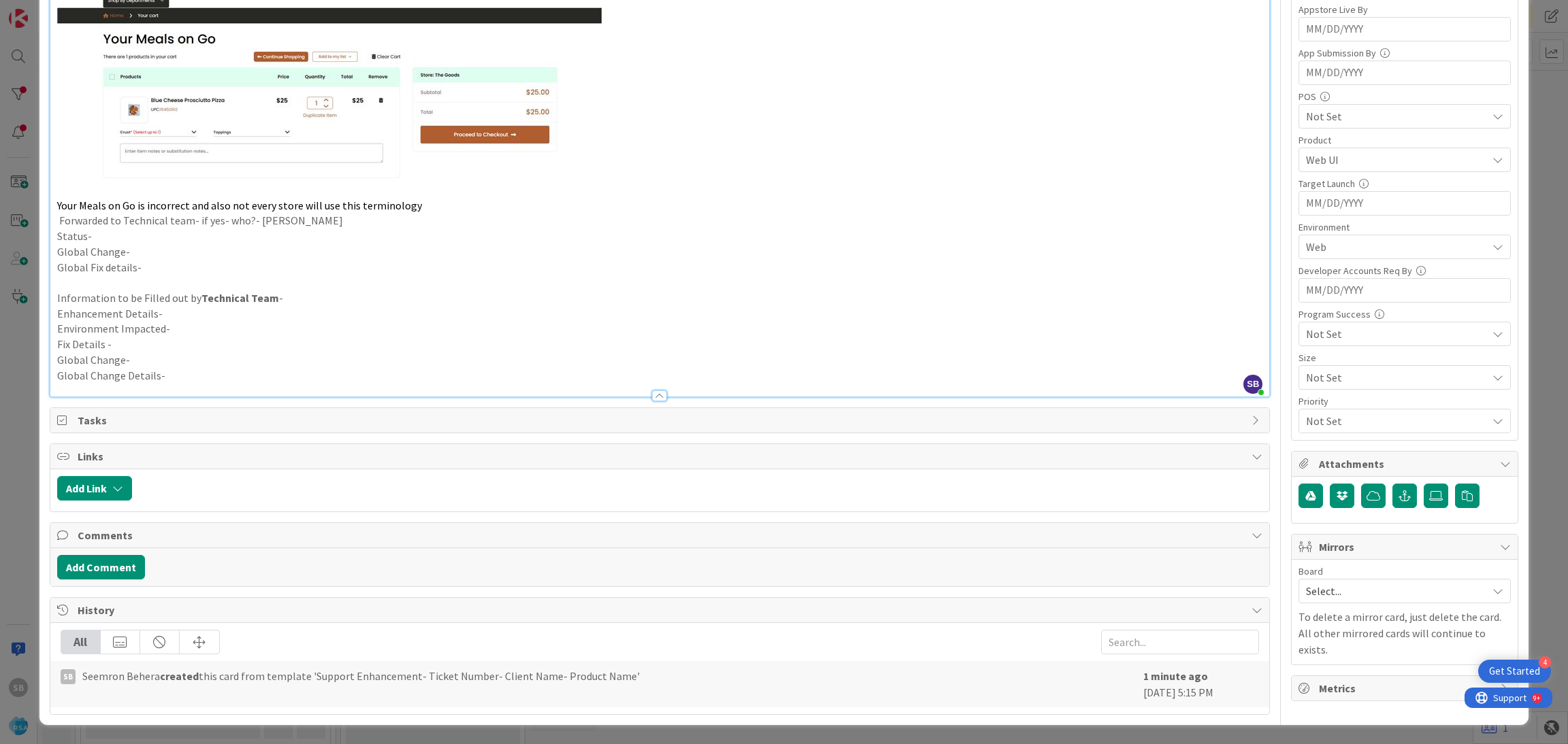
click at [1354, 600] on span "Select..." at bounding box center [1393, 592] width 174 height 19
click at [1338, 684] on span "Software Development" at bounding box center [1414, 679] width 180 height 20
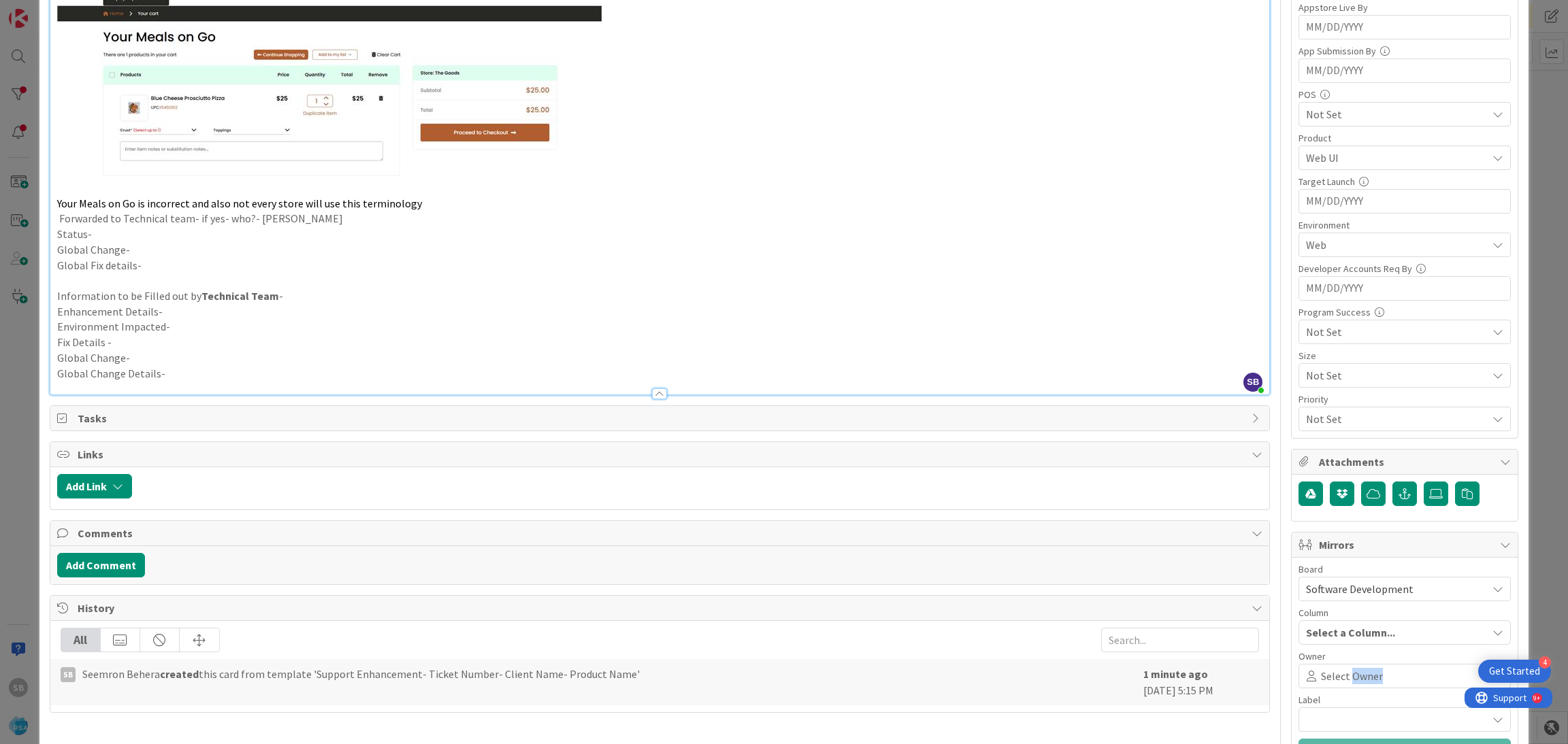
click at [1338, 684] on span "Select Owner" at bounding box center [1351, 676] width 62 height 16
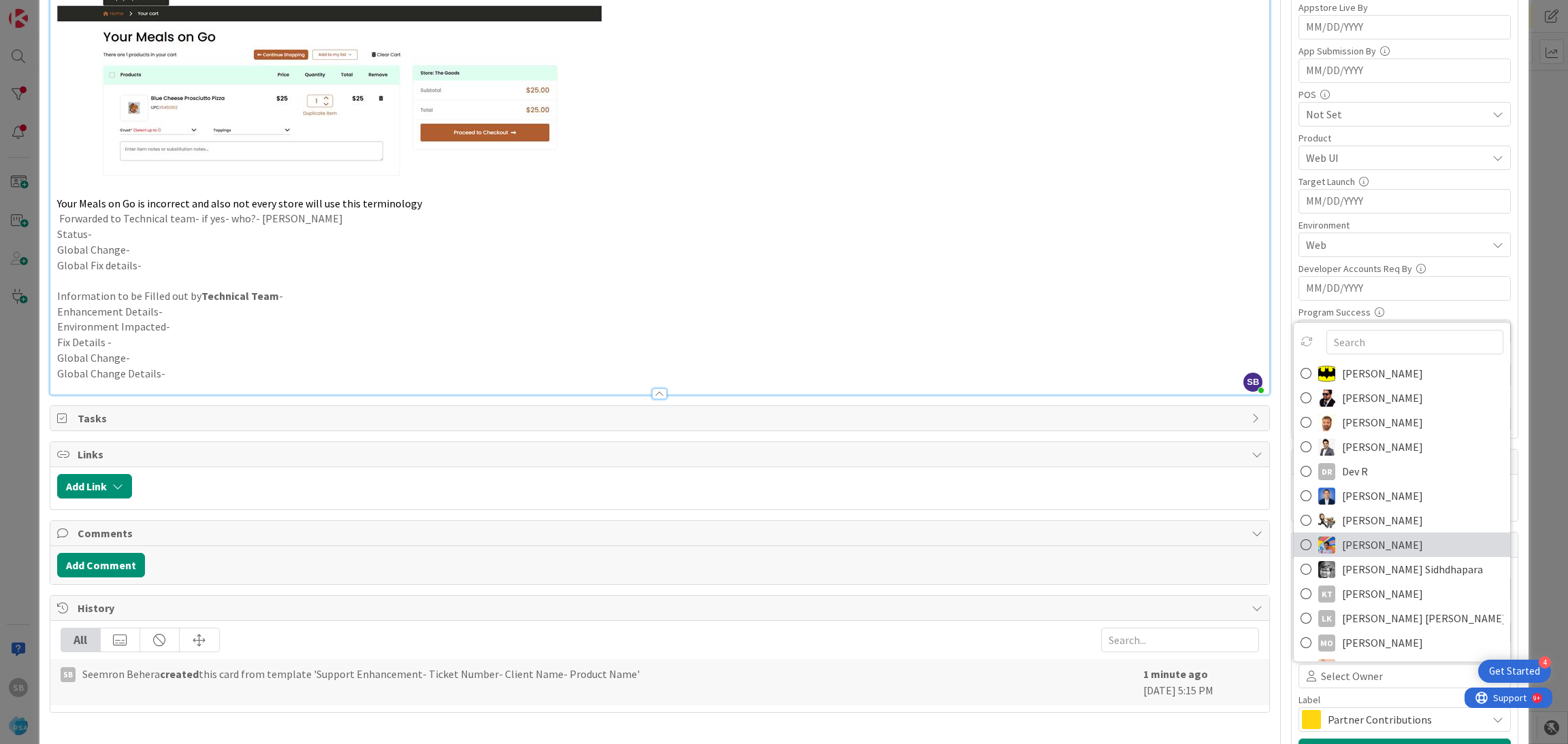
click at [1357, 547] on span "[PERSON_NAME]" at bounding box center [1383, 544] width 81 height 20
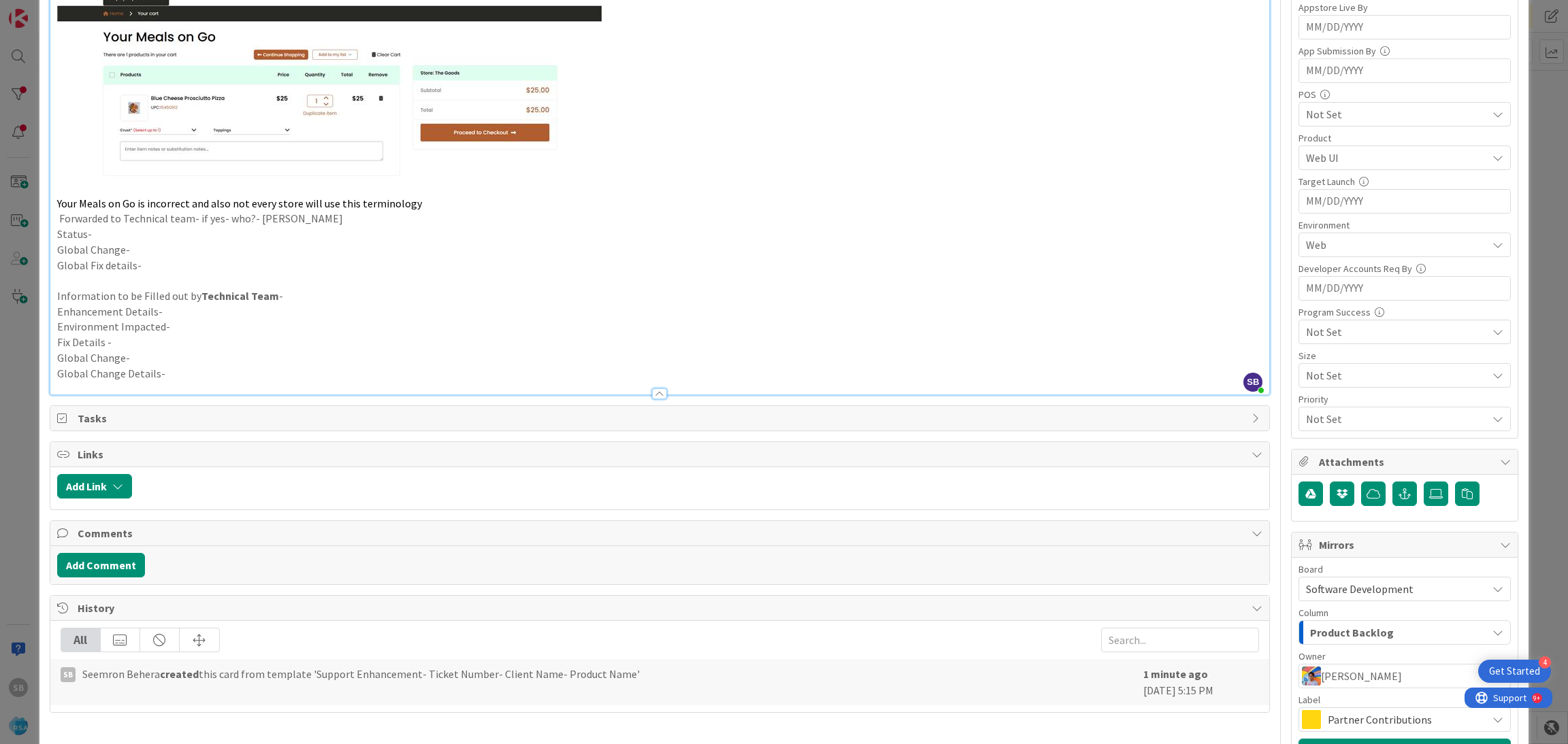
scroll to position [506, 0]
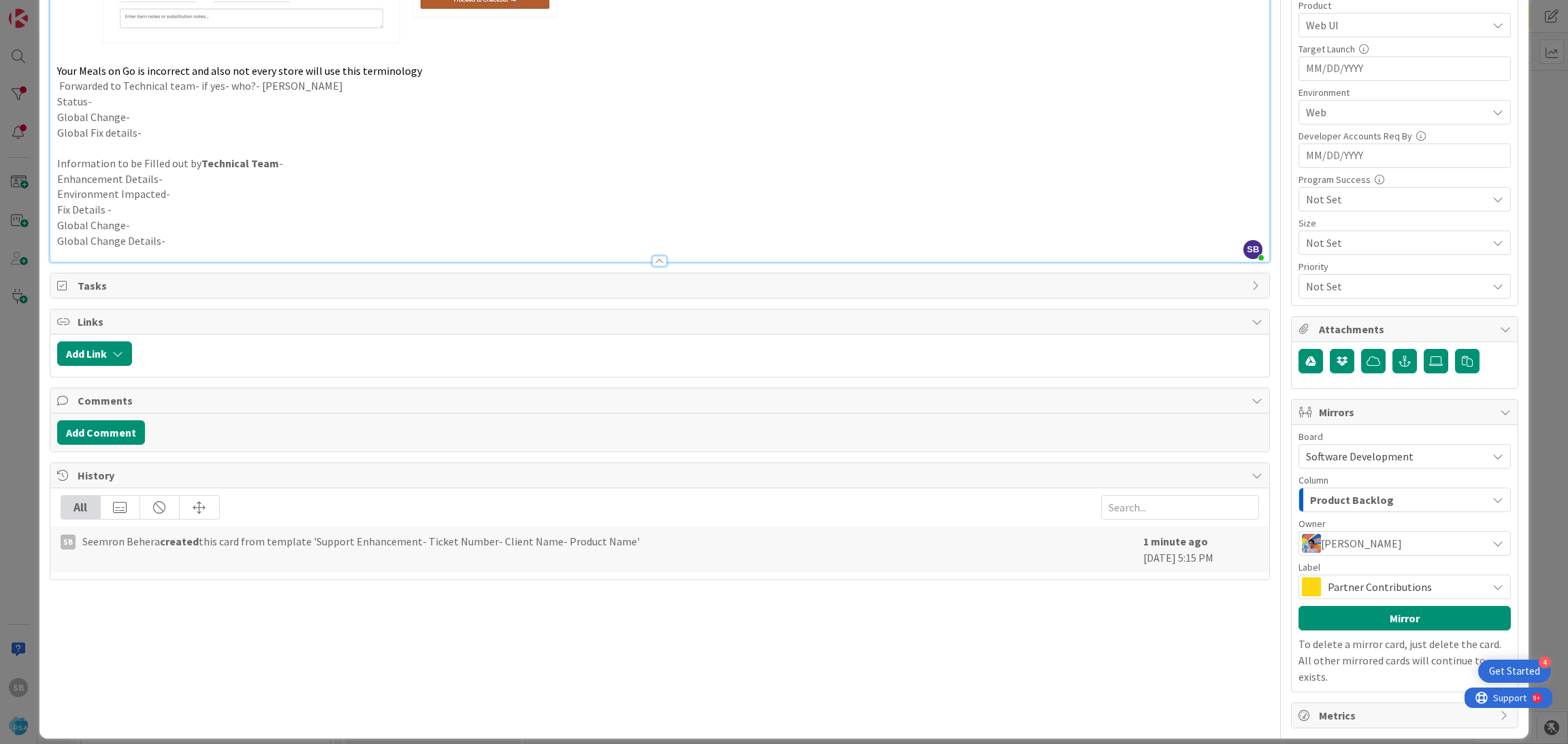
click at [1371, 587] on span "Partner Contributions" at bounding box center [1404, 587] width 153 height 19
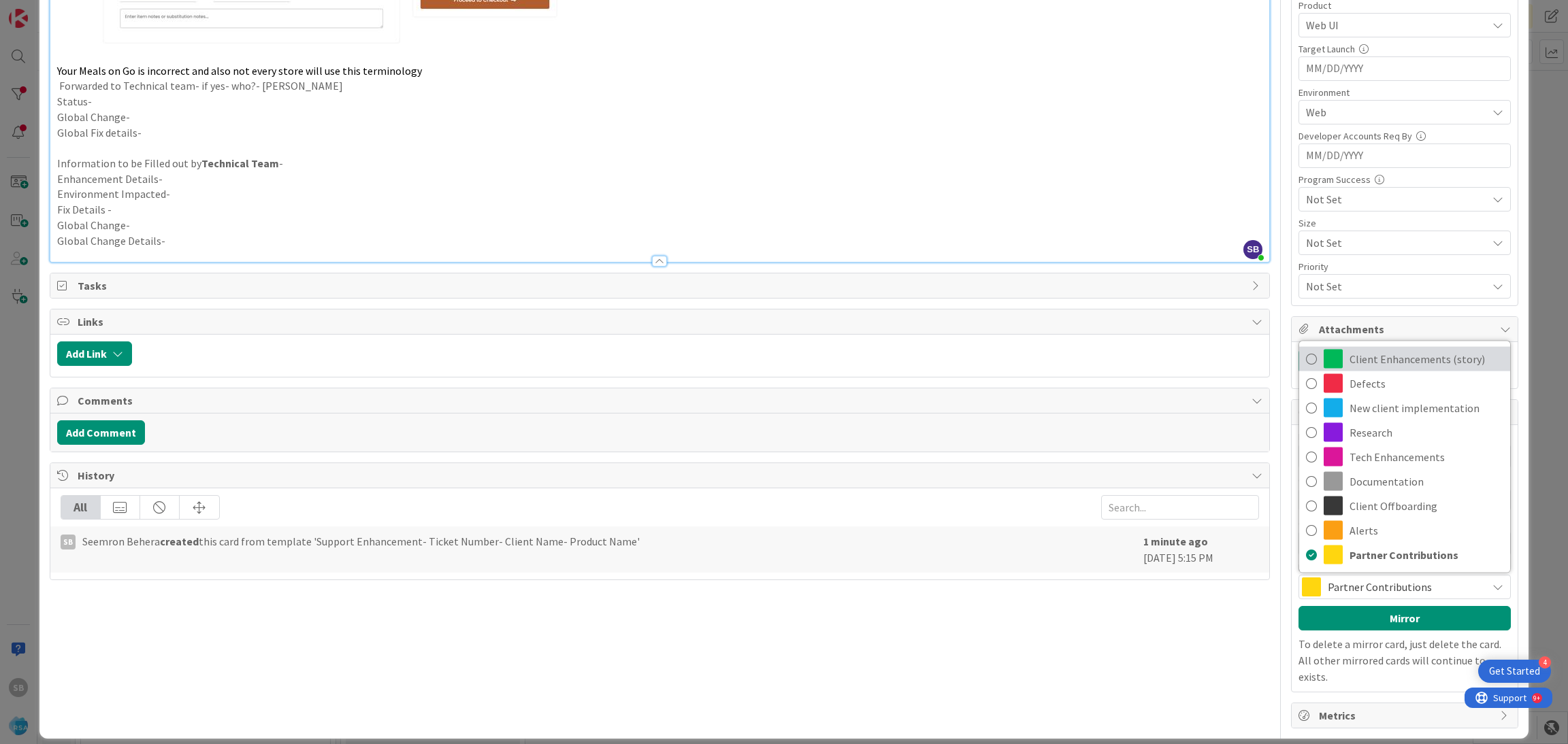
click at [1370, 368] on span "Client Enhancements (story)" at bounding box center [1427, 359] width 154 height 20
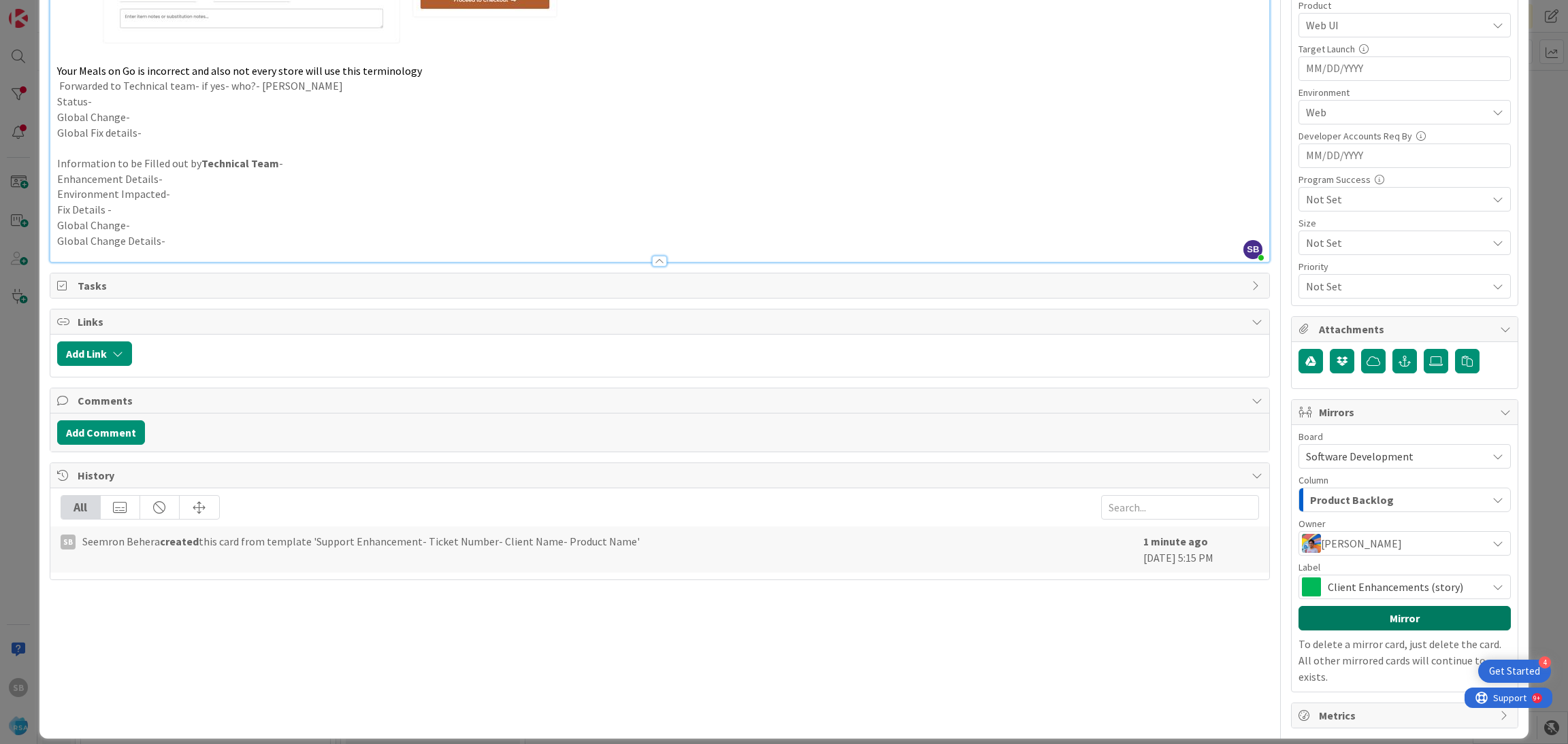
click at [1355, 621] on button "Mirror" at bounding box center [1404, 618] width 212 height 25
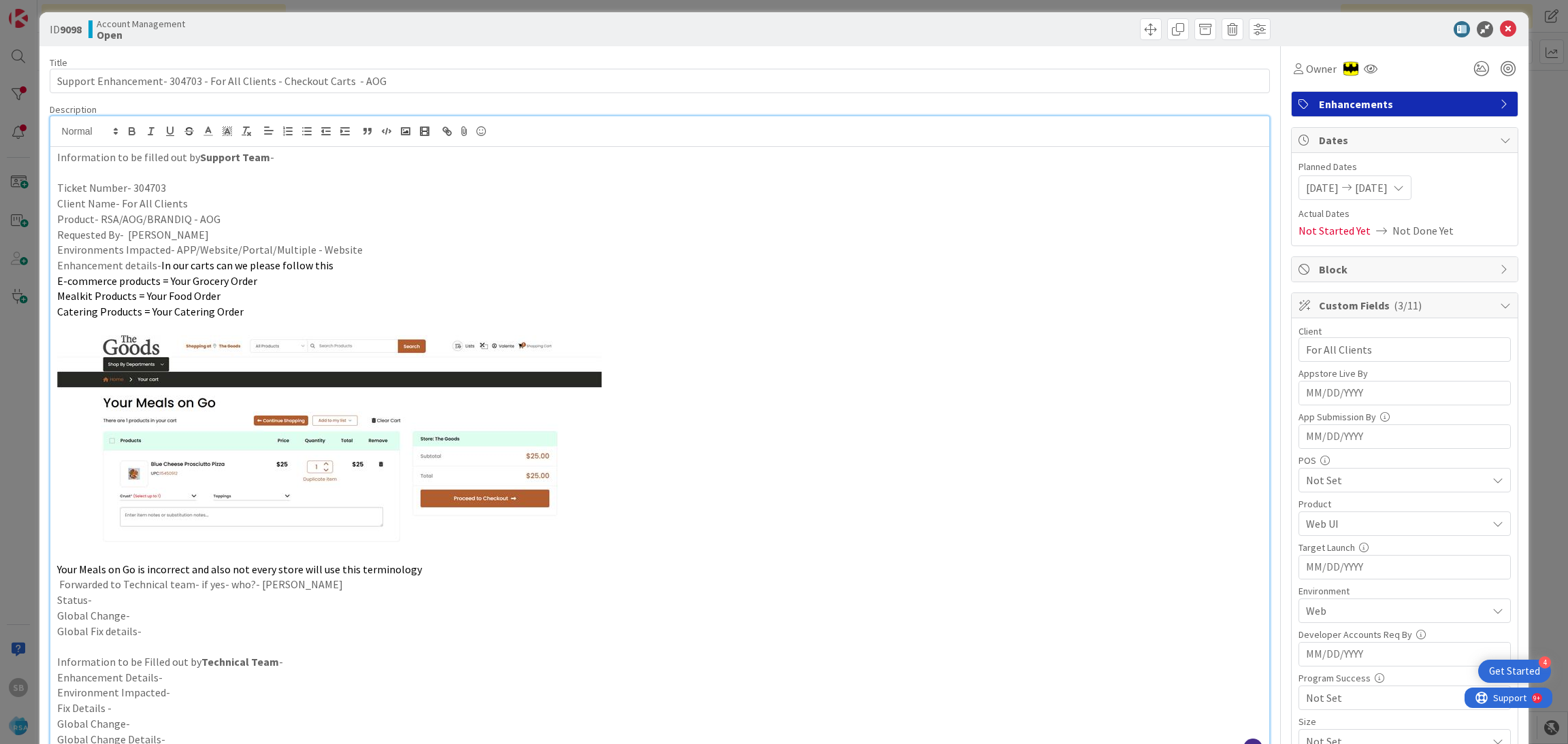
scroll to position [0, 0]
